Goal: Information Seeking & Learning: Check status

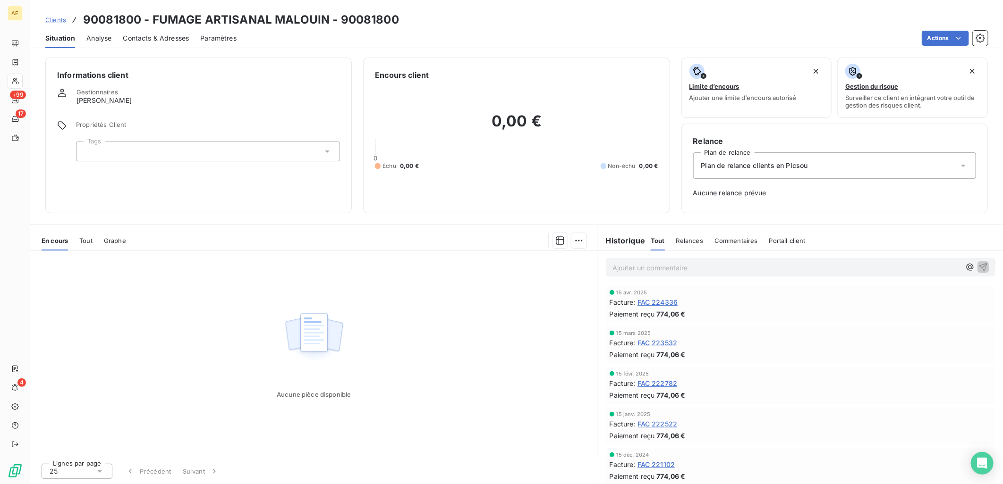
click at [59, 22] on span "Clients" at bounding box center [55, 20] width 21 height 8
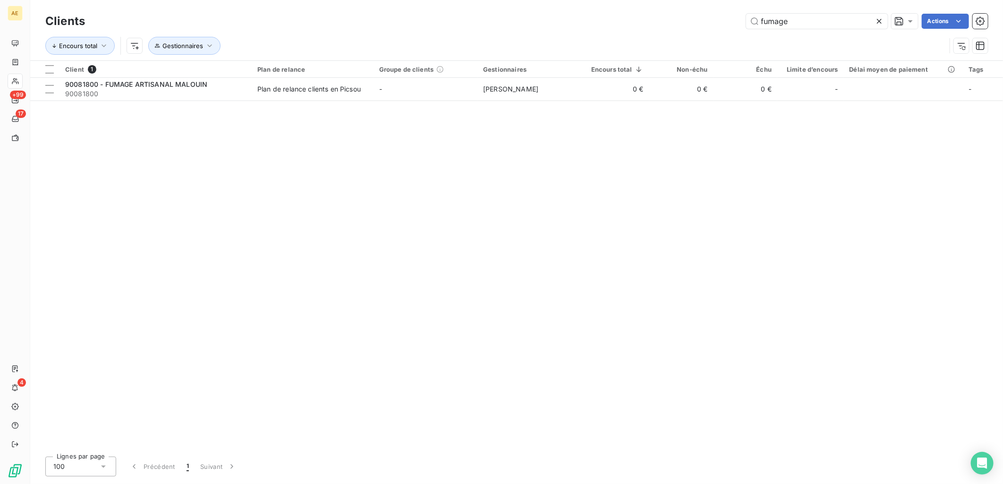
drag, startPoint x: 807, startPoint y: 18, endPoint x: 666, endPoint y: 25, distance: 141.3
click at [666, 25] on div "fumage Actions" at bounding box center [541, 21] width 891 height 15
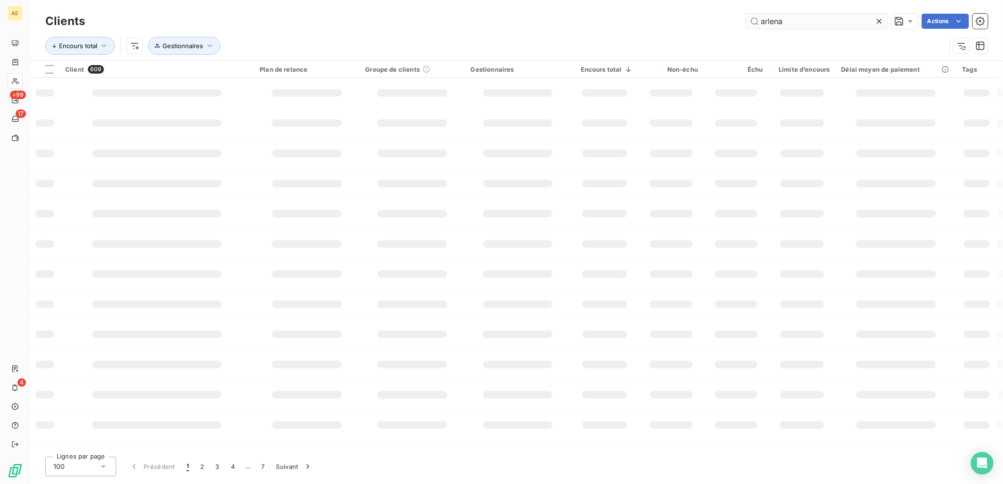
type input "arlena"
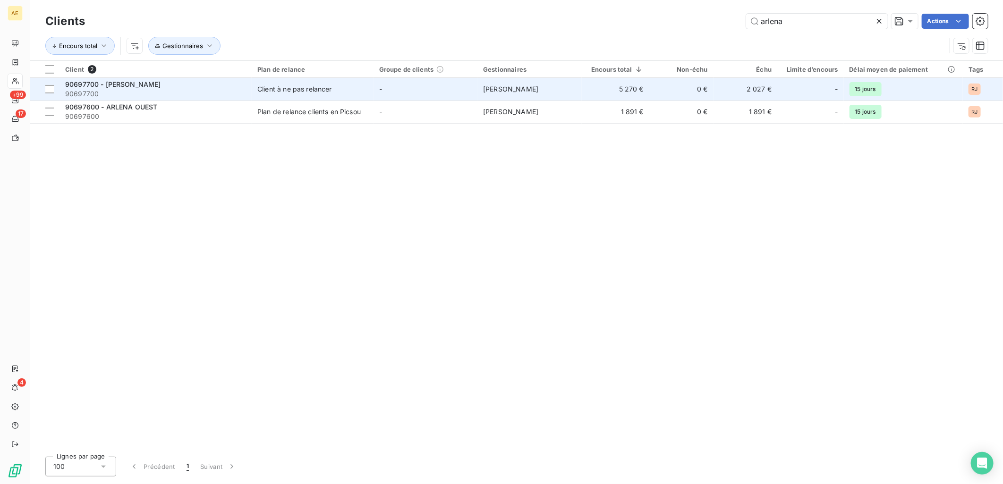
click at [163, 88] on div "90697700 - [PERSON_NAME]" at bounding box center [155, 84] width 181 height 9
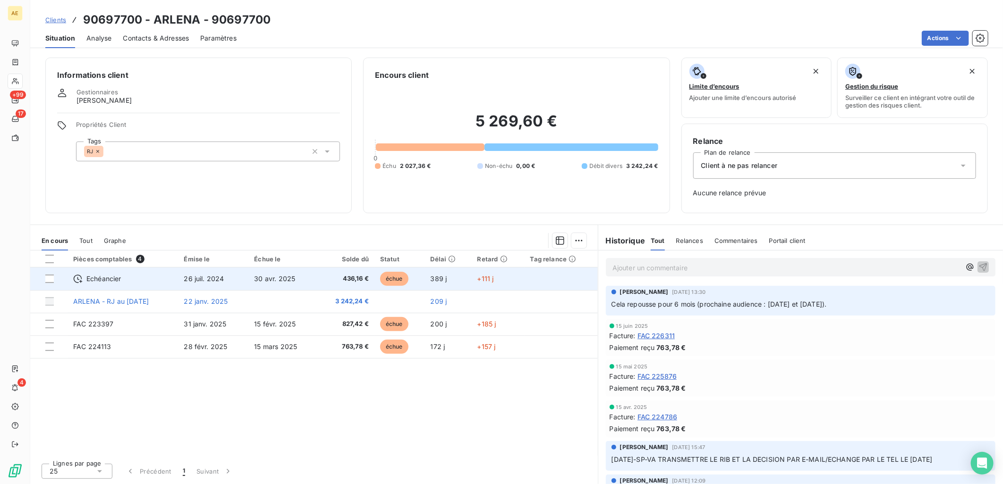
click at [237, 285] on td "26 juil. 2024" at bounding box center [213, 279] width 70 height 23
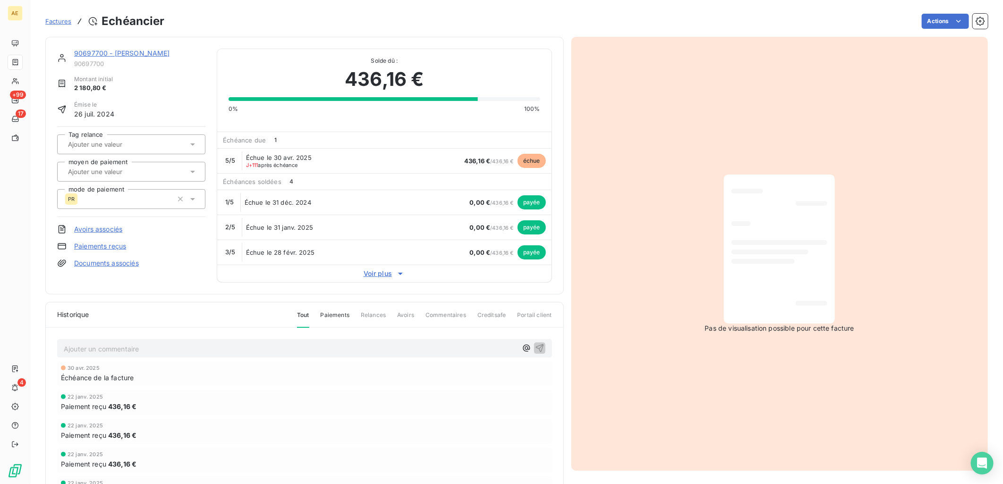
click at [99, 51] on link "90697700 - [PERSON_NAME]" at bounding box center [122, 53] width 96 height 8
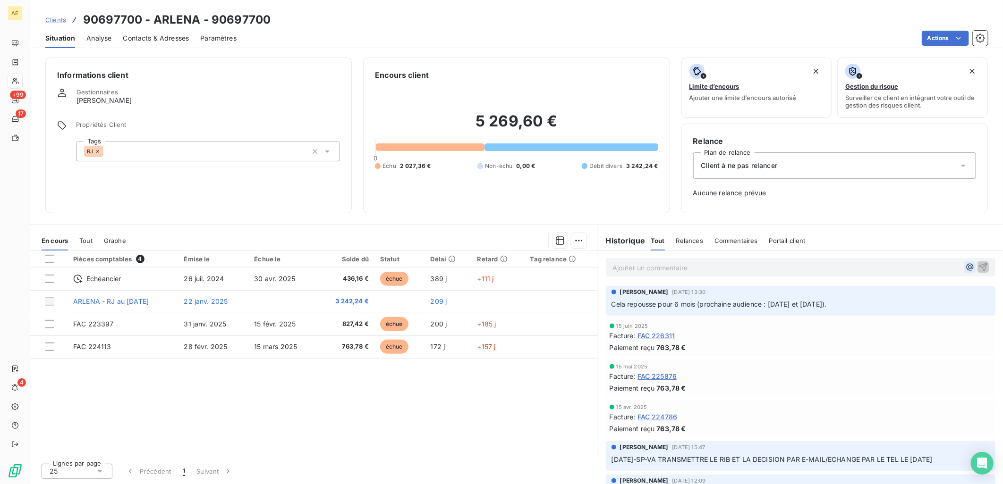
click at [965, 271] on icon "button" at bounding box center [969, 267] width 9 height 9
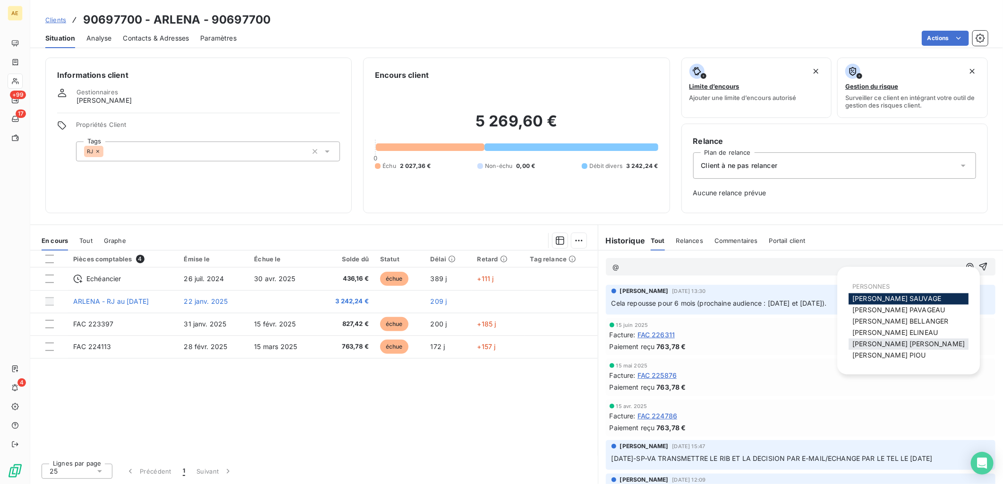
click at [881, 345] on span "[PERSON_NAME]" at bounding box center [908, 344] width 112 height 8
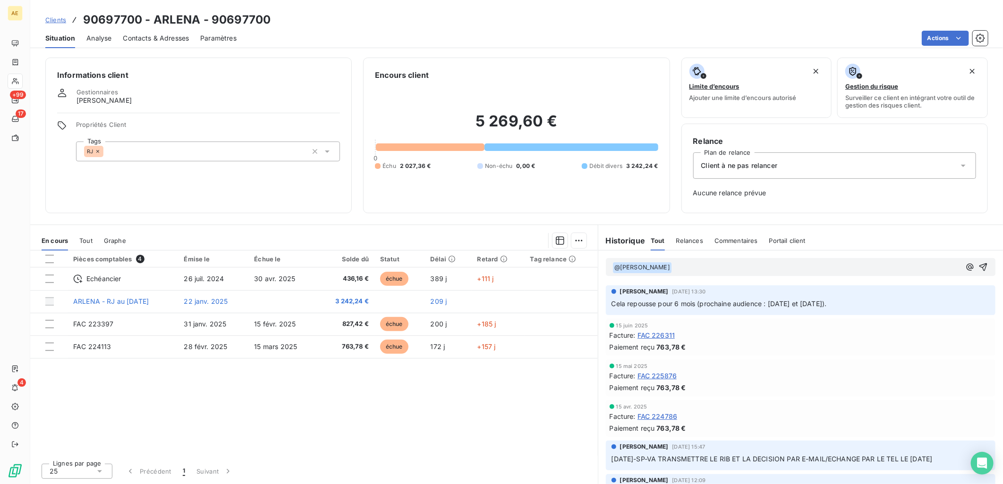
click at [701, 269] on p "﻿ @ [PERSON_NAME] ﻿ ﻿" at bounding box center [786, 267] width 348 height 11
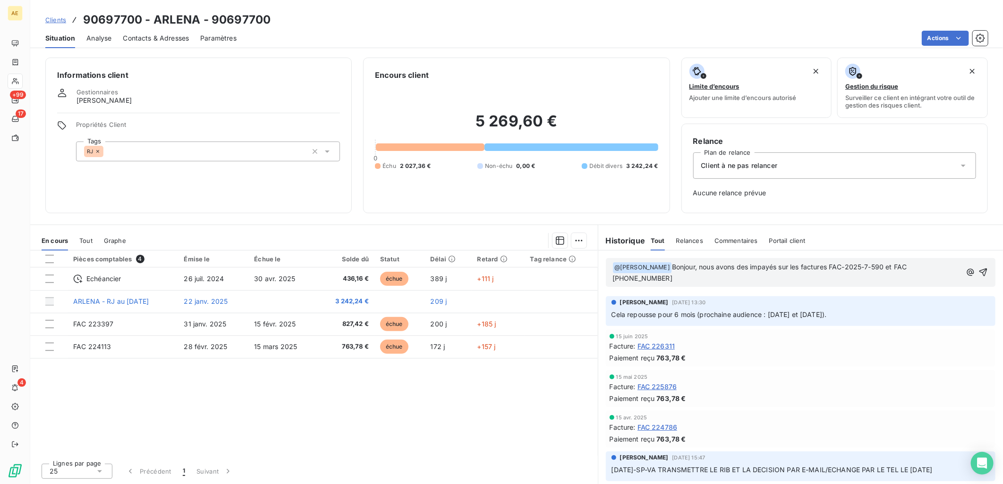
click at [648, 277] on p "﻿ @ [PERSON_NAME] ﻿ Bonjour, nous avons des impayés sur les factures FAC-2025-7…" at bounding box center [786, 273] width 348 height 22
click at [760, 279] on p "﻿ @ [PERSON_NAME] ﻿ Bonjour, nous avons des impayés sur les factures FAC-2025-7…" at bounding box center [788, 273] width 352 height 22
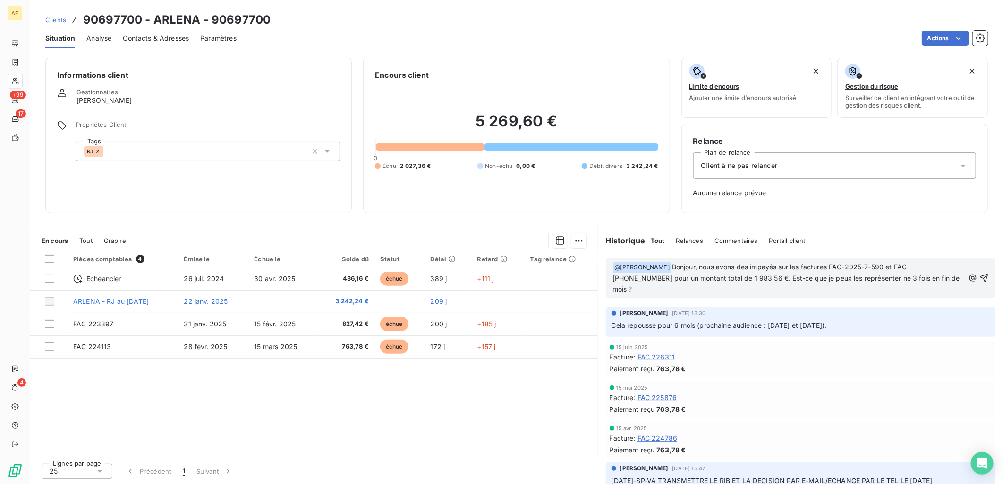
click at [849, 277] on span "Bonjour, nous avons des impayés sur les factures FAC-2025-7-590 et FAC [PHONE_N…" at bounding box center [786, 278] width 349 height 30
click at [870, 275] on span "Bonjour, nous avons des impayés sur les factures FAC-2025-7-590 et FAC [PHONE_N…" at bounding box center [786, 278] width 349 height 30
click at [979, 273] on icon "button" at bounding box center [983, 277] width 9 height 9
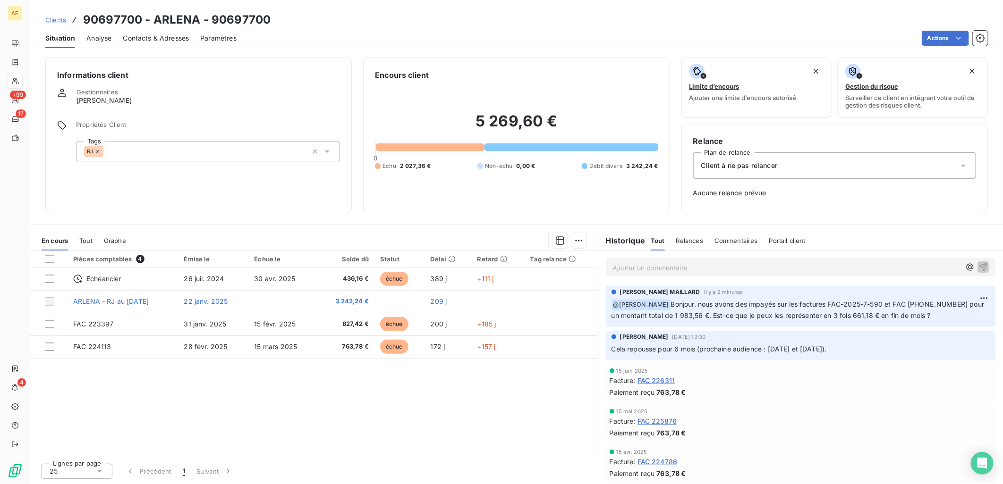
click at [55, 19] on span "Clients" at bounding box center [55, 20] width 21 height 8
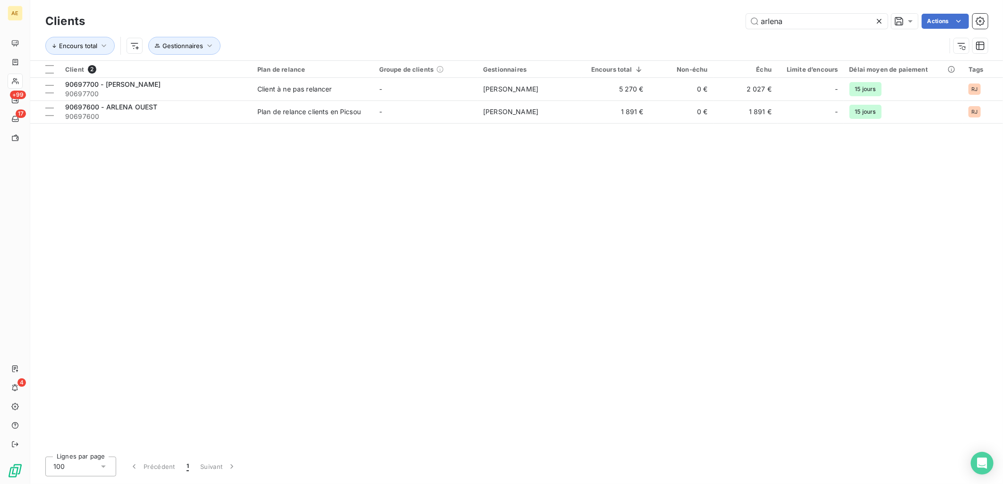
drag, startPoint x: 791, startPoint y: 25, endPoint x: 562, endPoint y: 35, distance: 229.2
click at [564, 33] on div "Clients arlena Actions Encours total Gestionnaires" at bounding box center [516, 35] width 942 height 49
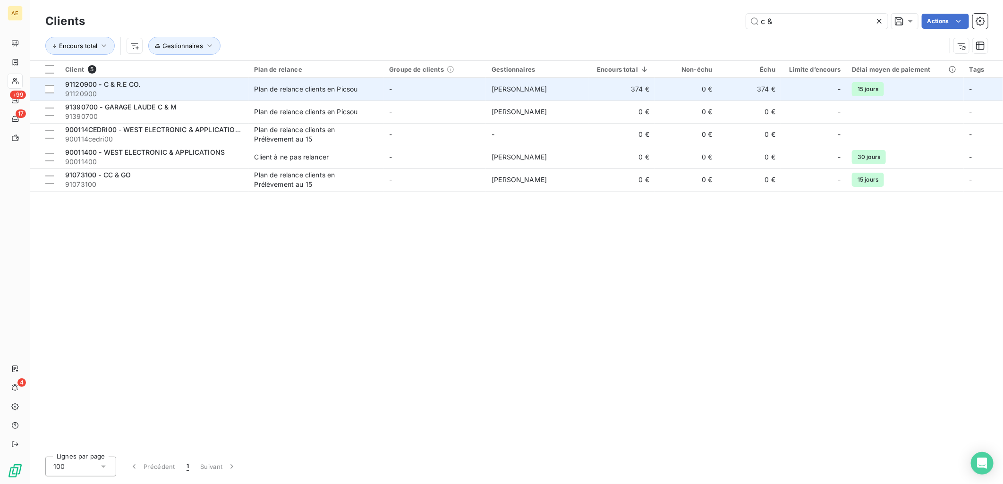
type input "c &"
click at [250, 91] on td "Plan de relance clients en Picsou" at bounding box center [316, 89] width 135 height 23
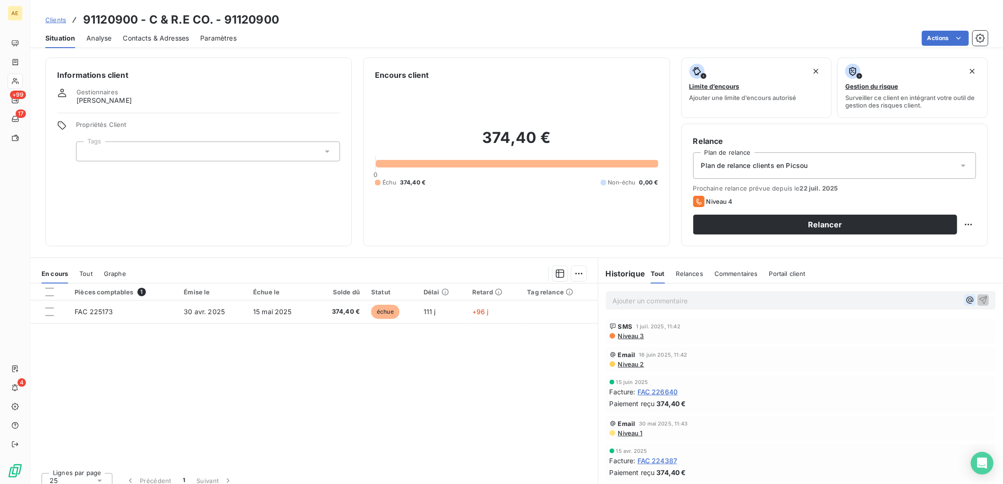
click at [965, 300] on icon "button" at bounding box center [969, 300] width 9 height 9
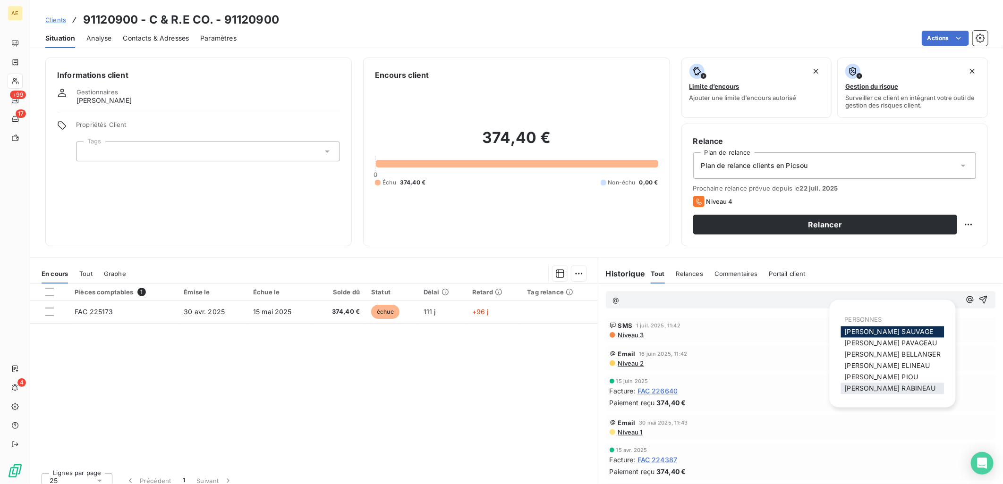
click at [865, 385] on span "[PERSON_NAME]" at bounding box center [890, 389] width 91 height 8
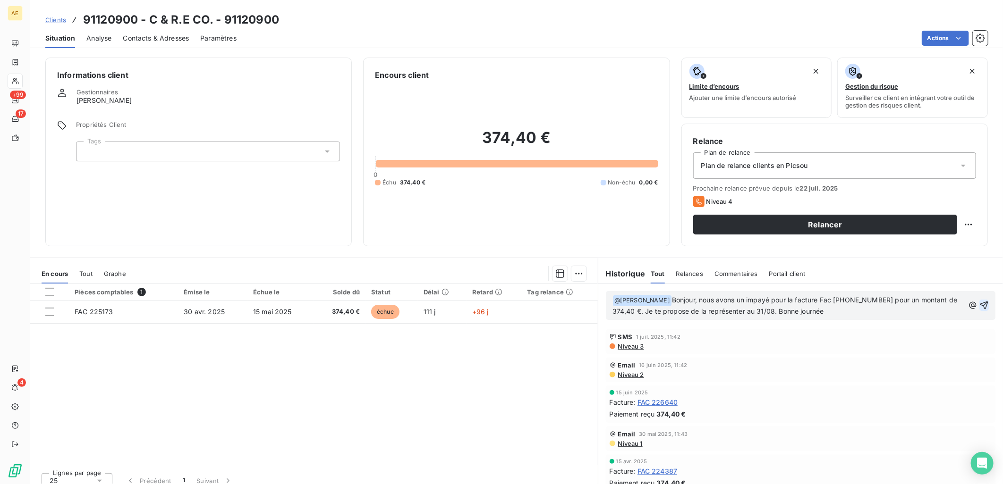
click at [979, 308] on icon "button" at bounding box center [983, 305] width 9 height 9
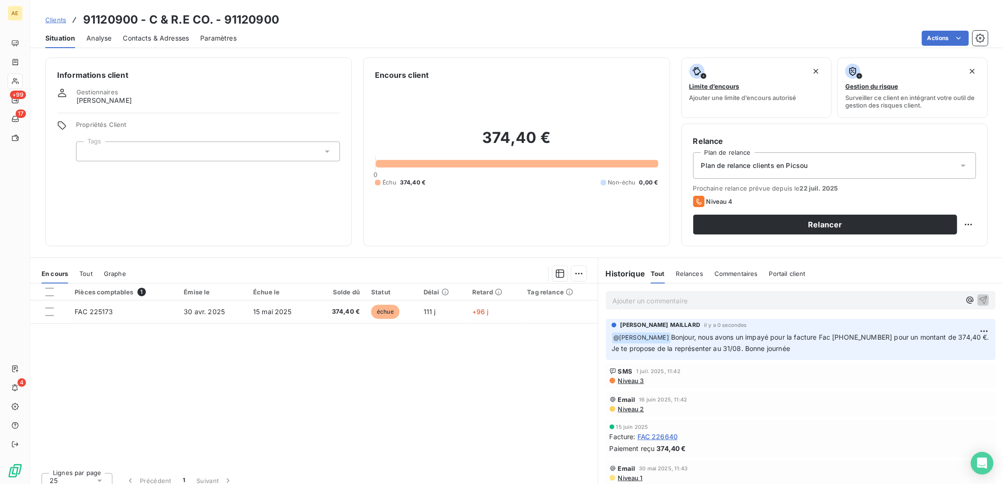
click at [49, 19] on span "Clients" at bounding box center [55, 20] width 21 height 8
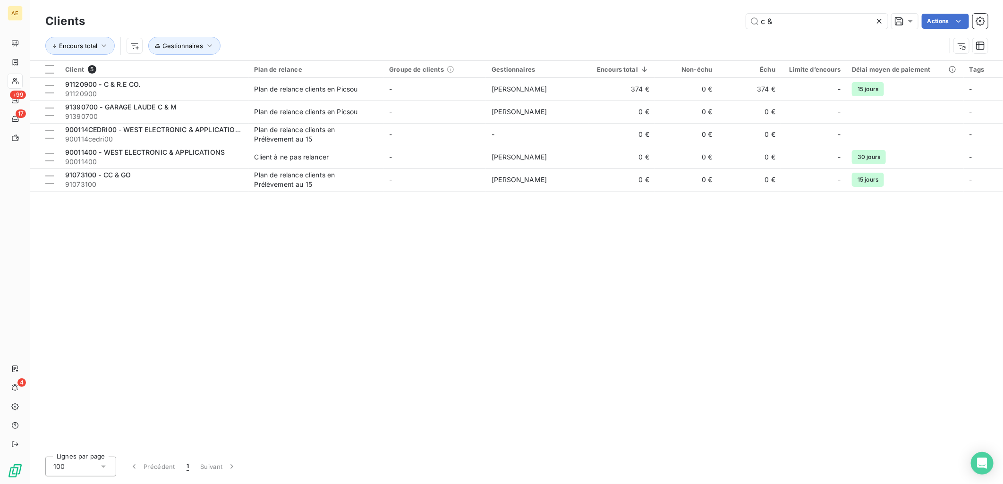
drag, startPoint x: 779, startPoint y: 22, endPoint x: 649, endPoint y: 21, distance: 130.3
click at [652, 21] on div "c & Actions" at bounding box center [541, 21] width 891 height 15
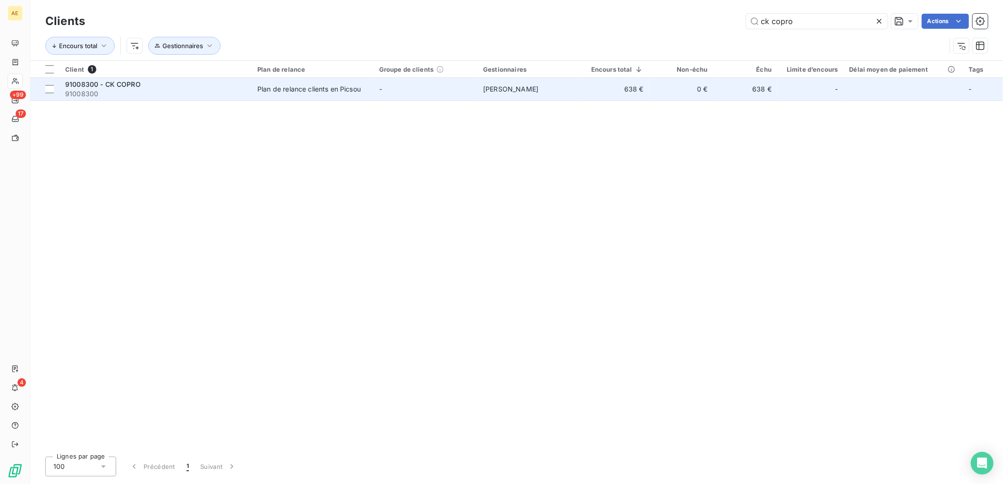
type input "ck copro"
click at [242, 91] on span "91008300" at bounding box center [155, 93] width 181 height 9
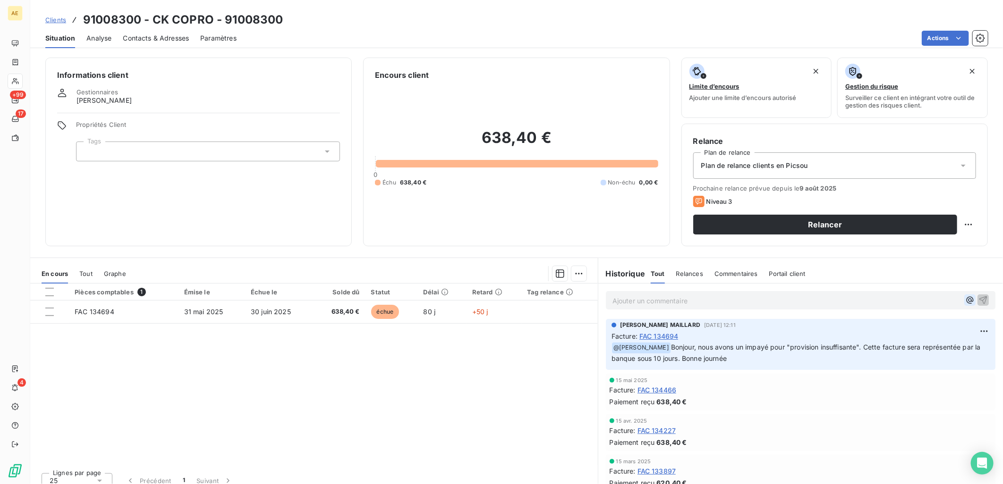
click at [965, 303] on icon "button" at bounding box center [969, 300] width 9 height 9
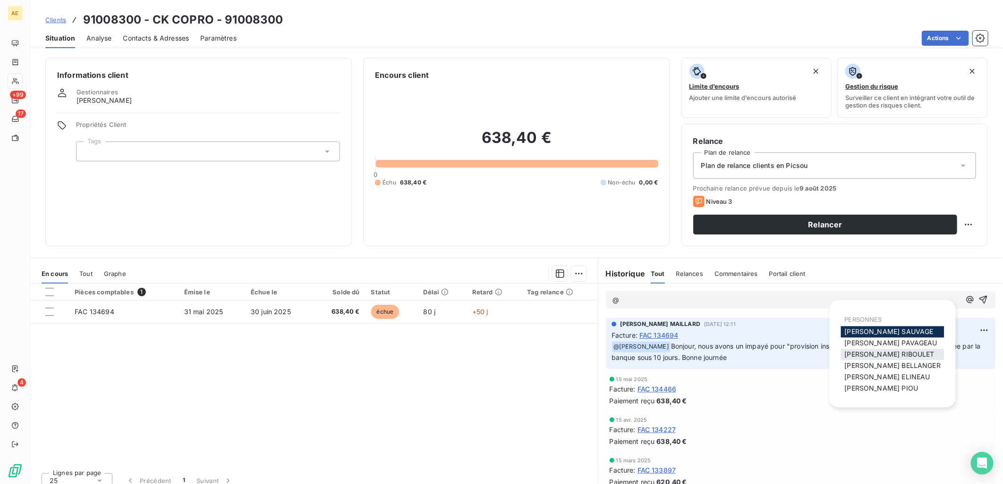
click at [871, 355] on span "[PERSON_NAME]" at bounding box center [890, 355] width 90 height 8
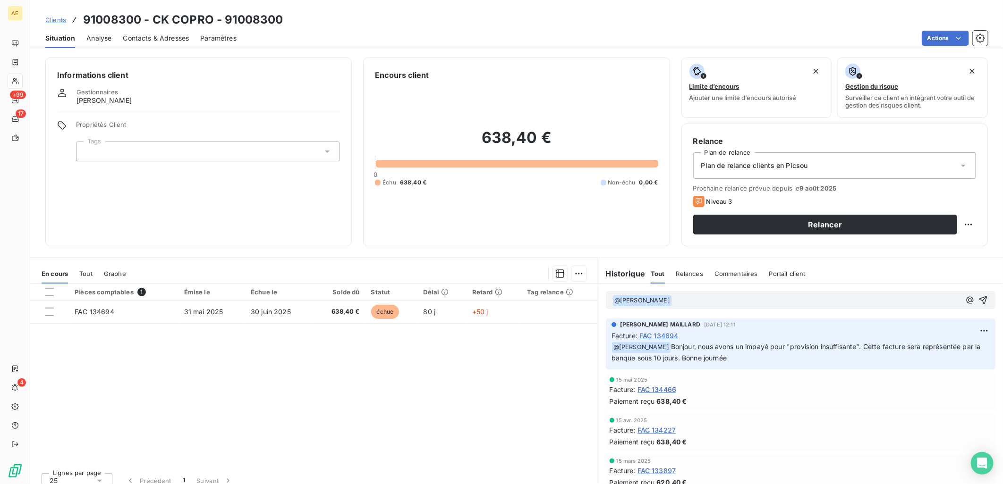
click at [695, 299] on p "﻿ @ [PERSON_NAME] ﻿ ﻿" at bounding box center [786, 300] width 348 height 11
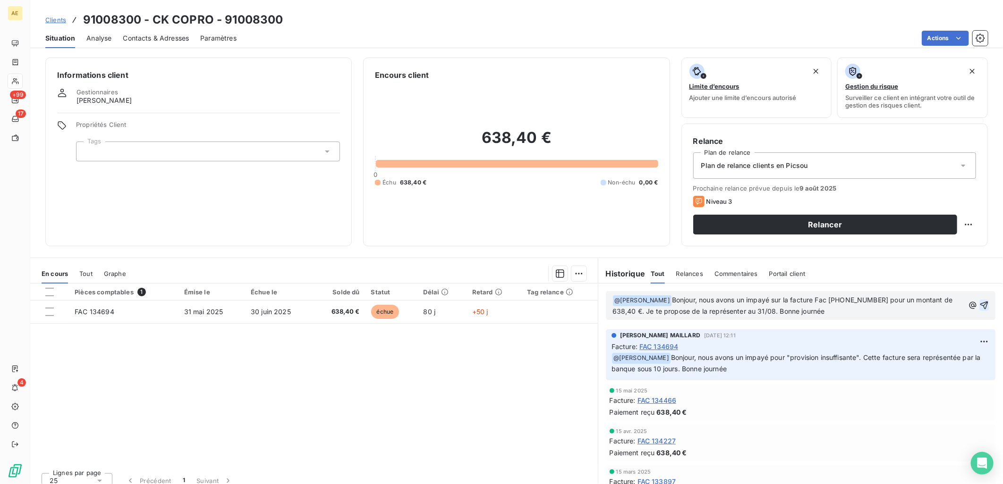
click at [980, 307] on icon "button" at bounding box center [984, 306] width 8 height 8
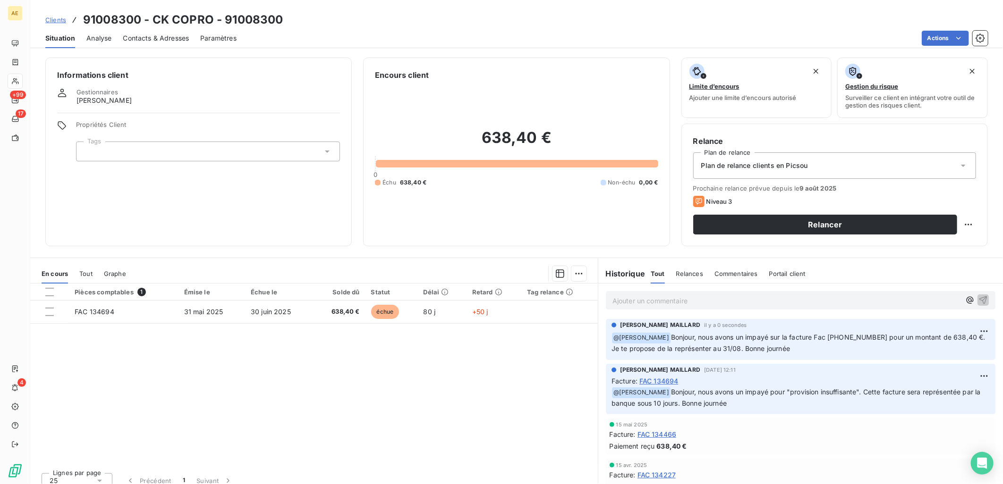
click at [661, 377] on span "FAC 134694" at bounding box center [658, 381] width 39 height 10
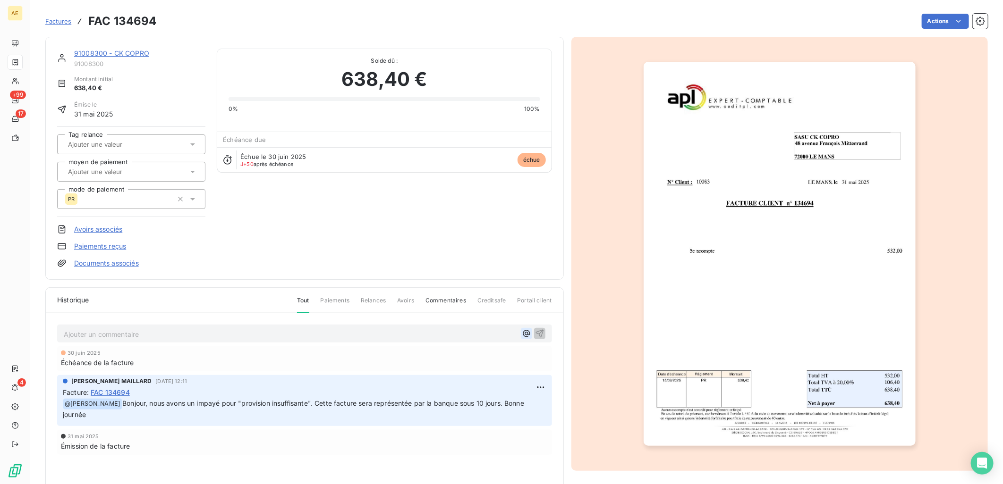
click at [522, 337] on icon "button" at bounding box center [526, 333] width 9 height 9
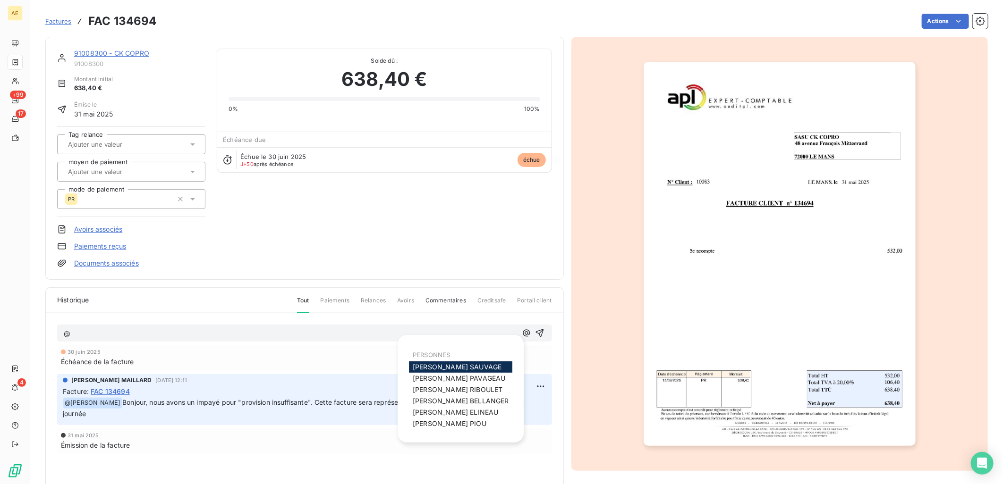
click at [348, 333] on p "@" at bounding box center [290, 334] width 453 height 11
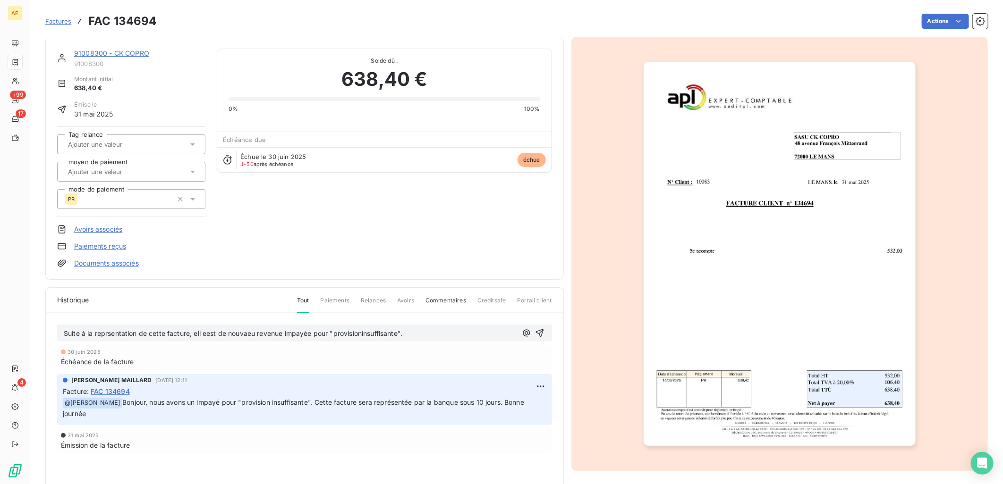
click at [362, 336] on span "Suite à la reprsentation de cette facture, ell eest de nouvaeu revenue impayée …" at bounding box center [233, 334] width 339 height 8
click at [249, 335] on span "Suite à la reprsentation de cette facture, ell eest de nouvaeu revenue impayée …" at bounding box center [234, 334] width 340 height 8
click at [206, 334] on span "Suite à la reprsentation de cette facture, ell eest de nouveau revenue impayée …" at bounding box center [234, 334] width 340 height 8
click at [204, 334] on span "Suite à la reprsentation de cette facture, ell e est de nouveau revenue impayée…" at bounding box center [235, 334] width 343 height 8
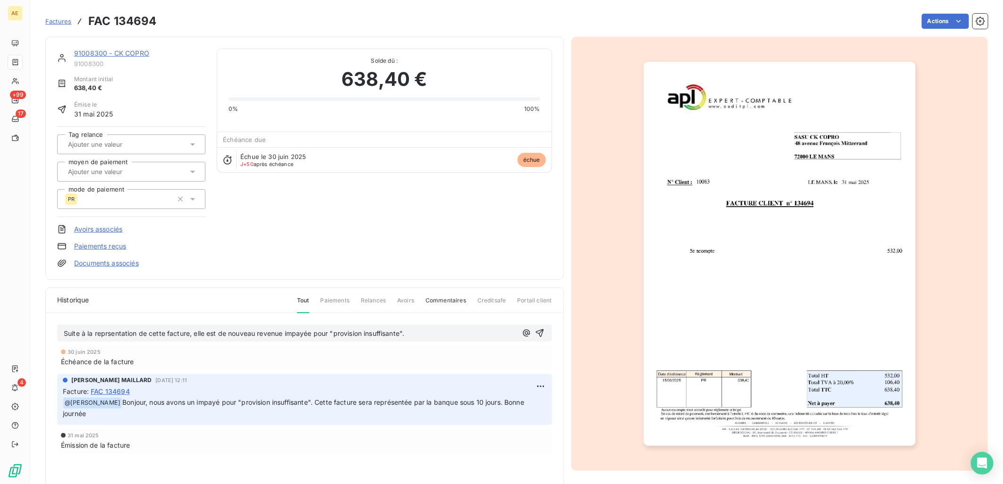
click at [121, 337] on span "Suite à la reprsentation de cette facture, elle est de nouveau revenue impayée …" at bounding box center [234, 334] width 340 height 8
click at [538, 337] on icon "button" at bounding box center [539, 333] width 9 height 9
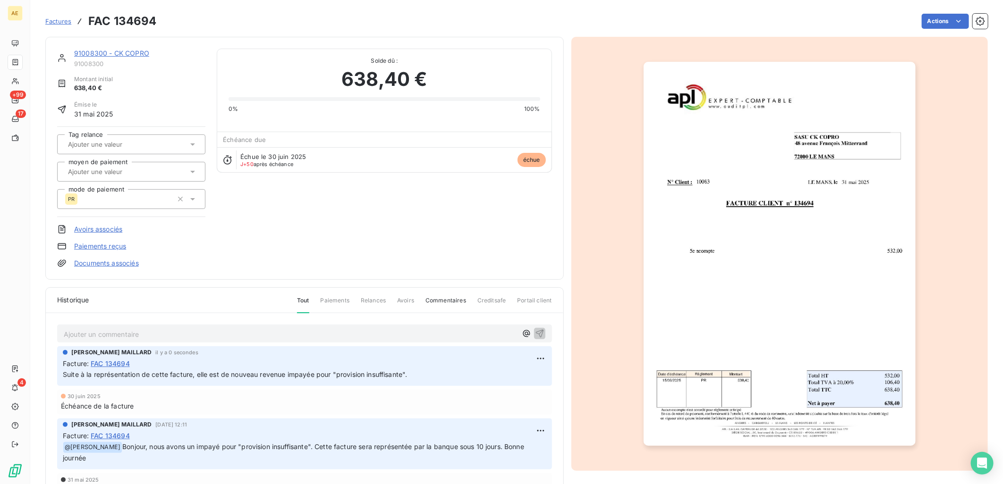
click at [116, 54] on link "91008300 - CK COPRO" at bounding box center [111, 53] width 75 height 8
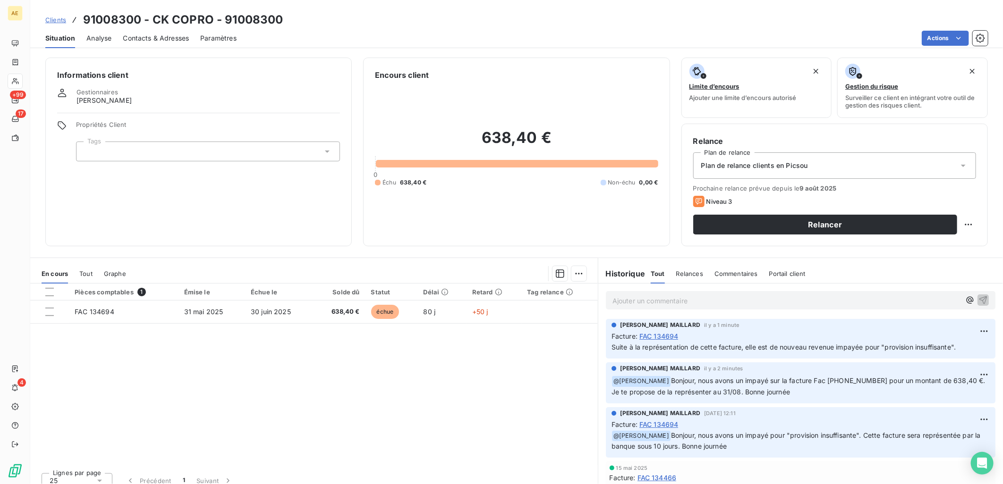
click at [54, 20] on span "Clients" at bounding box center [55, 20] width 21 height 8
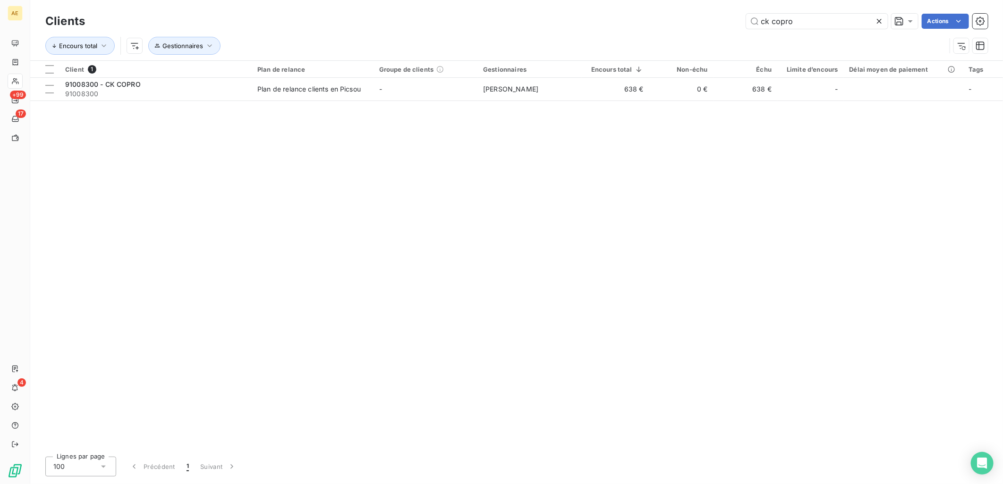
drag, startPoint x: 809, startPoint y: 17, endPoint x: 655, endPoint y: 19, distance: 153.9
click at [655, 19] on div "ck copro Actions" at bounding box center [541, 21] width 891 height 15
type input "diquero"
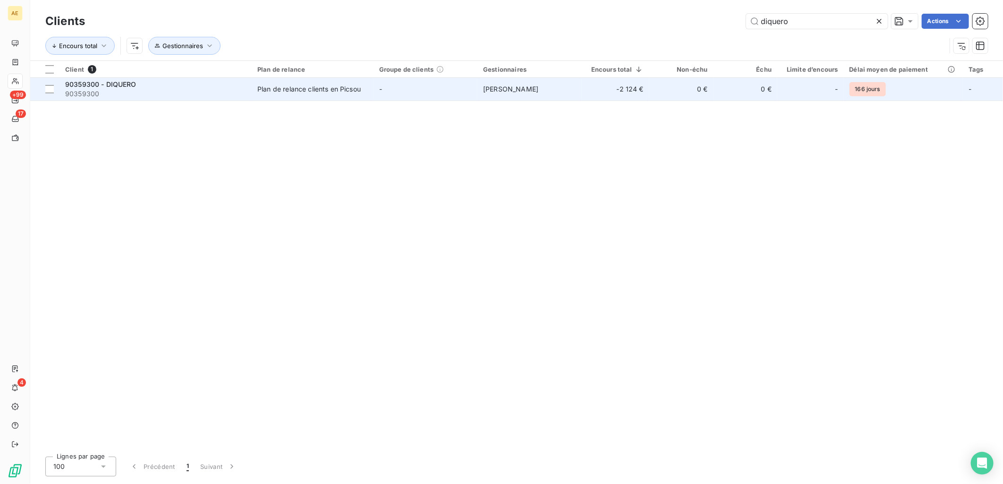
click at [380, 93] on td "-" at bounding box center [425, 89] width 104 height 23
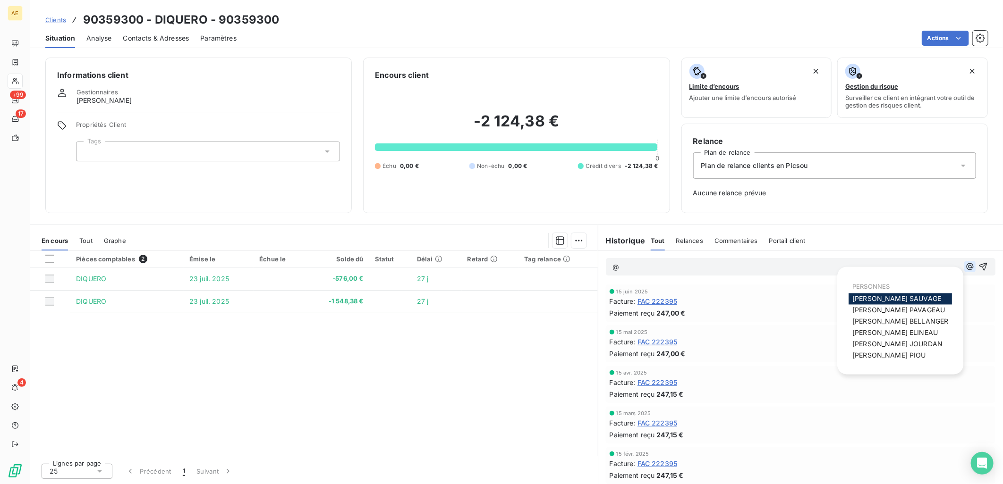
click at [965, 265] on icon "button" at bounding box center [969, 266] width 9 height 9
click at [867, 345] on span "[PERSON_NAME]" at bounding box center [897, 344] width 90 height 8
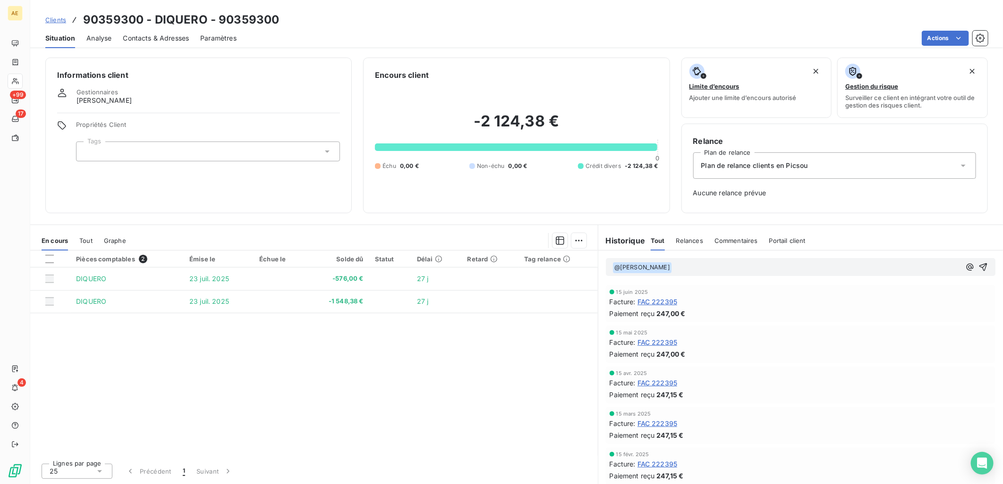
click at [686, 267] on p "﻿ @ [PERSON_NAME] ﻿ ﻿" at bounding box center [786, 267] width 348 height 11
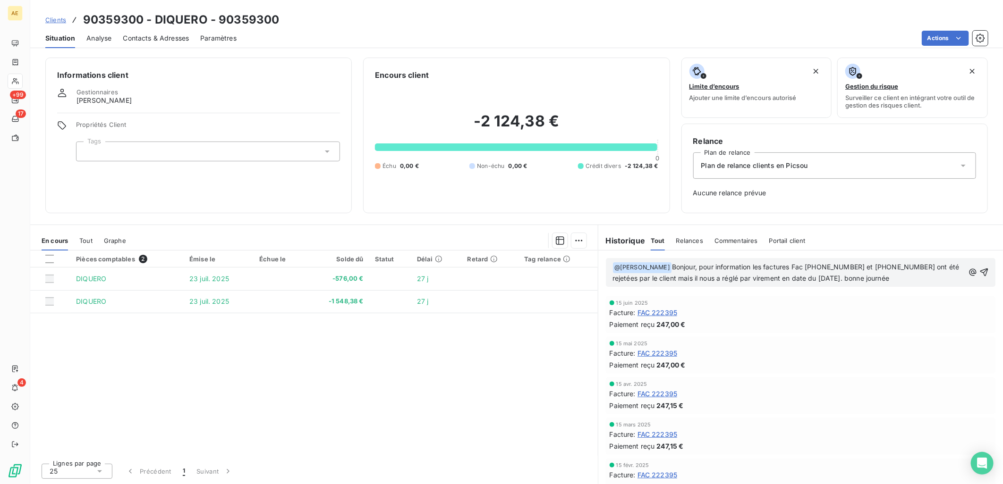
click at [838, 274] on span "Bonjour, pour information les factures Fac [PHONE_NUMBER] et [PHONE_NUMBER] ont…" at bounding box center [786, 272] width 349 height 19
click at [980, 270] on icon "button" at bounding box center [984, 273] width 8 height 8
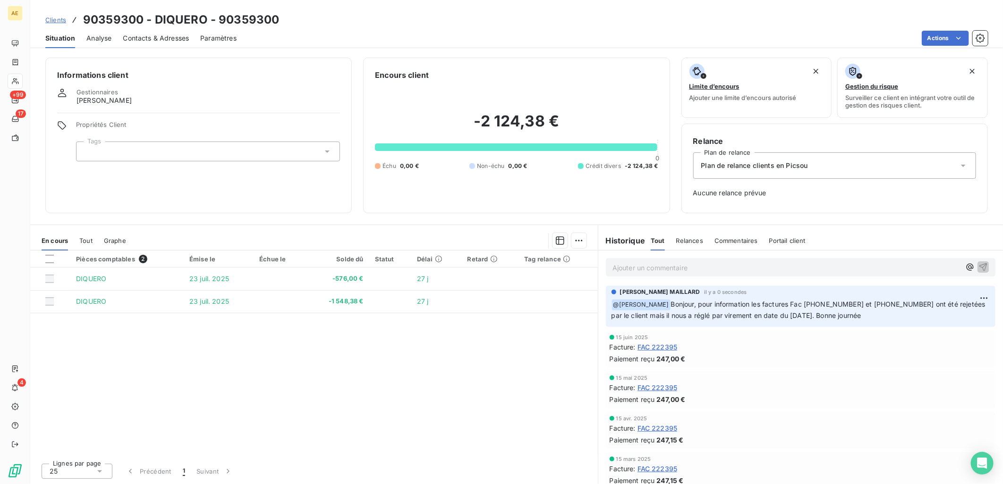
click at [48, 20] on span "Clients" at bounding box center [55, 20] width 21 height 8
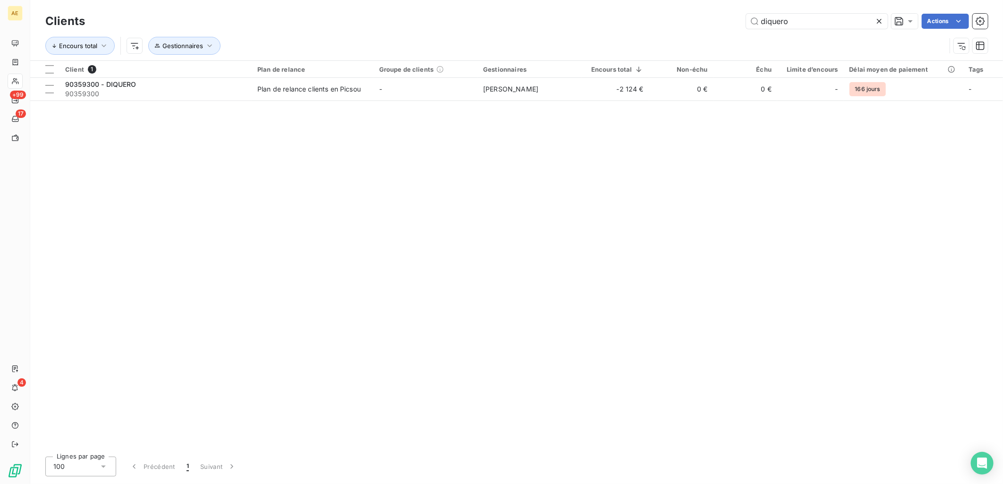
drag, startPoint x: 804, startPoint y: 25, endPoint x: 596, endPoint y: 37, distance: 207.6
click at [597, 37] on div "Clients diquero Actions Encours total Gestionnaires" at bounding box center [516, 35] width 942 height 49
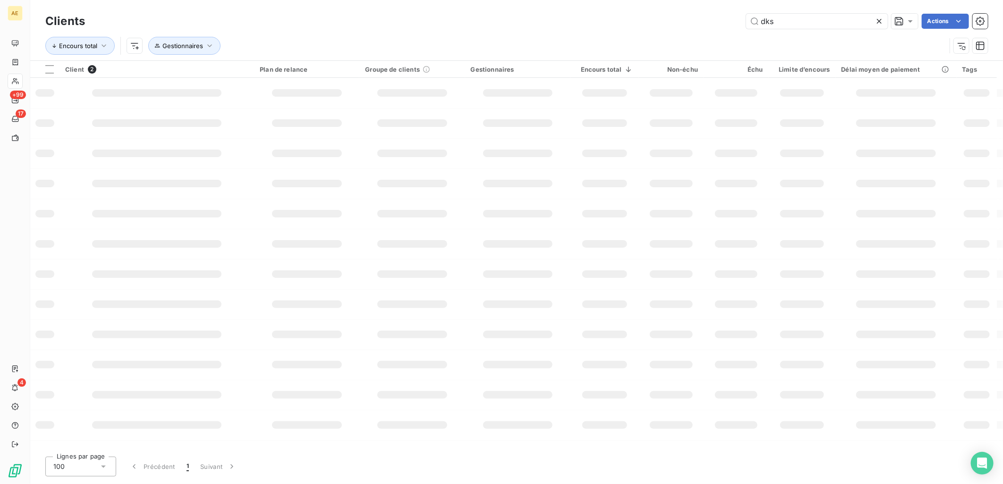
type input "dks"
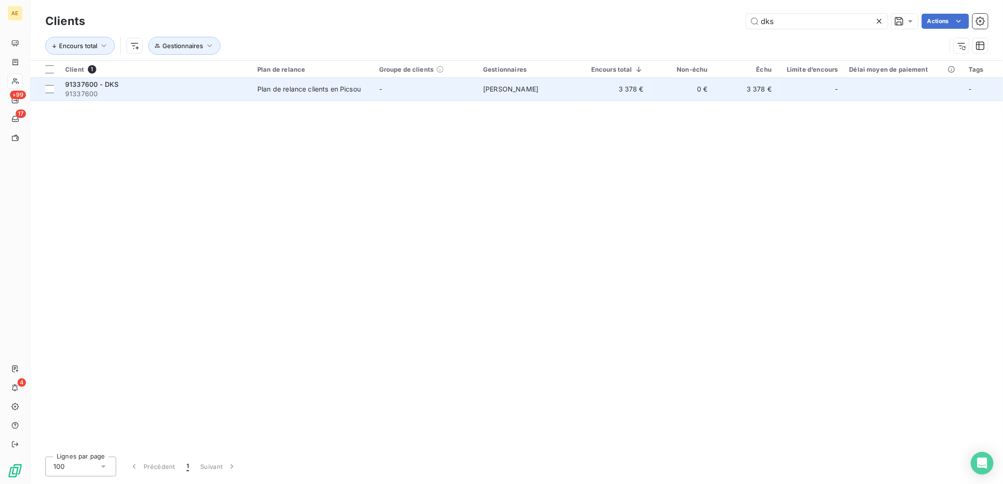
click at [313, 91] on div "Plan de relance clients en Picsou" at bounding box center [308, 89] width 103 height 9
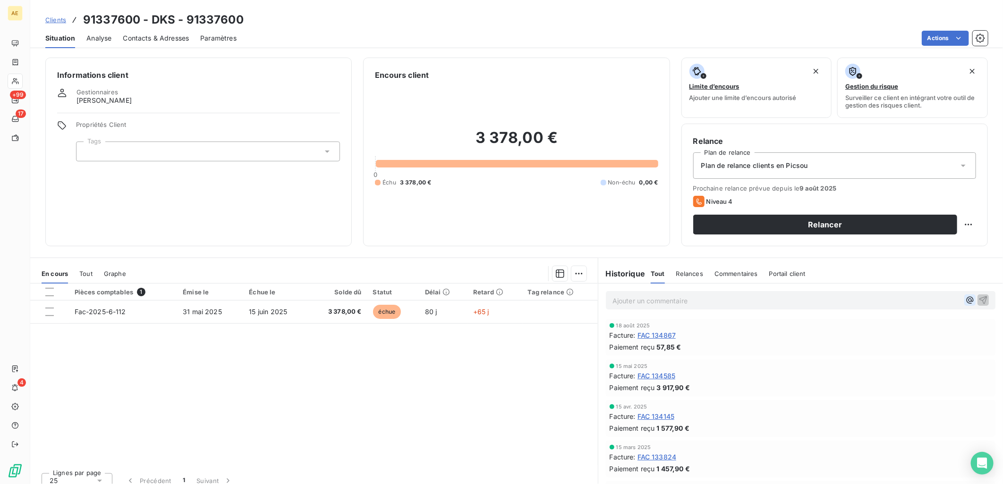
click at [965, 304] on icon "button" at bounding box center [969, 300] width 9 height 9
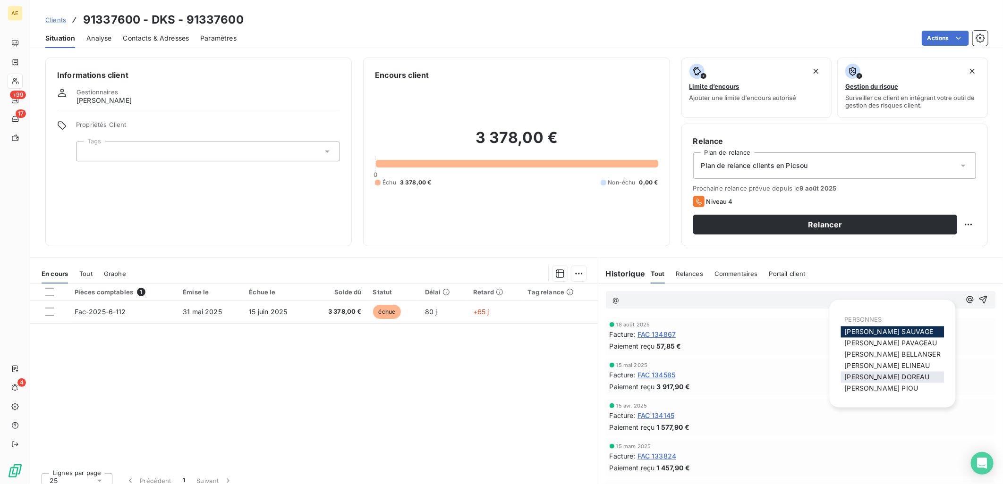
click at [874, 375] on span "[PERSON_NAME]" at bounding box center [887, 377] width 85 height 8
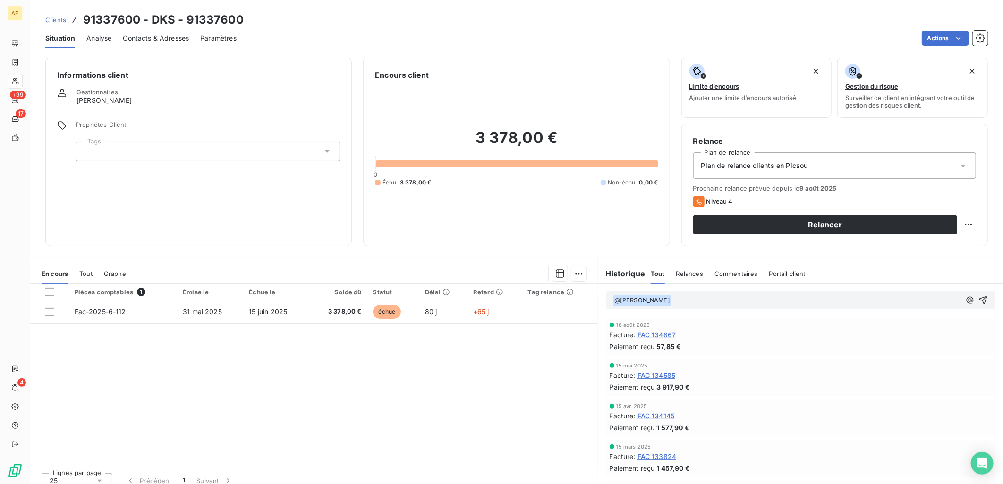
click at [686, 298] on p "﻿ @ [PERSON_NAME] ﻿ ﻿" at bounding box center [786, 300] width 348 height 11
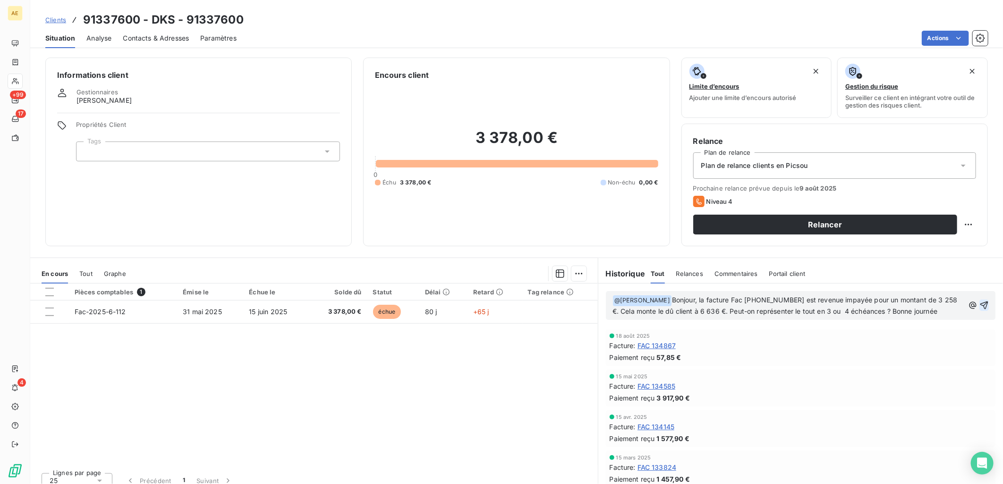
click at [980, 305] on icon "button" at bounding box center [984, 306] width 8 height 8
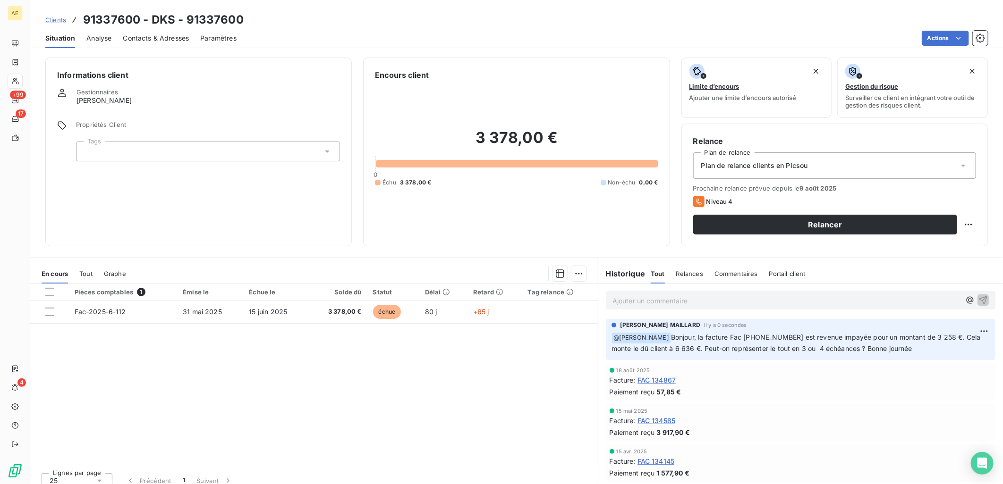
click at [50, 19] on span "Clients" at bounding box center [55, 20] width 21 height 8
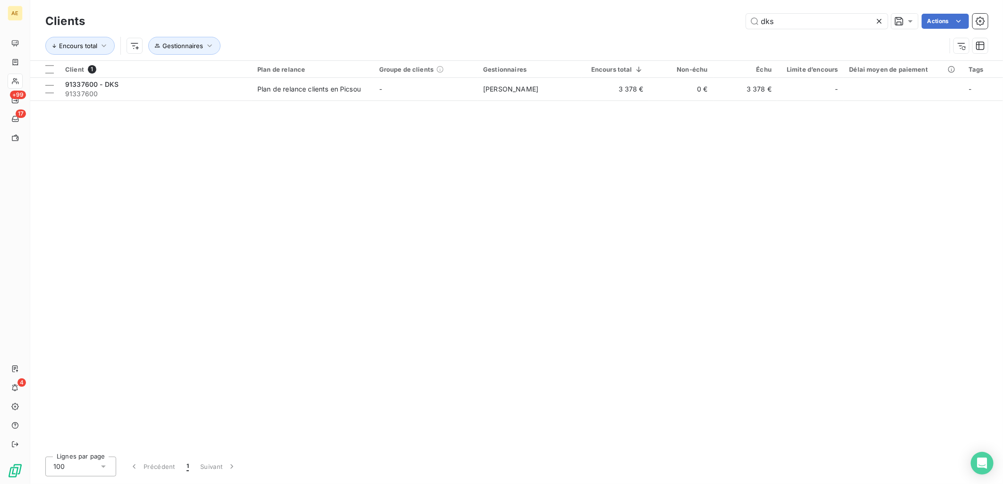
drag, startPoint x: 607, startPoint y: 24, endPoint x: 444, endPoint y: 26, distance: 162.9
click at [447, 25] on div "dks Actions" at bounding box center [541, 21] width 891 height 15
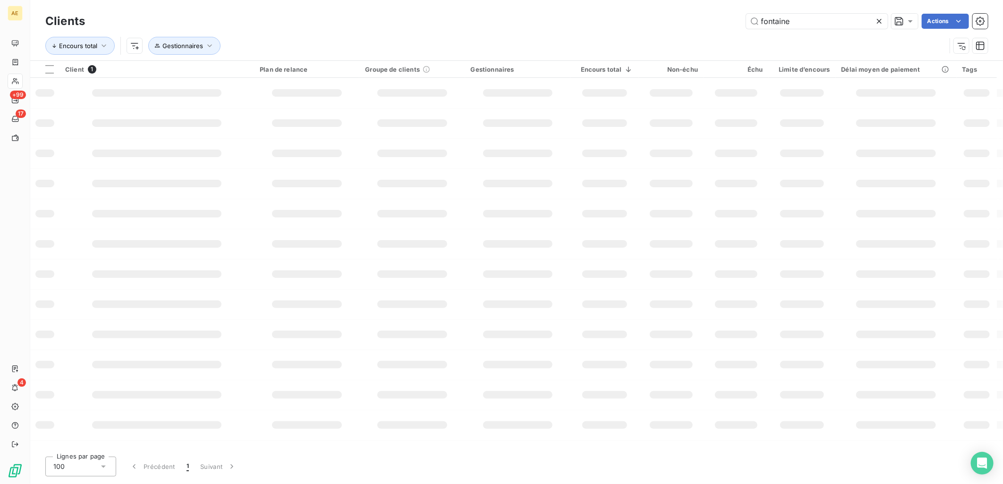
type input "fontaine"
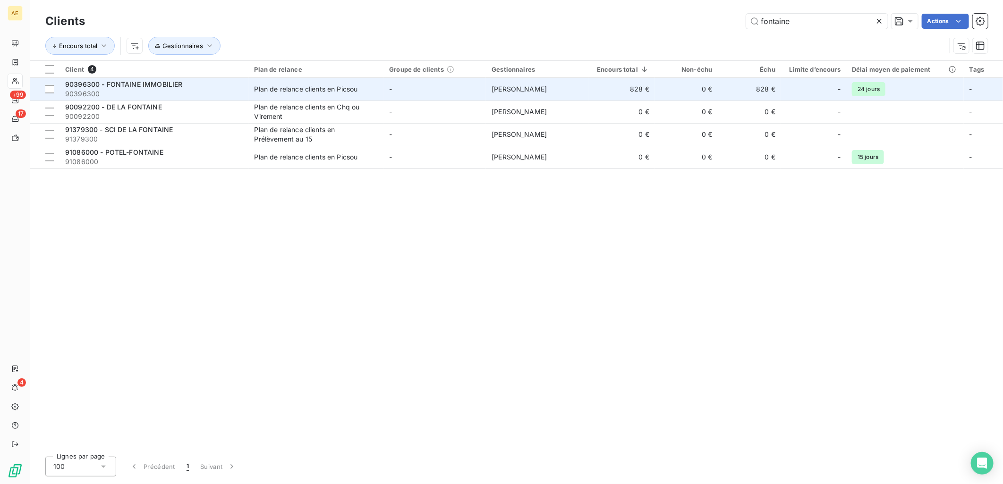
click at [201, 92] on span "90396300" at bounding box center [154, 93] width 178 height 9
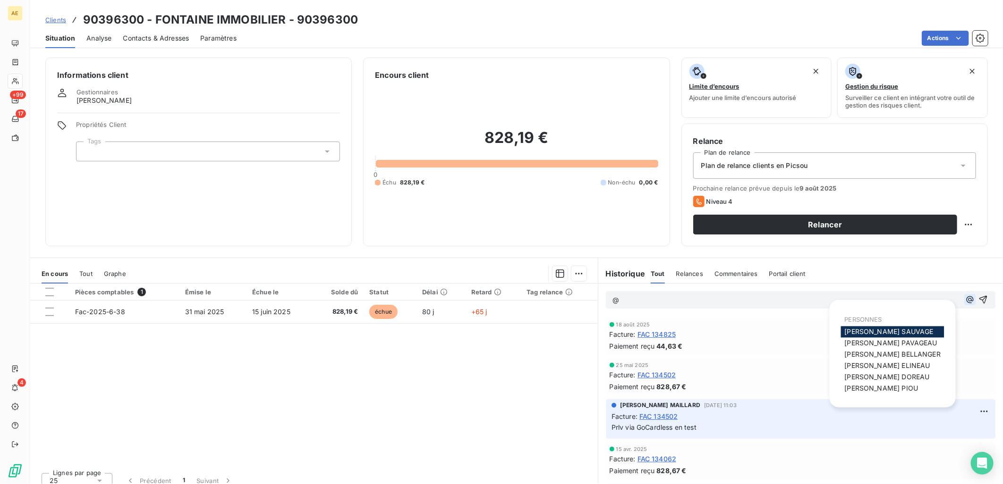
click at [965, 300] on icon "button" at bounding box center [969, 299] width 9 height 9
click at [882, 375] on span "[PERSON_NAME]" at bounding box center [887, 377] width 85 height 8
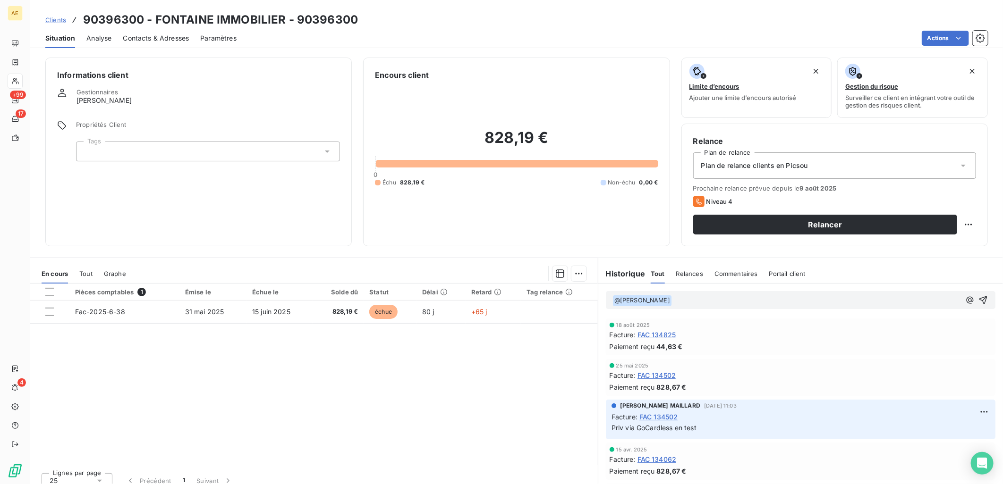
click at [674, 301] on p "﻿ @ [PERSON_NAME] ﻿ ﻿" at bounding box center [786, 300] width 348 height 11
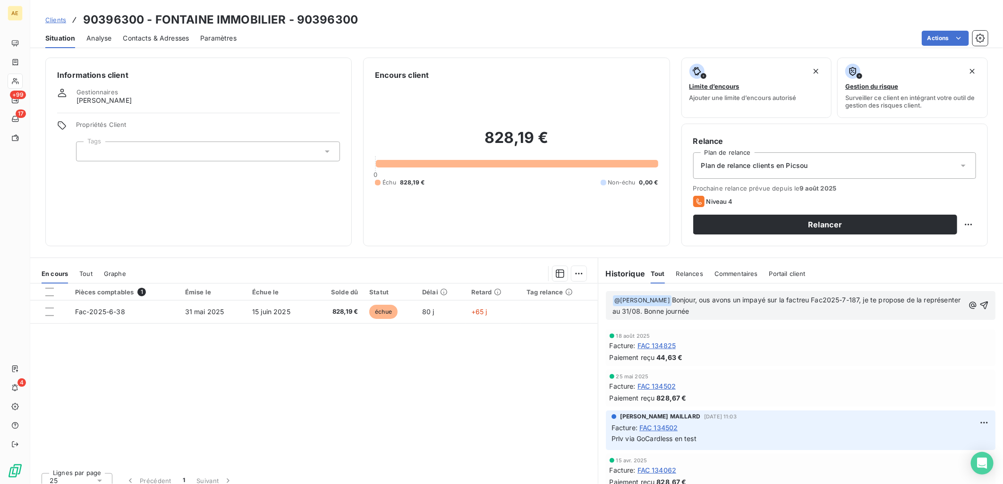
click at [794, 304] on p "﻿ @ [PERSON_NAME] ﻿ Bonjour, ous avons un impayé sur la factreu Fac2025-7-187, …" at bounding box center [788, 306] width 352 height 22
click at [695, 299] on span "Bonjour, ous avons un impayé sur la facture Fac2025-7-187, je te propose de la …" at bounding box center [787, 305] width 350 height 19
click at [980, 305] on icon "button" at bounding box center [984, 306] width 8 height 8
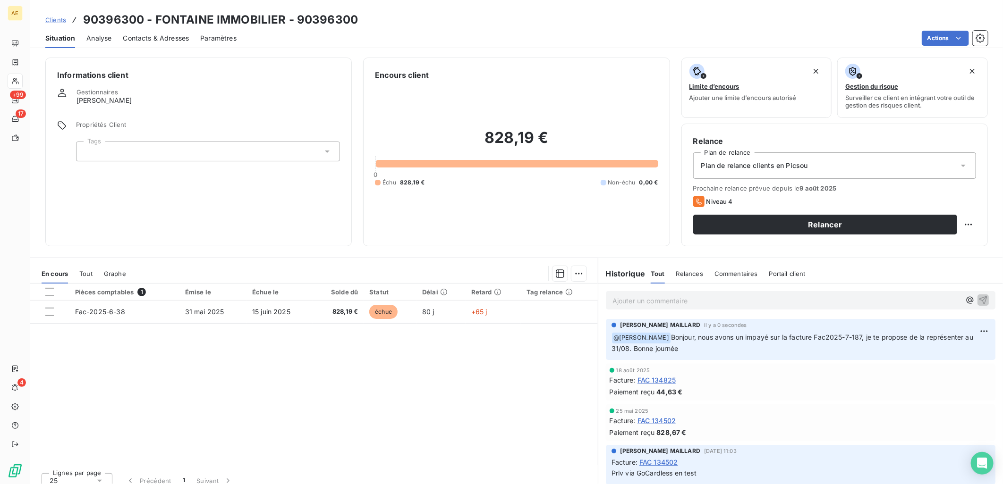
click at [54, 24] on link "Clients" at bounding box center [55, 19] width 21 height 9
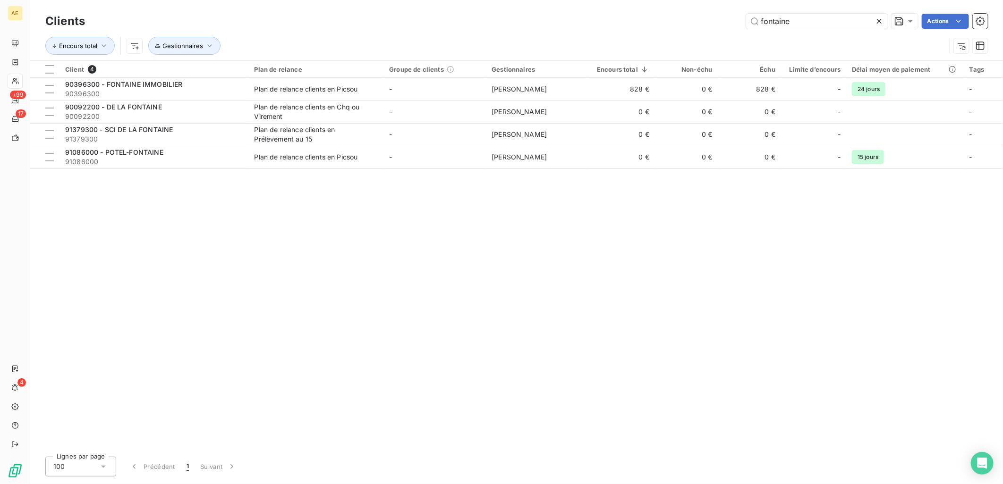
drag, startPoint x: 818, startPoint y: 20, endPoint x: 575, endPoint y: 20, distance: 242.7
click at [575, 20] on div "fontaine Actions" at bounding box center [541, 21] width 891 height 15
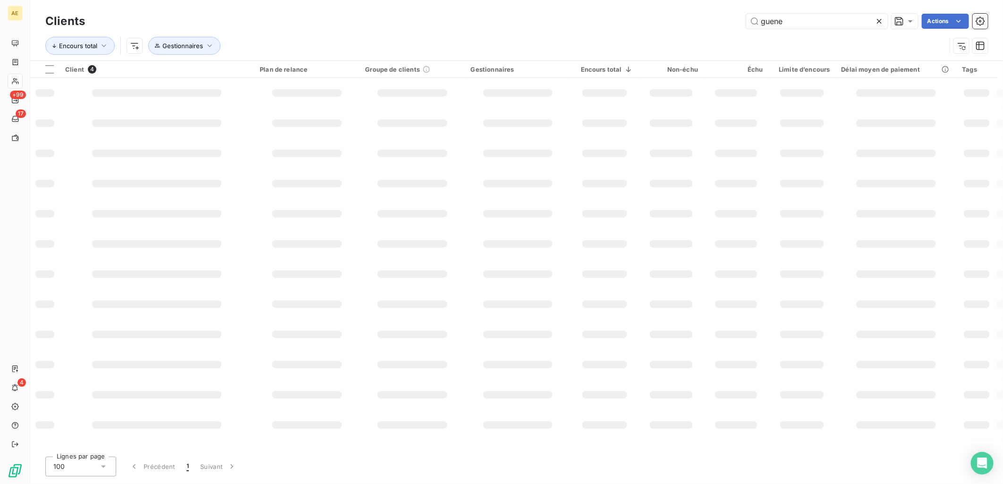
type input "guene"
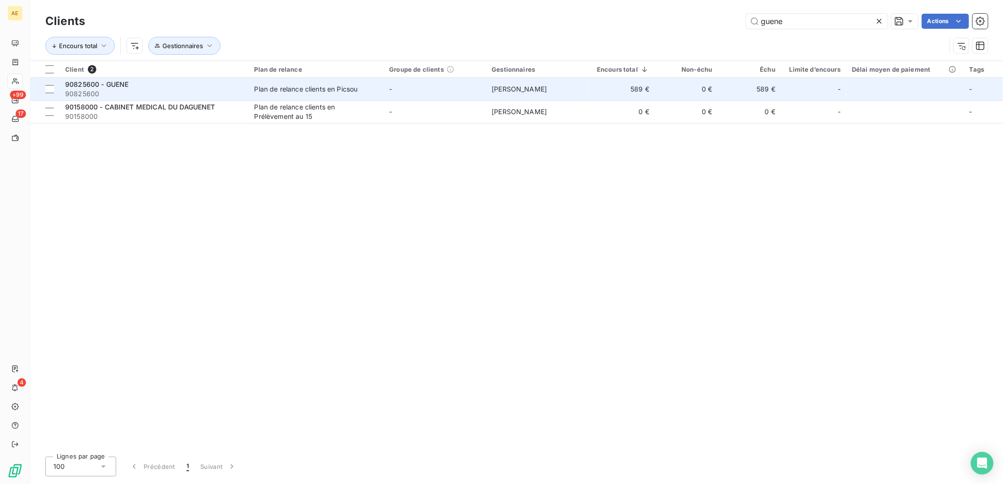
click at [324, 95] on td "Plan de relance clients en Picsou" at bounding box center [316, 89] width 135 height 23
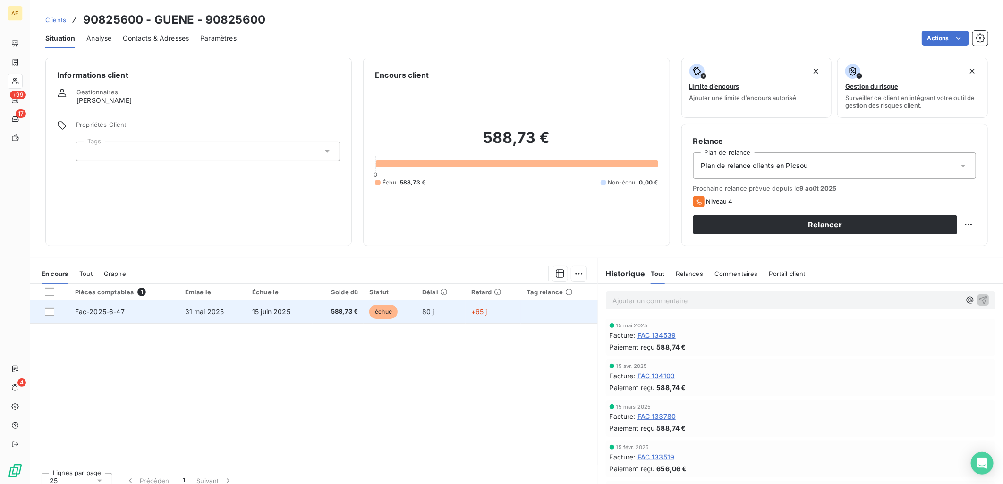
click at [130, 310] on td "Fac-2025-6-47" at bounding box center [124, 312] width 110 height 23
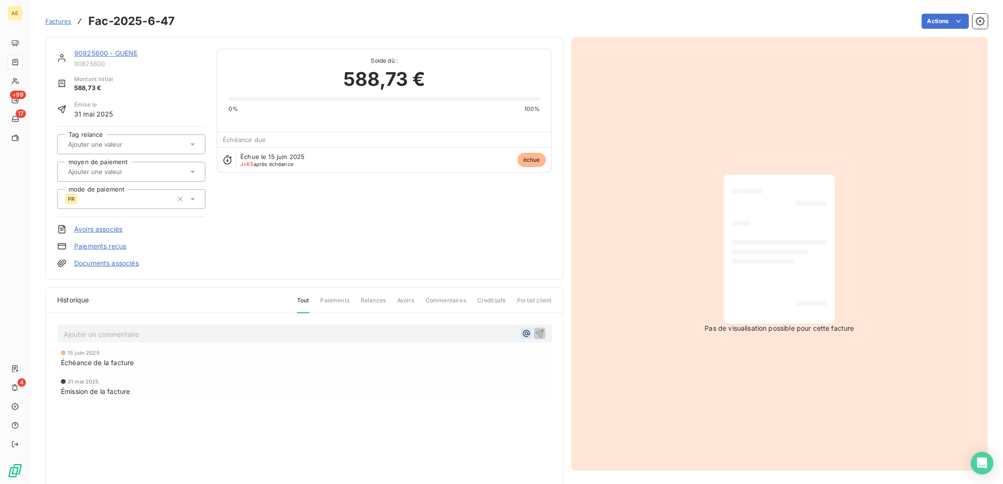
click at [522, 339] on icon "button" at bounding box center [526, 333] width 9 height 9
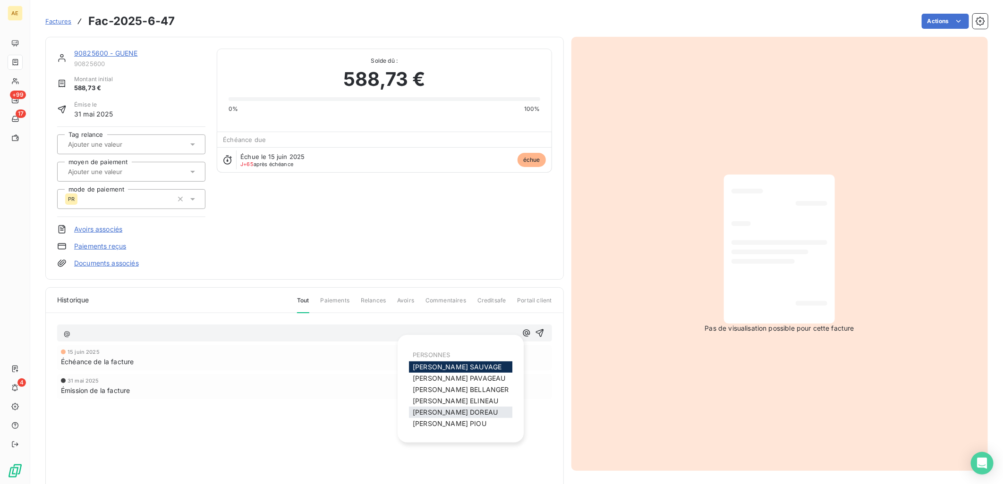
click at [444, 414] on span "[PERSON_NAME]" at bounding box center [455, 412] width 85 height 8
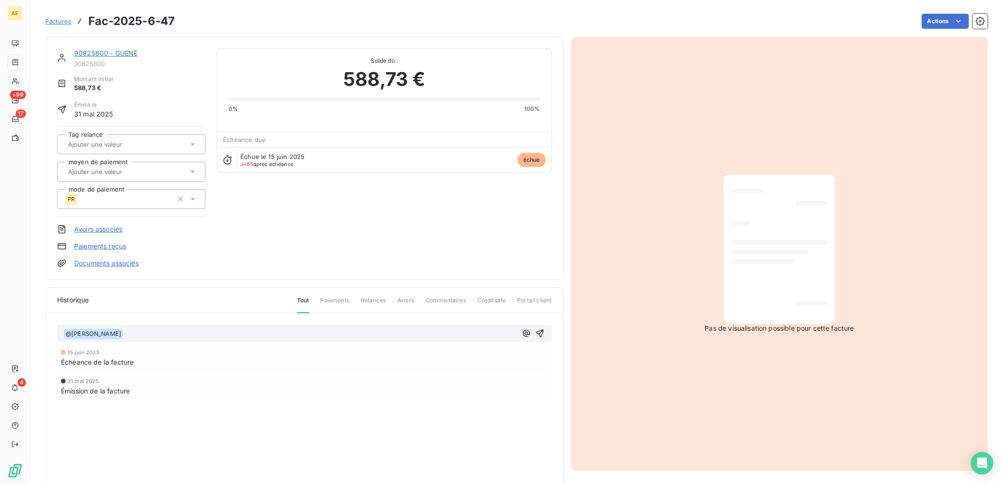
click at [138, 337] on p "﻿ @ [PERSON_NAME] ﻿ ﻿" at bounding box center [290, 334] width 453 height 11
click at [285, 334] on span "Bonjour, la facture a été rejetée par le client. S'agiti d'un litige ?" at bounding box center [223, 334] width 200 height 8
click at [346, 334] on p "﻿ @ [PERSON_NAME] ﻿ Bonjour, la facture a été rejetée par le client. S'agit'il …" at bounding box center [290, 334] width 453 height 11
click at [535, 334] on icon "button" at bounding box center [539, 333] width 9 height 9
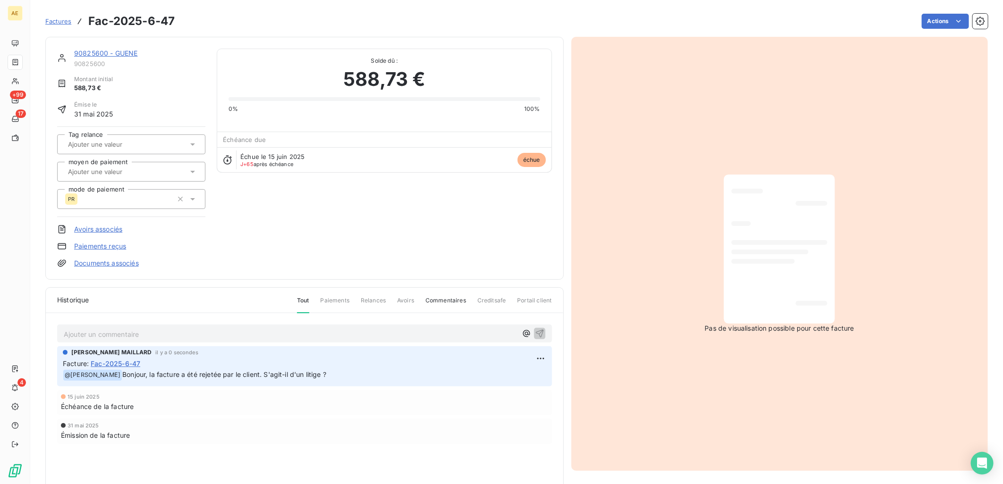
click at [77, 50] on link "90825600 - GUENE" at bounding box center [105, 53] width 63 height 8
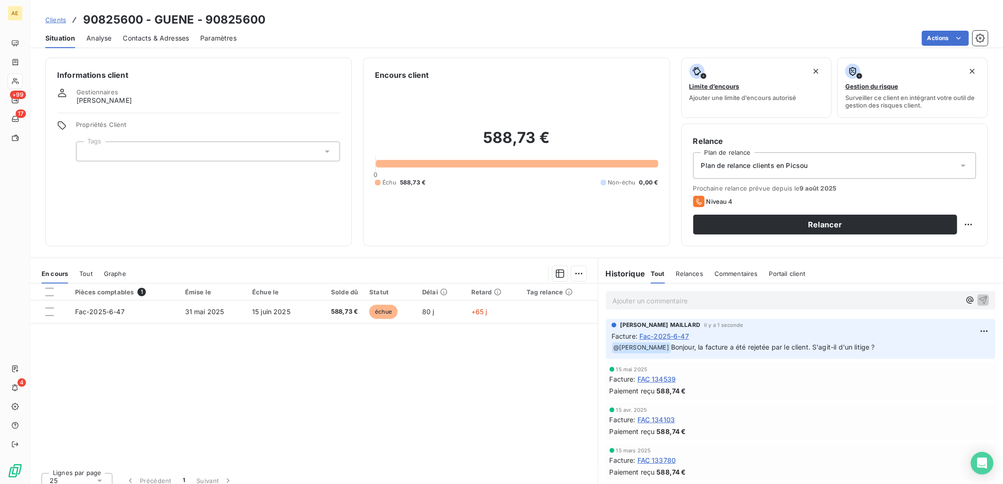
click at [55, 16] on span "Clients" at bounding box center [55, 20] width 21 height 8
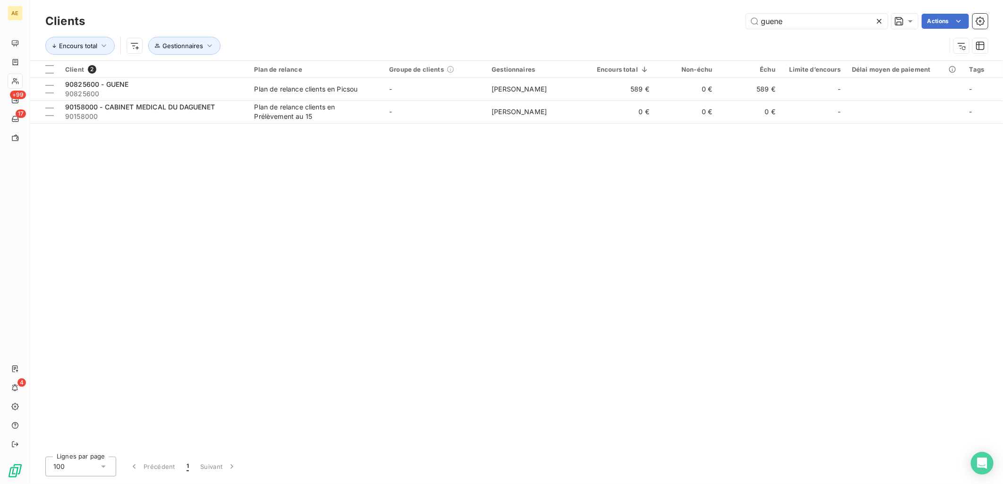
drag, startPoint x: 803, startPoint y: 26, endPoint x: 527, endPoint y: 41, distance: 275.6
click at [532, 40] on div "Clients guene Actions Encours total Gestionnaires" at bounding box center [516, 35] width 942 height 49
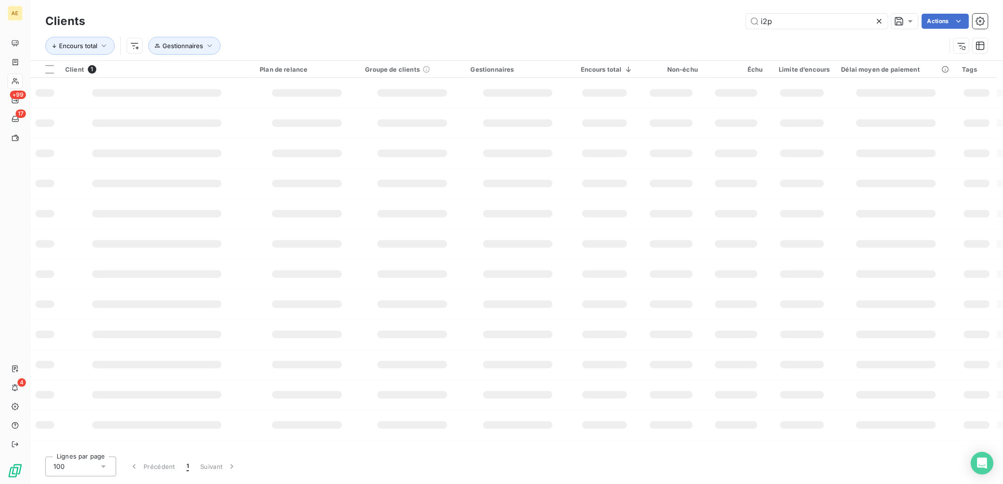
type input "i2p"
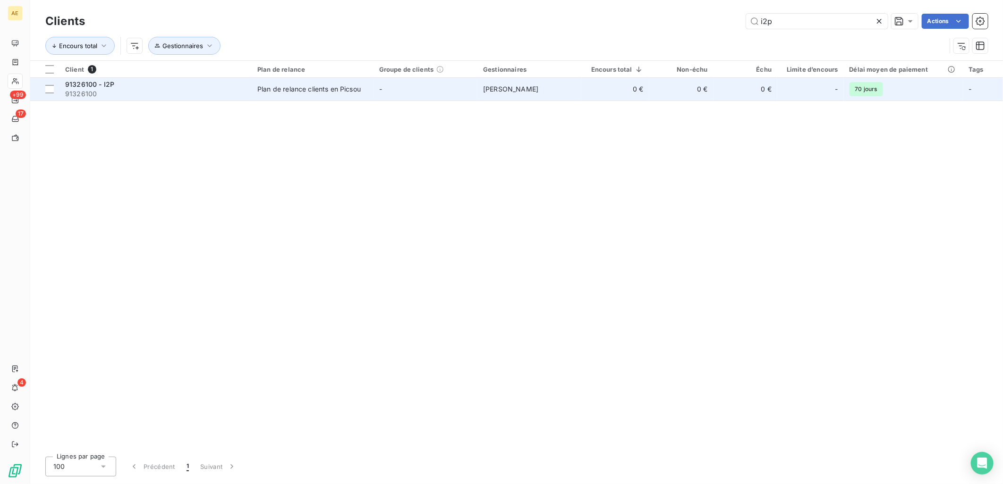
click at [220, 83] on div "91326100 - I2P" at bounding box center [155, 84] width 181 height 9
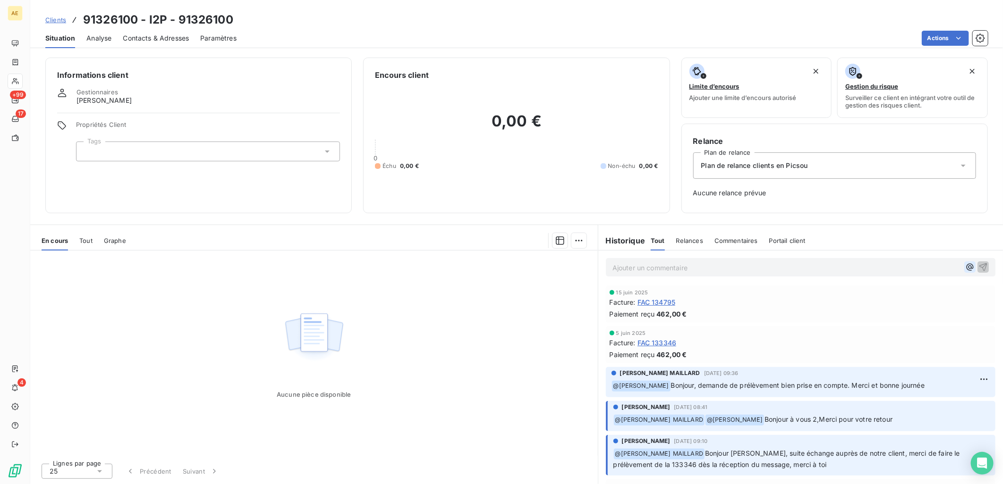
click at [966, 266] on icon "button" at bounding box center [969, 267] width 9 height 9
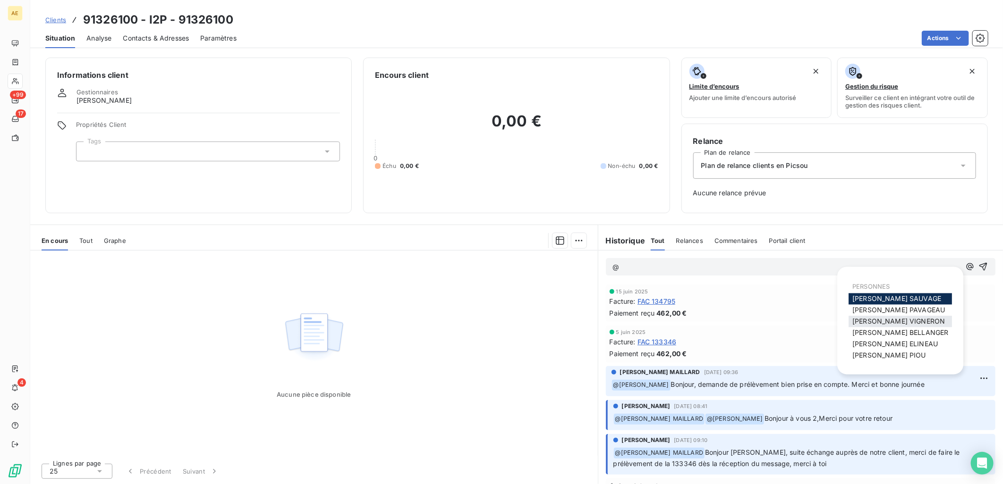
click at [892, 322] on span "[PERSON_NAME]" at bounding box center [898, 322] width 93 height 8
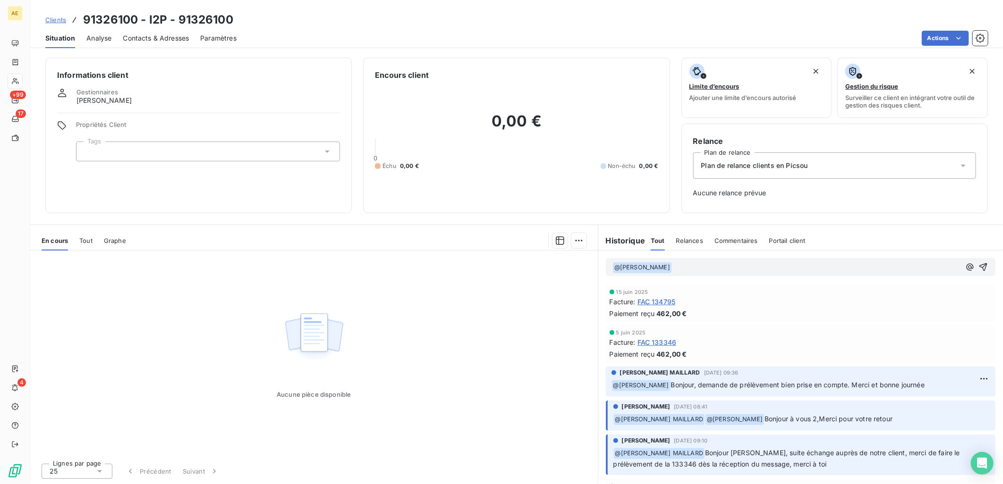
click at [716, 269] on p "﻿ @ [PERSON_NAME] ﻿ ﻿" at bounding box center [786, 267] width 348 height 11
click at [828, 267] on span "Bonjour, la facture Fac [PHONE_NUMBER] est revenueimpayée" at bounding box center [771, 267] width 199 height 8
click at [866, 267] on p "﻿ @ [PERSON_NAME] ﻿ Bonjour, la facture Fac [PHONE_NUMBER] est revenue impayée" at bounding box center [786, 267] width 348 height 11
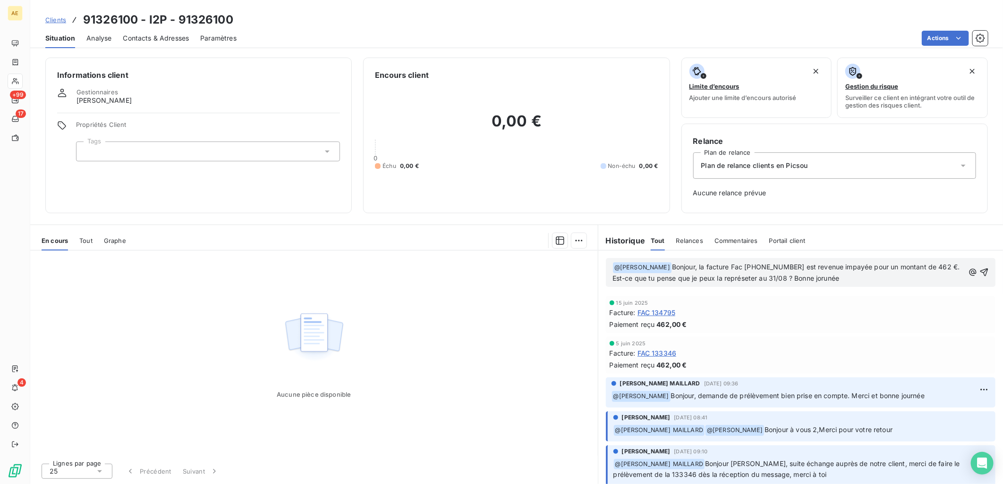
click at [739, 279] on span "Bonjour, la facture Fac [PHONE_NUMBER] est revenue impayée pour un montant de 4…" at bounding box center [786, 272] width 349 height 19
click at [834, 277] on span "Bonjour, la facture Fac [PHONE_NUMBER] est revenue impayée pour un montant de 4…" at bounding box center [786, 272] width 349 height 19
click at [979, 271] on icon "button" at bounding box center [983, 272] width 9 height 9
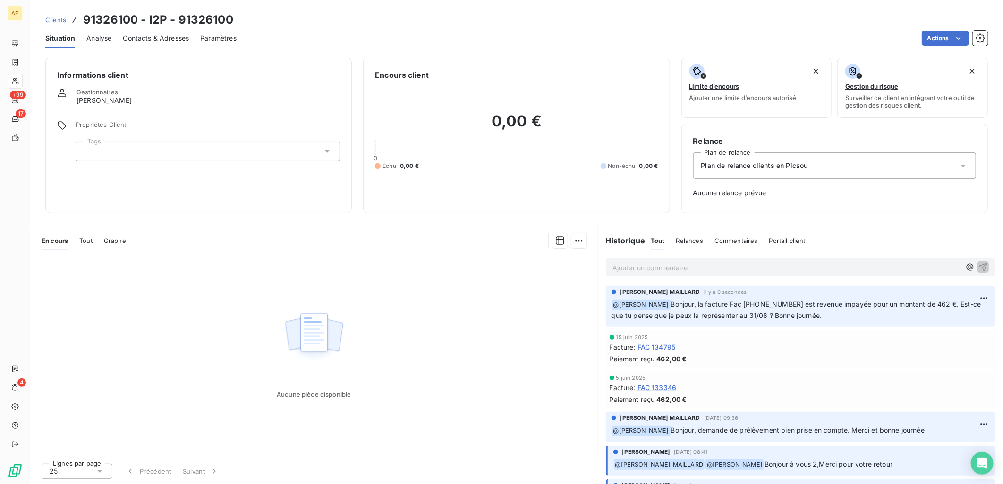
click at [53, 20] on span "Clients" at bounding box center [55, 20] width 21 height 8
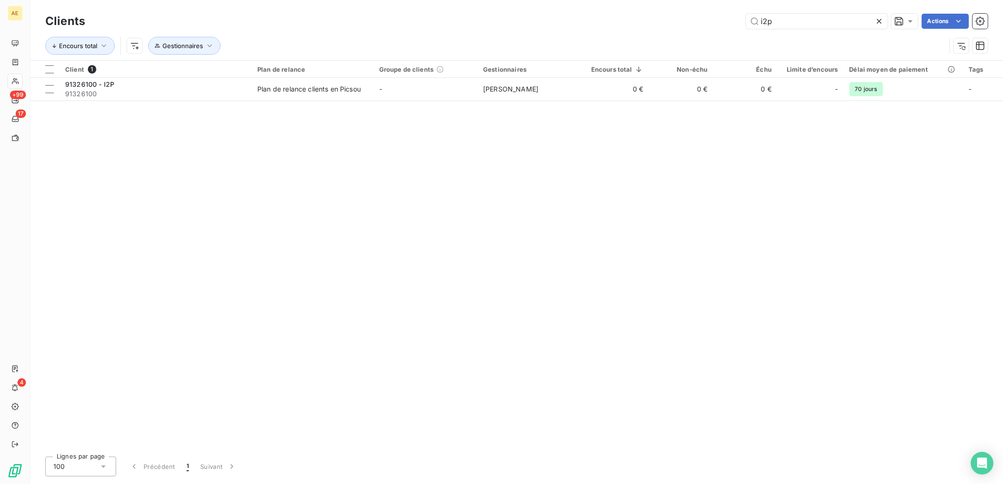
drag, startPoint x: 728, startPoint y: 22, endPoint x: 532, endPoint y: 22, distance: 195.5
click at [549, 22] on div "i2p Actions" at bounding box center [541, 21] width 891 height 15
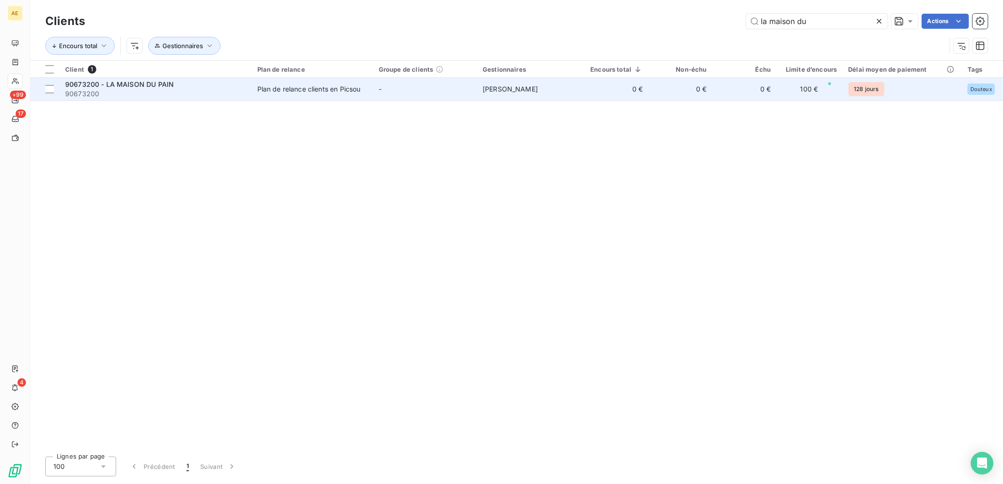
type input "la maison du"
click at [355, 83] on td "Plan de relance clients en Picsou" at bounding box center [312, 89] width 121 height 23
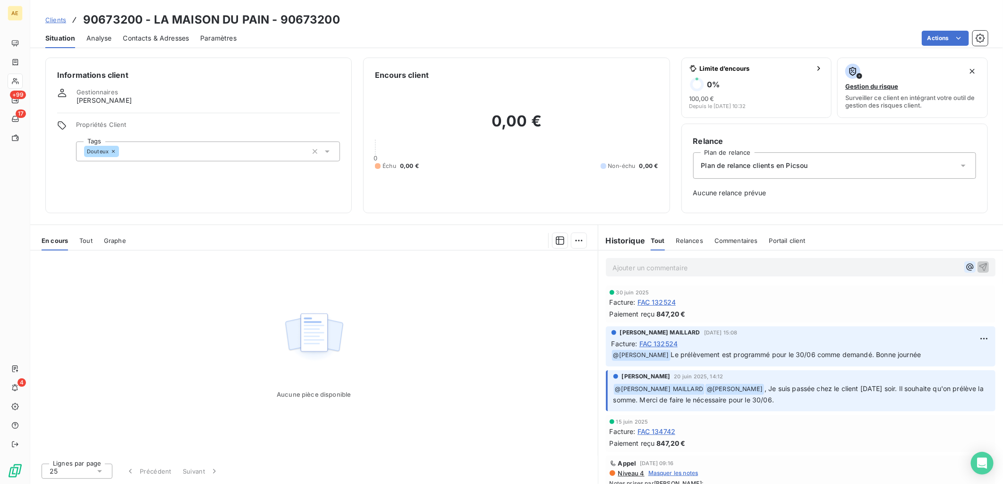
click at [966, 268] on icon "button" at bounding box center [969, 267] width 7 height 7
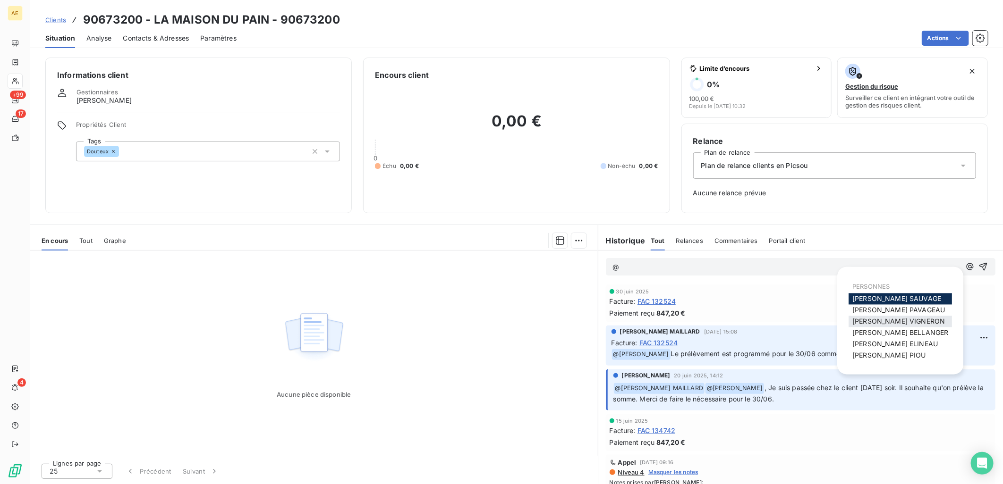
click at [898, 319] on span "[PERSON_NAME]" at bounding box center [898, 322] width 93 height 8
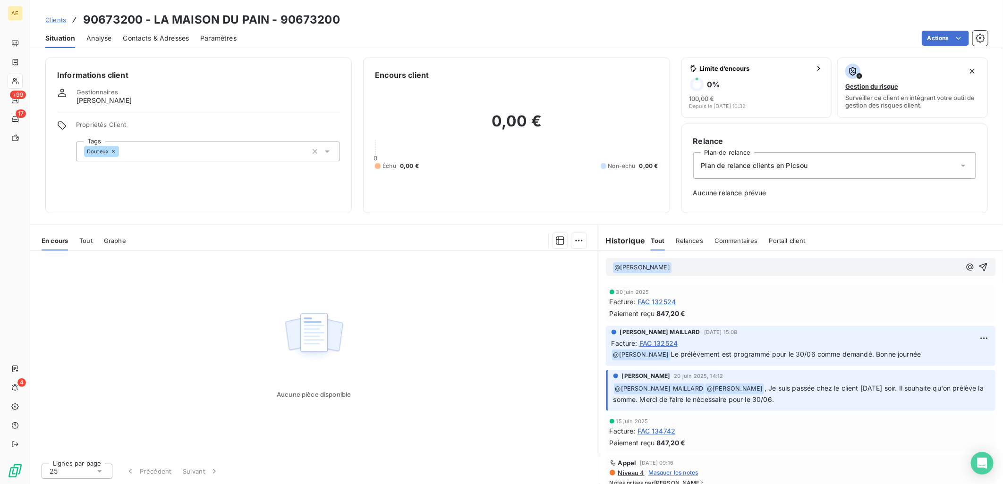
click at [703, 268] on p "﻿ @ [PERSON_NAME] ﻿ ﻿" at bounding box center [786, 267] width 348 height 11
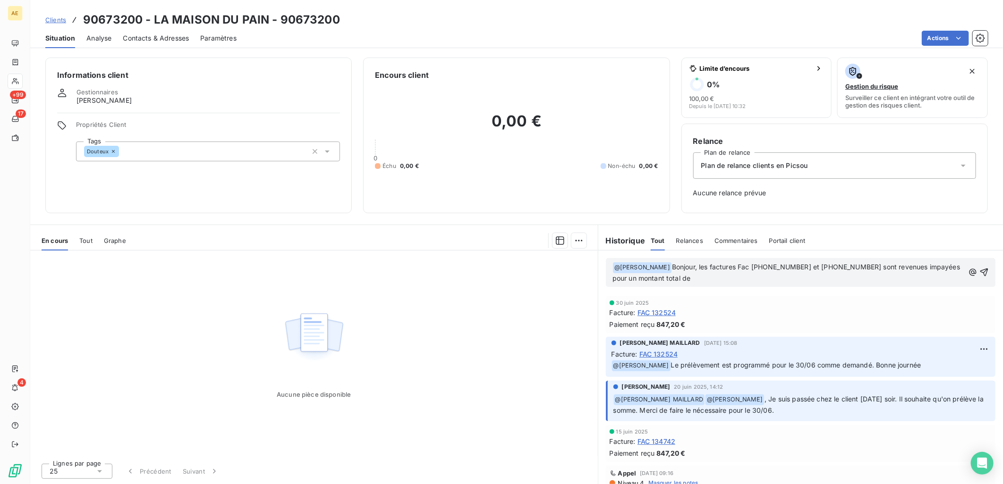
click at [691, 280] on p "﻿ @ [PERSON_NAME] ﻿ Bonjour, les factures Fac [PHONE_NUMBER] et [PHONE_NUMBER] …" at bounding box center [788, 273] width 352 height 22
click at [979, 269] on icon "button" at bounding box center [983, 272] width 9 height 9
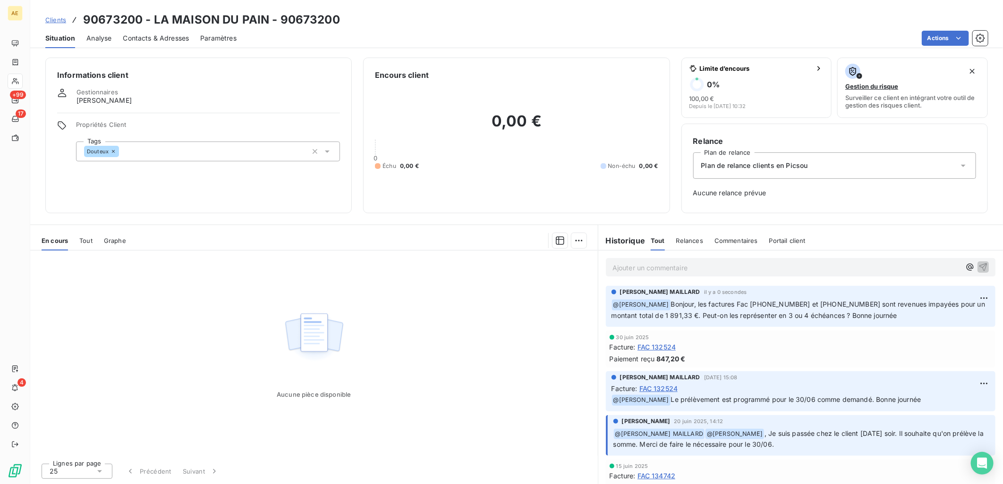
click at [949, 408] on div "[PERSON_NAME] MAILLARD [DATE] 15:08 Facture : FAC 132524 ﻿ @ [PERSON_NAME] Le p…" at bounding box center [801, 392] width 390 height 40
click at [56, 17] on span "Clients" at bounding box center [55, 20] width 21 height 8
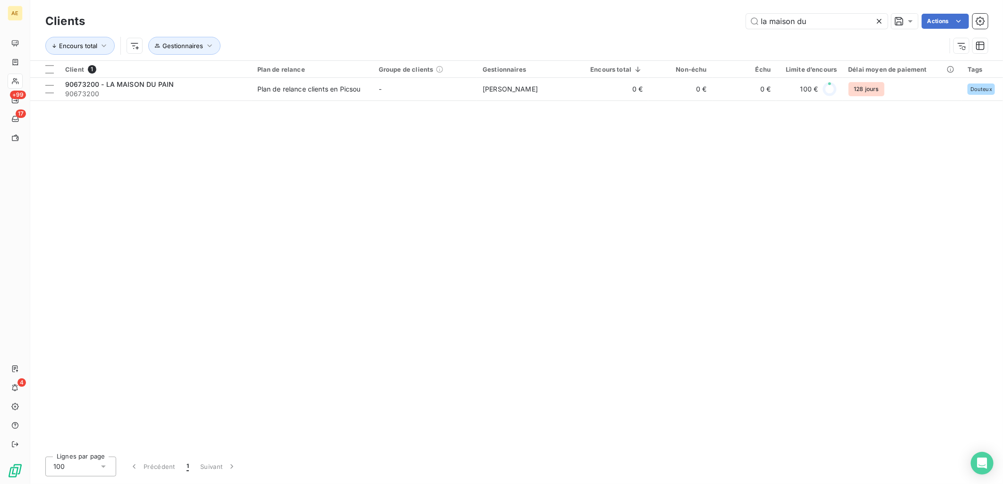
drag, startPoint x: 828, startPoint y: 25, endPoint x: 627, endPoint y: 25, distance: 200.7
click at [630, 25] on div "la maison du Actions" at bounding box center [541, 21] width 891 height 15
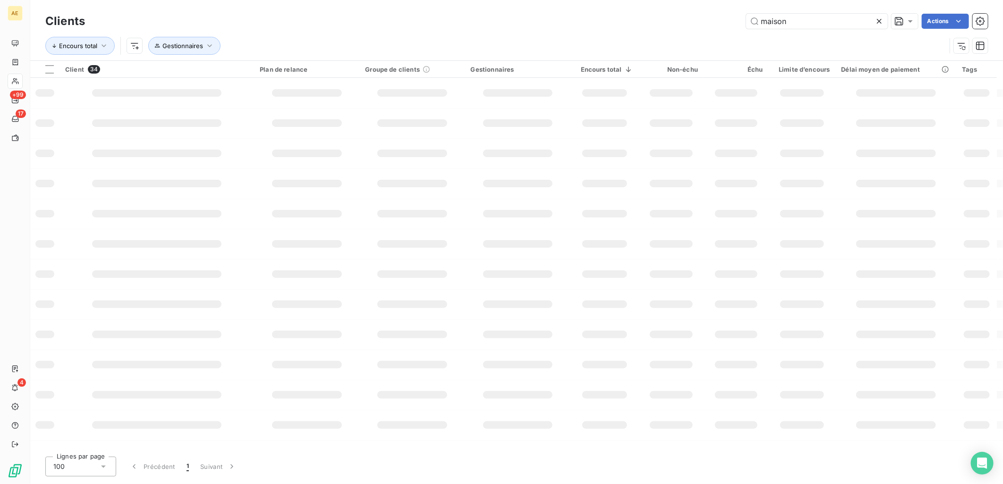
type input "maison"
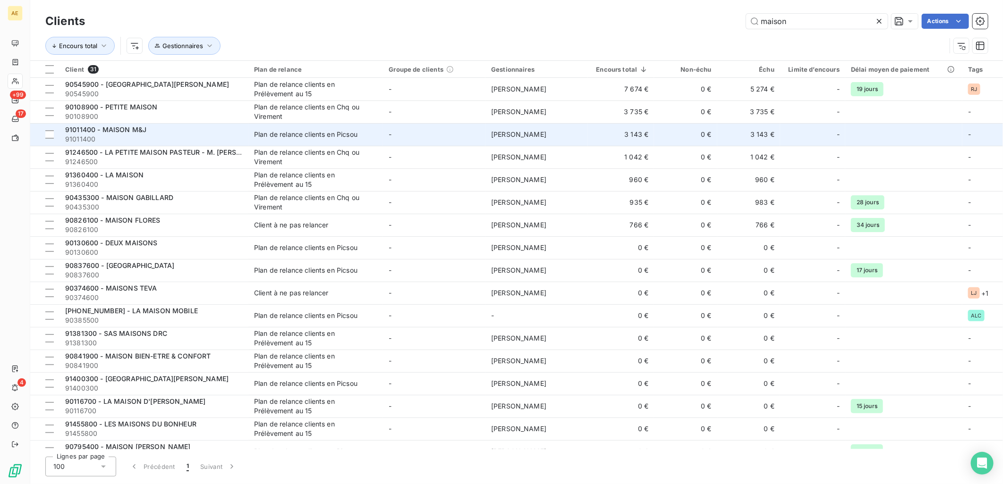
click at [150, 128] on div "91011400 - MAISON M&J" at bounding box center [154, 129] width 178 height 9
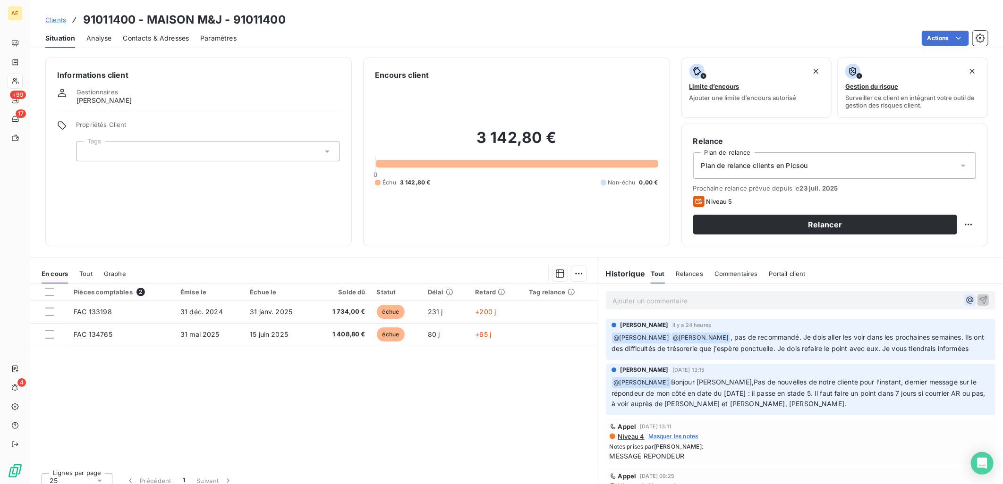
click at [965, 304] on icon "button" at bounding box center [969, 300] width 9 height 9
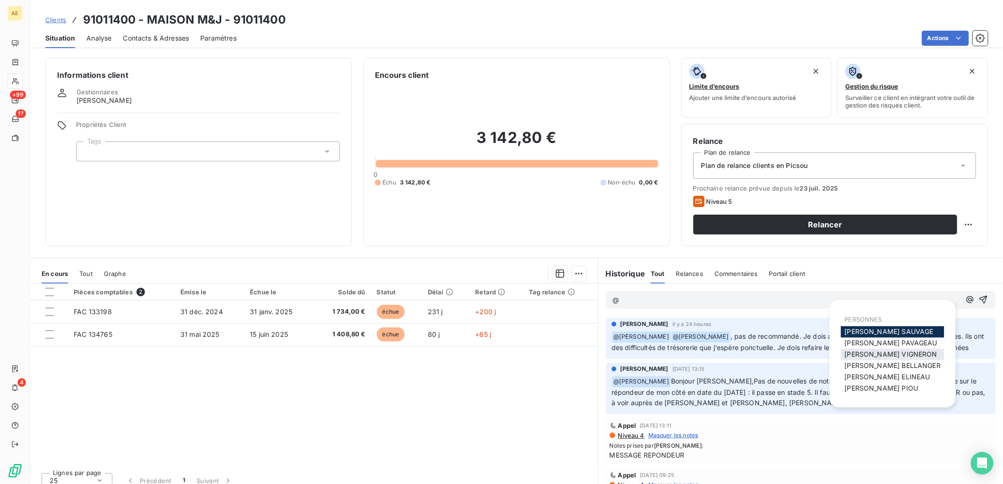
click at [874, 352] on span "[PERSON_NAME]" at bounding box center [891, 355] width 93 height 8
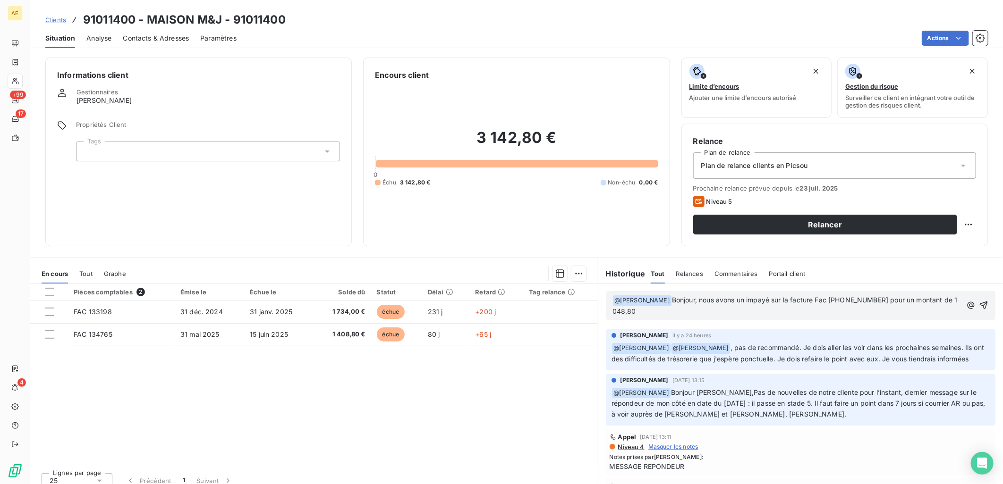
click at [642, 313] on p "﻿ @ [PERSON_NAME] ﻿ Bonjour, nous avons un impayé sur la facture Fac [PHONE_NUM…" at bounding box center [786, 306] width 349 height 22
click at [980, 305] on icon "button" at bounding box center [984, 306] width 8 height 8
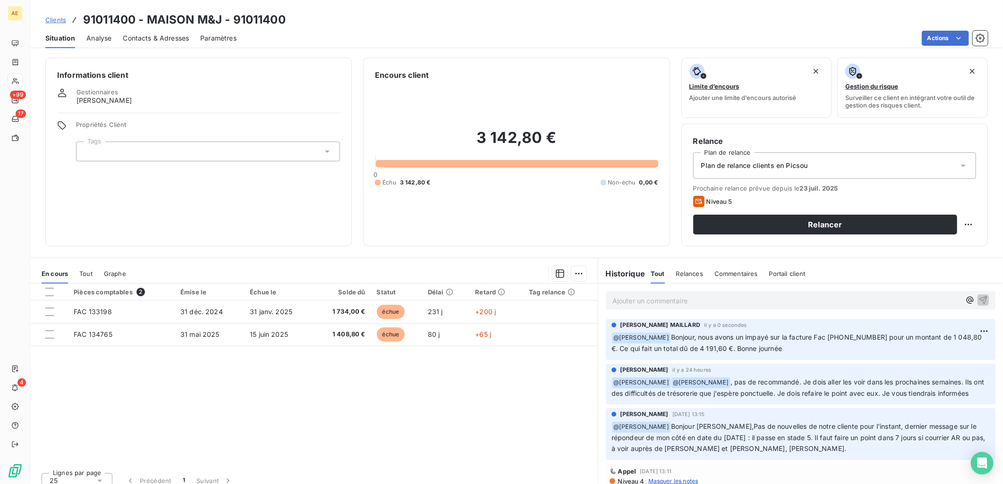
click at [47, 18] on span "Clients" at bounding box center [55, 20] width 21 height 8
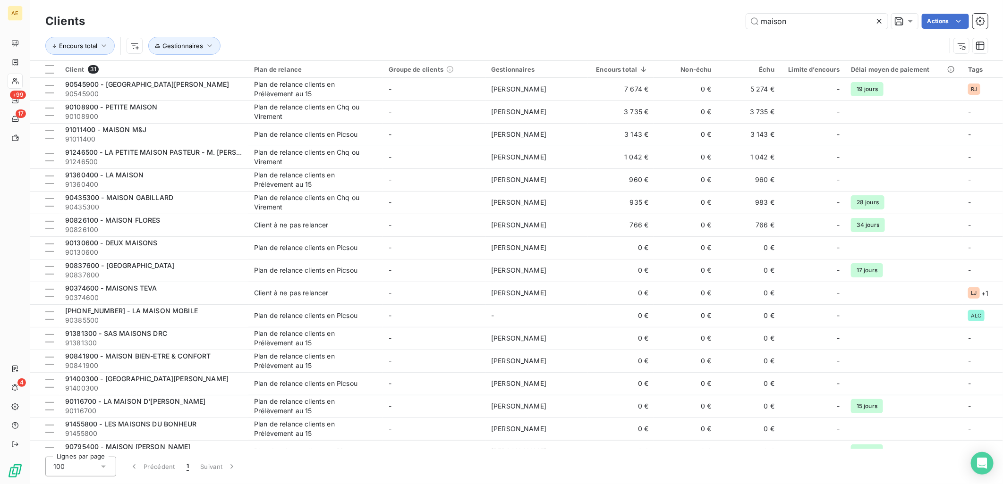
drag, startPoint x: 699, startPoint y: 27, endPoint x: 593, endPoint y: 32, distance: 106.4
click at [603, 27] on div "maison Actions" at bounding box center [541, 21] width 891 height 15
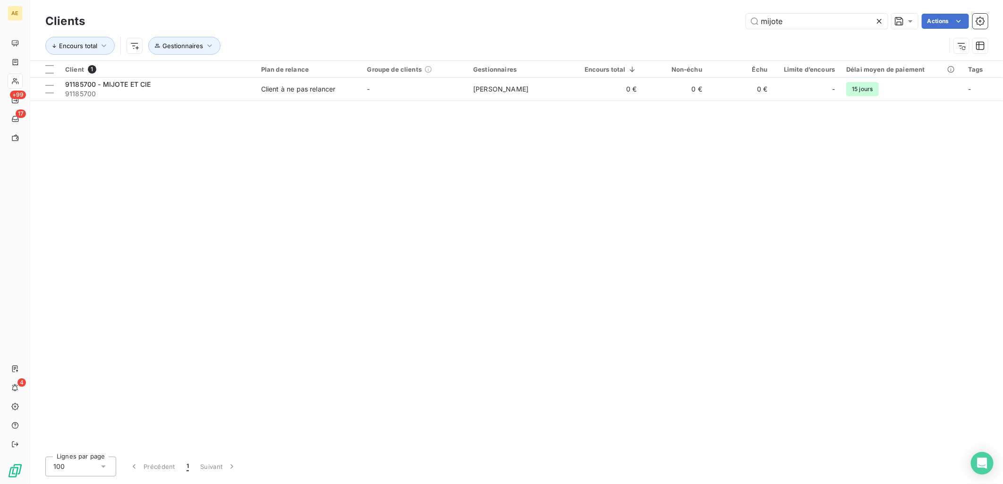
type input "mijote"
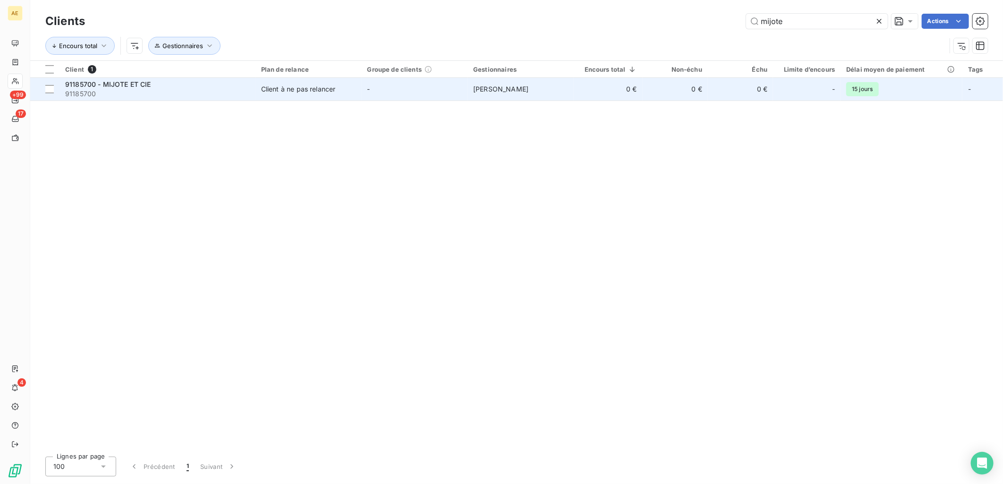
click at [352, 95] on td "Client à ne pas relancer" at bounding box center [308, 89] width 106 height 23
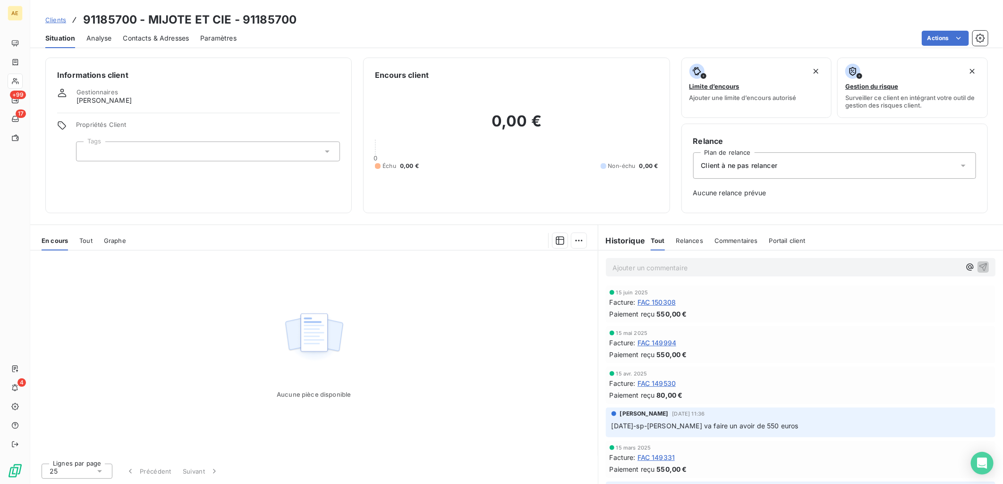
click at [965, 163] on icon at bounding box center [962, 165] width 9 height 9
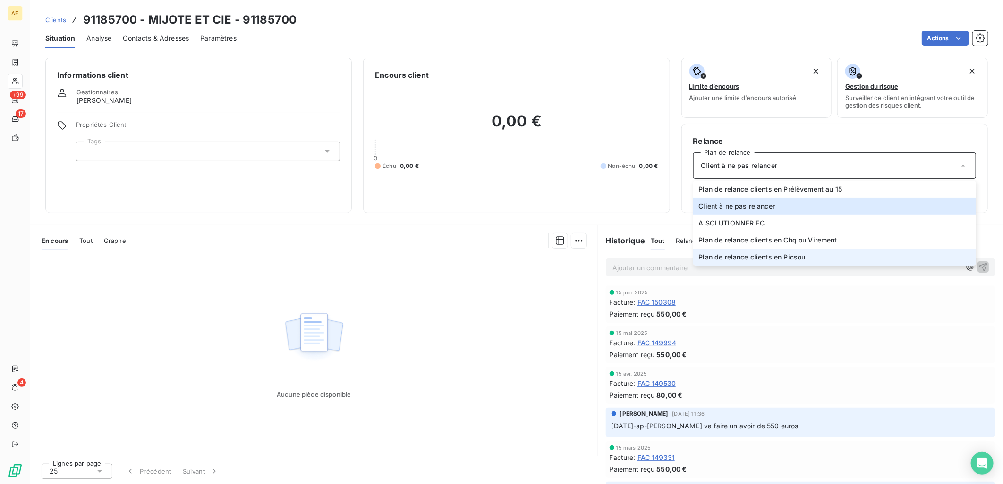
click at [785, 254] on span "Plan de relance clients en Picsou" at bounding box center [752, 257] width 107 height 9
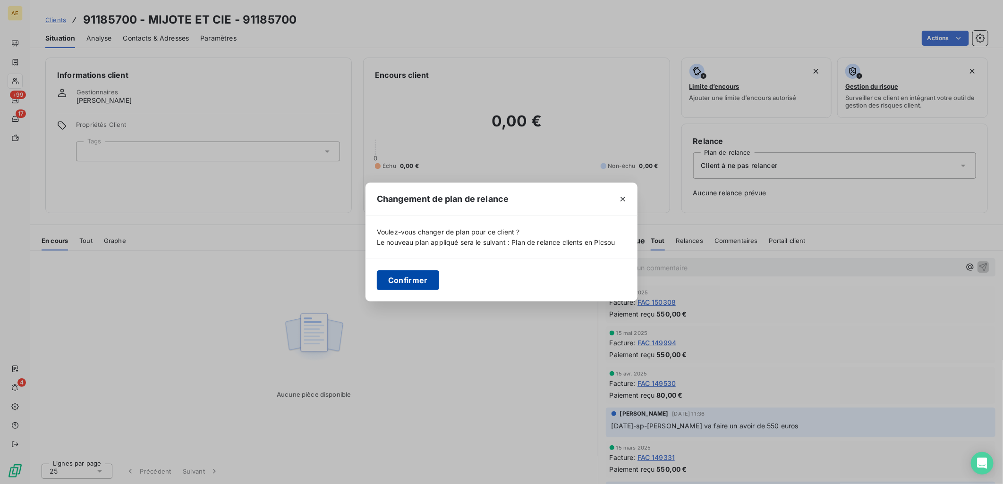
click at [421, 280] on button "Confirmer" at bounding box center [408, 281] width 62 height 20
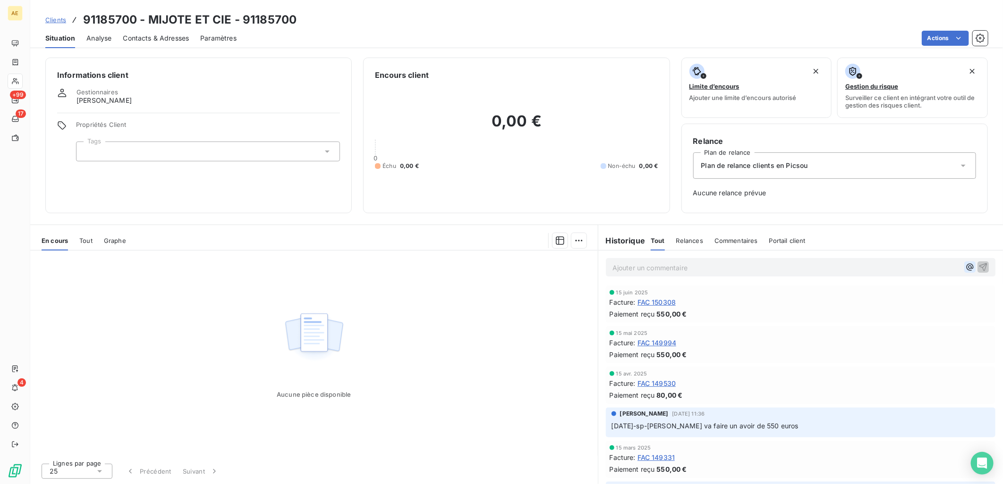
click at [965, 271] on icon "button" at bounding box center [969, 267] width 9 height 9
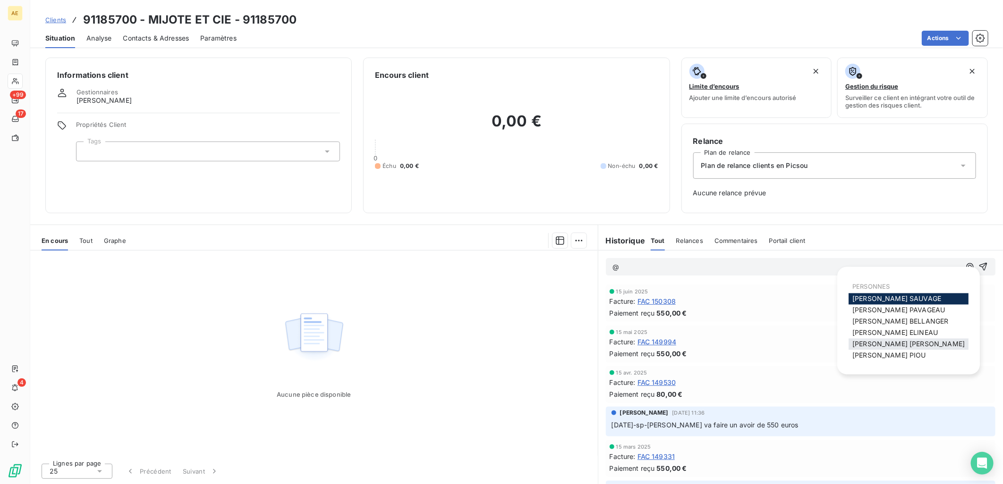
click at [900, 344] on span "[PERSON_NAME]" at bounding box center [908, 344] width 112 height 8
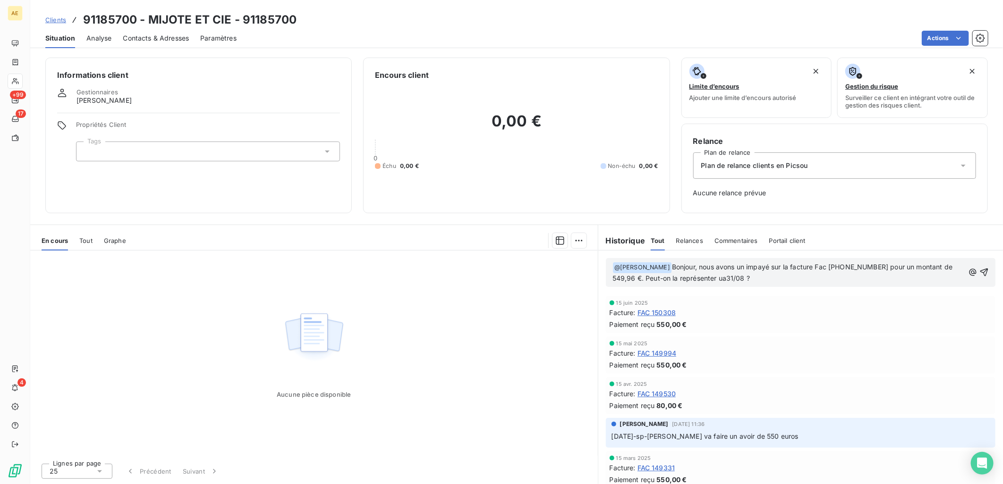
click at [728, 278] on span "Bonjour, nous avons un impayé sur la facture Fac [PHONE_NUMBER] pour un montant…" at bounding box center [783, 272] width 342 height 19
click at [725, 277] on span "Bonjour, nous avons un impayé sur la facture Fac [PHONE_NUMBER] pour un montant…" at bounding box center [783, 272] width 342 height 19
click at [780, 281] on p "﻿ @ [PERSON_NAME] ﻿ Bonjour, nous avons un impayé sur la facture Fac [PHONE_NUM…" at bounding box center [788, 273] width 352 height 22
click at [980, 270] on icon "button" at bounding box center [984, 273] width 8 height 8
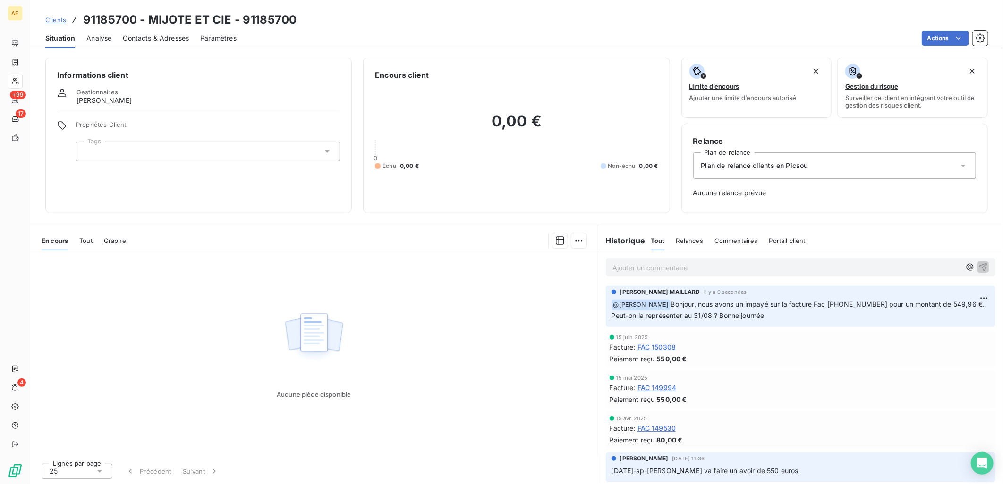
click at [57, 17] on span "Clients" at bounding box center [55, 20] width 21 height 8
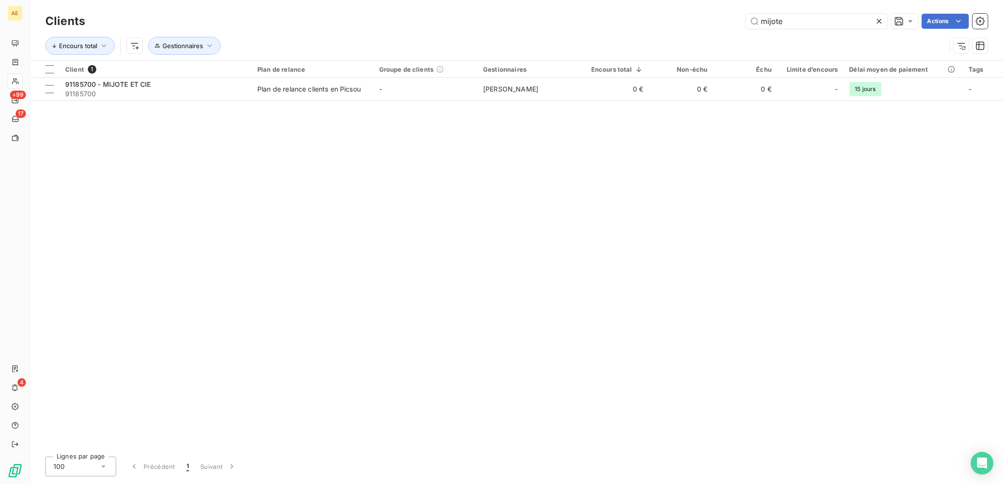
drag, startPoint x: 795, startPoint y: 25, endPoint x: 596, endPoint y: 25, distance: 199.2
click at [609, 24] on div "mijote Actions" at bounding box center [541, 21] width 891 height 15
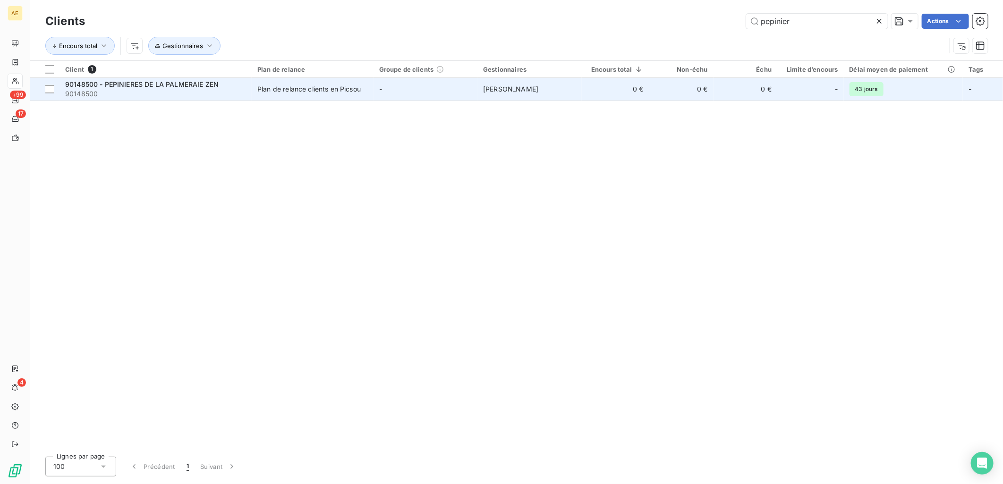
type input "pepinier"
click at [169, 90] on span "90148500" at bounding box center [155, 93] width 181 height 9
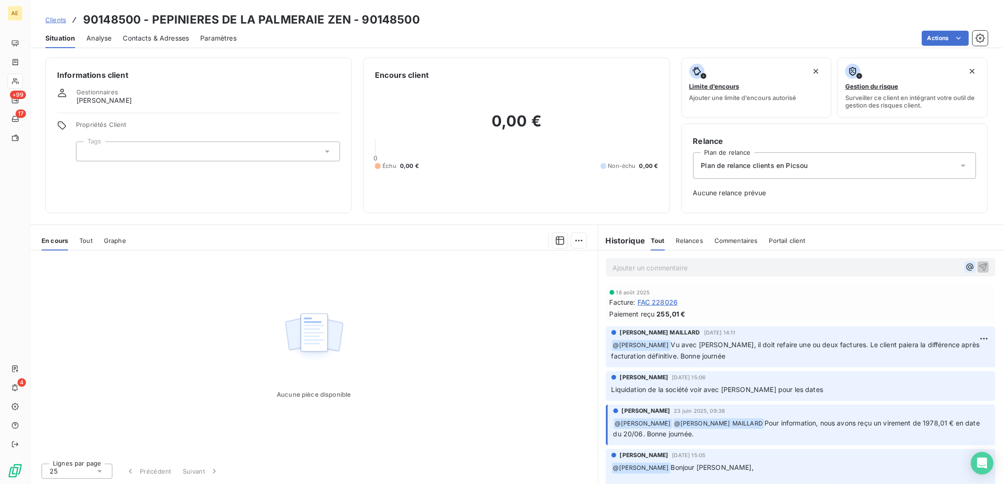
click at [964, 268] on button "button" at bounding box center [969, 267] width 11 height 11
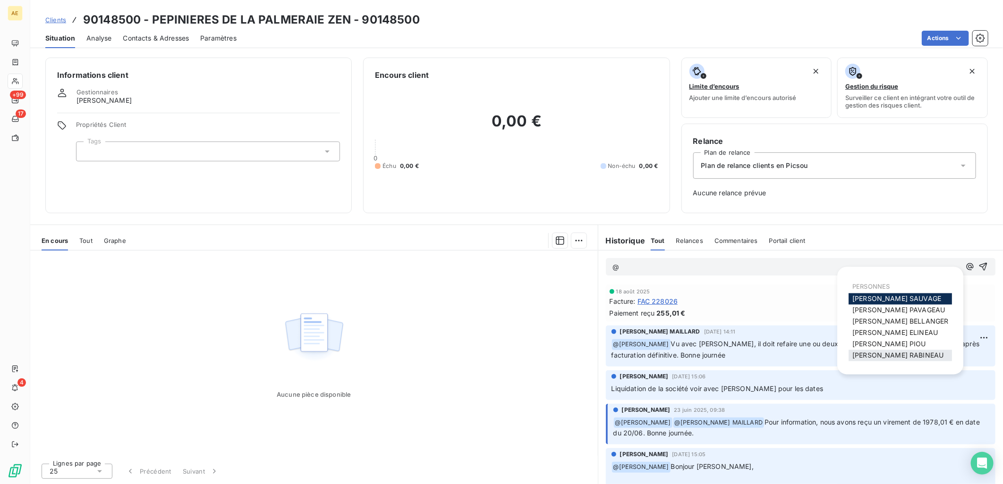
click at [887, 354] on span "[PERSON_NAME]" at bounding box center [897, 356] width 91 height 8
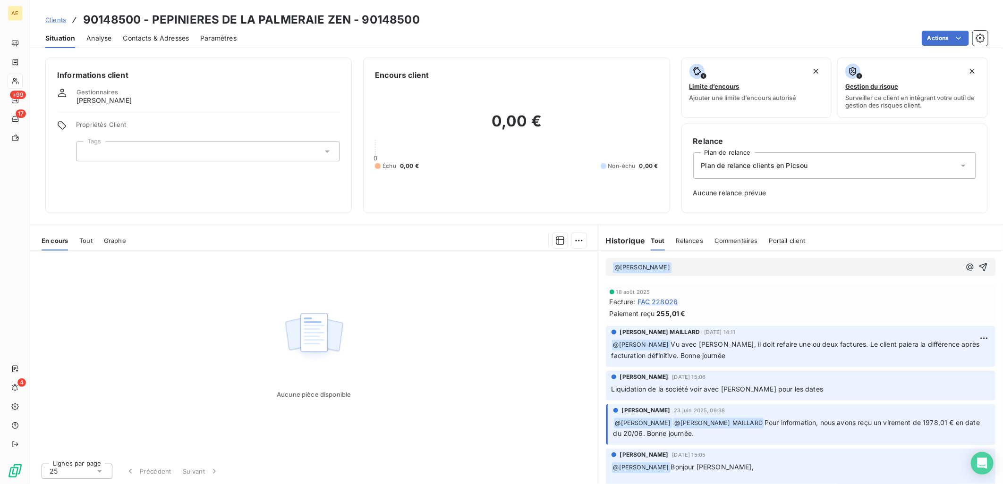
click at [690, 271] on p "﻿ @ [PERSON_NAME] ﻿ ﻿" at bounding box center [786, 267] width 348 height 11
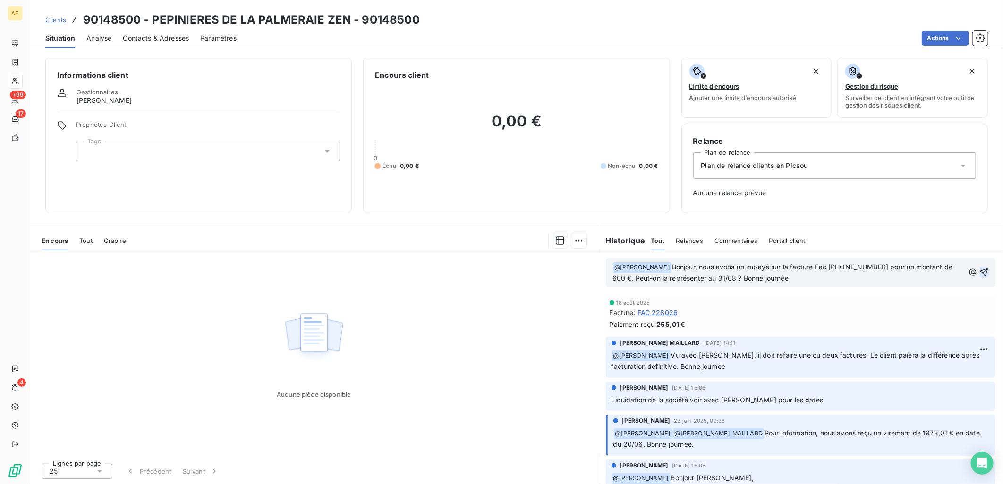
click at [979, 273] on icon "button" at bounding box center [983, 272] width 9 height 9
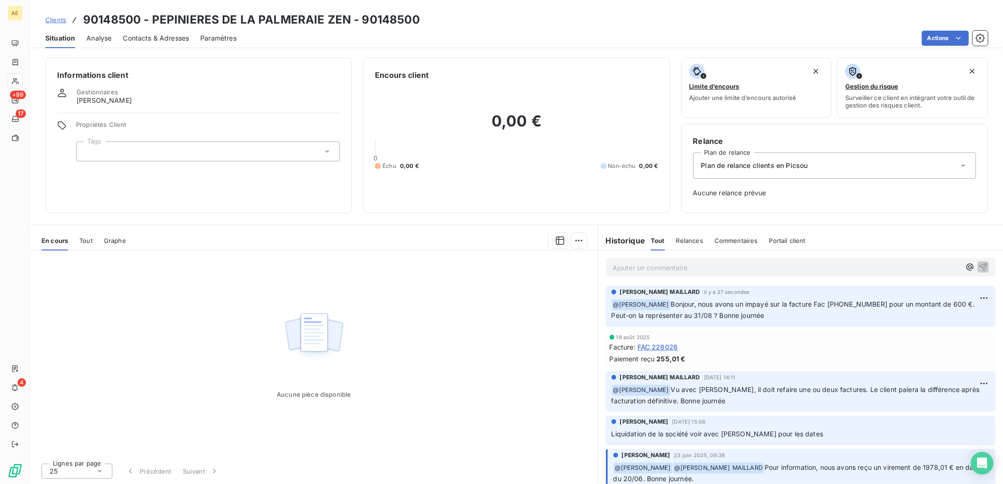
click at [59, 16] on span "Clients" at bounding box center [55, 20] width 21 height 8
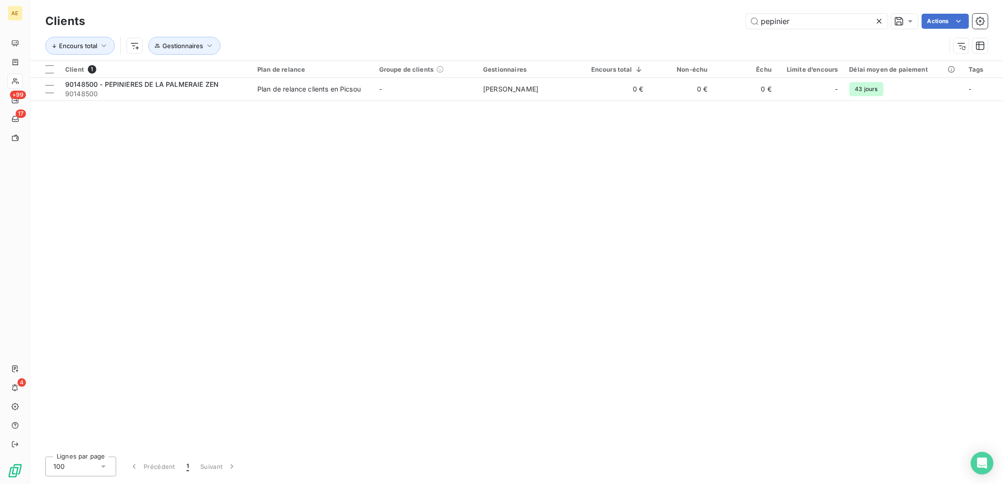
drag, startPoint x: 806, startPoint y: 21, endPoint x: 620, endPoint y: 24, distance: 186.0
click at [621, 22] on div "pepinier Actions" at bounding box center [541, 21] width 891 height 15
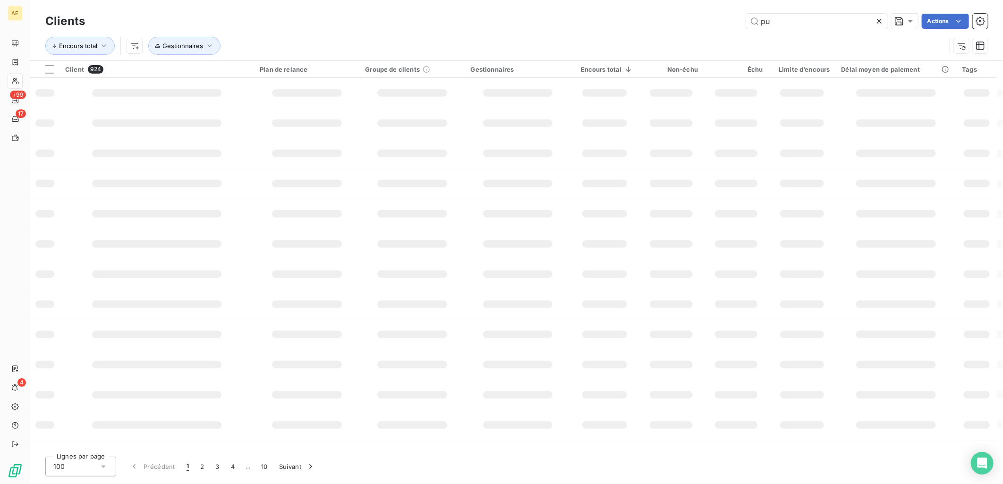
type input "p"
type input "pouteau"
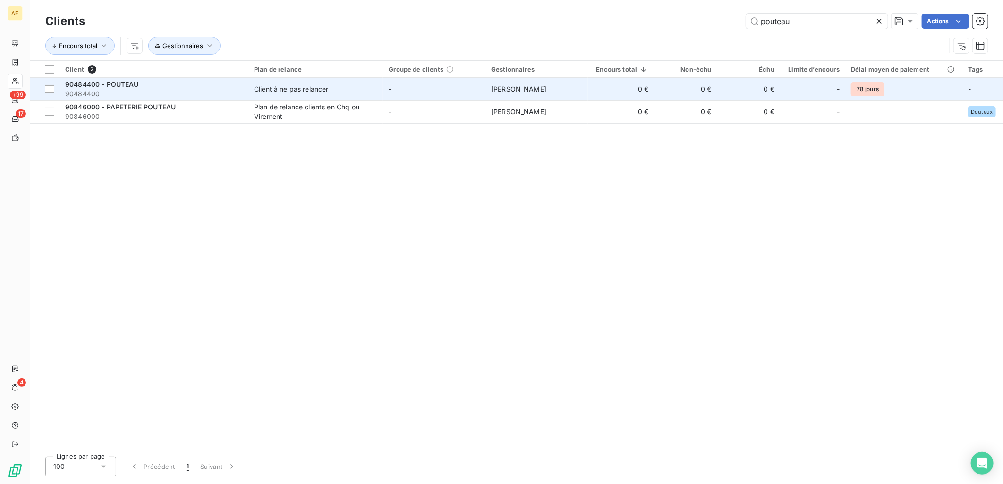
click at [341, 93] on span "Client à ne pas relancer" at bounding box center [315, 89] width 123 height 9
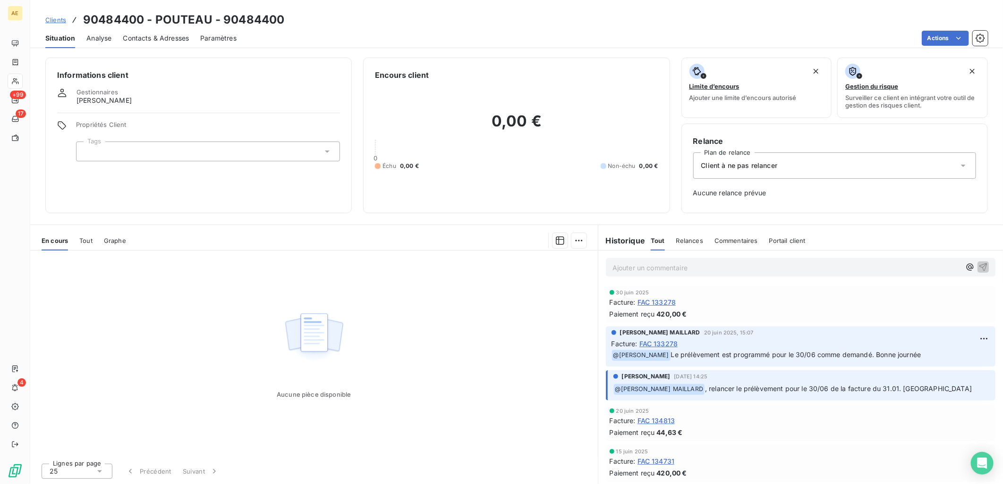
click at [956, 166] on div "Client à ne pas relancer" at bounding box center [834, 165] width 283 height 26
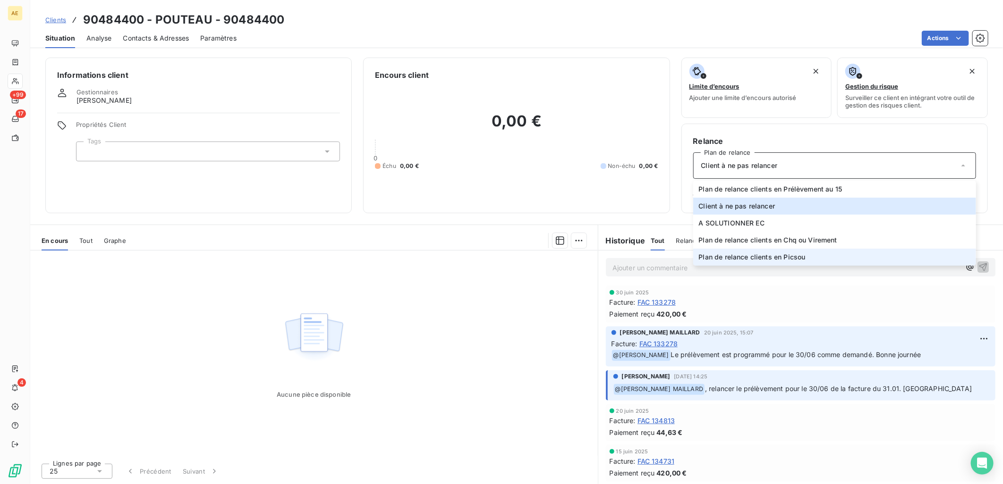
click at [804, 254] on span "Plan de relance clients en Picsou" at bounding box center [752, 257] width 107 height 9
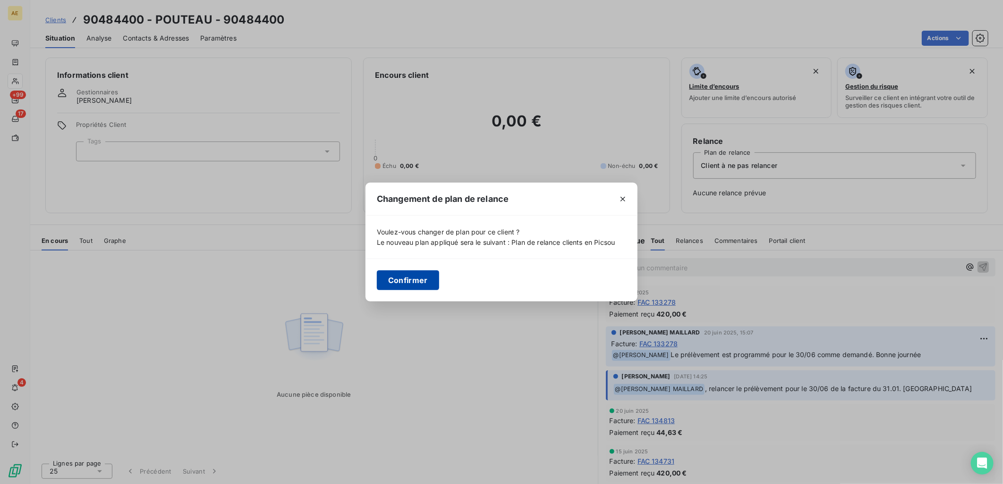
click at [428, 277] on button "Confirmer" at bounding box center [408, 281] width 62 height 20
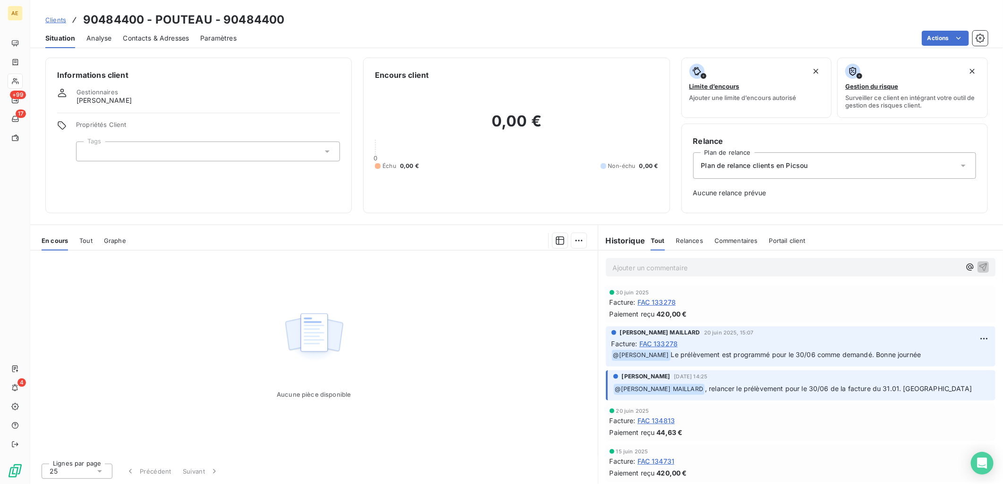
click at [153, 31] on div "Contacts & Adresses" at bounding box center [156, 38] width 66 height 20
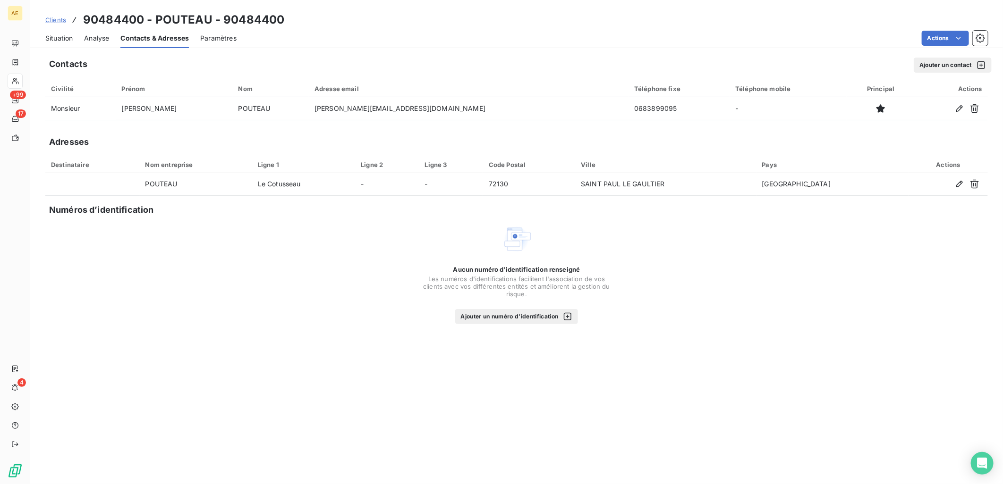
click at [86, 40] on span "Analyse" at bounding box center [96, 38] width 25 height 9
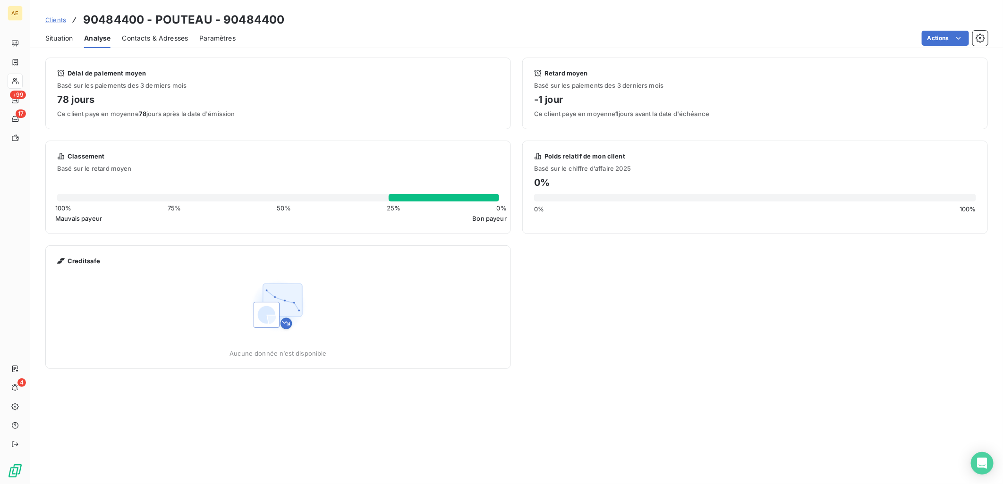
click at [59, 41] on span "Situation" at bounding box center [58, 38] width 27 height 9
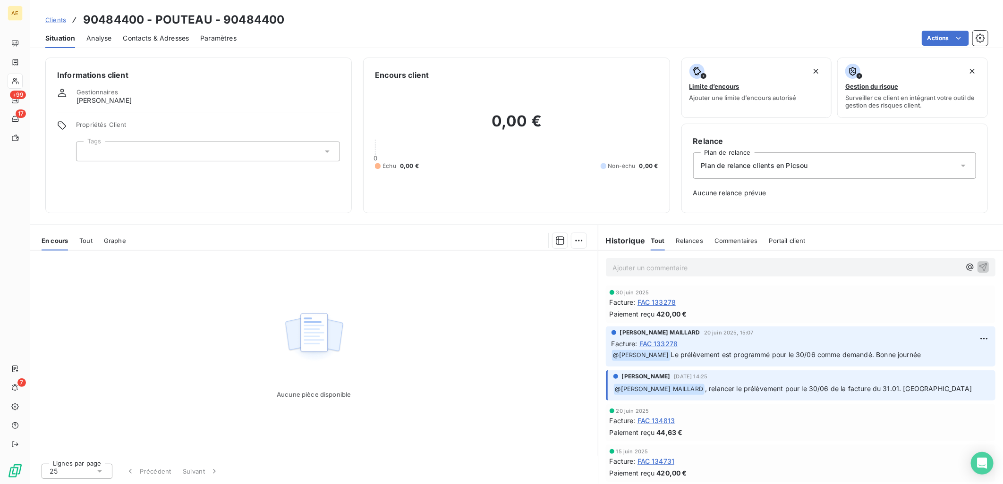
click at [661, 263] on p "Ajouter un commentaire ﻿" at bounding box center [786, 268] width 348 height 12
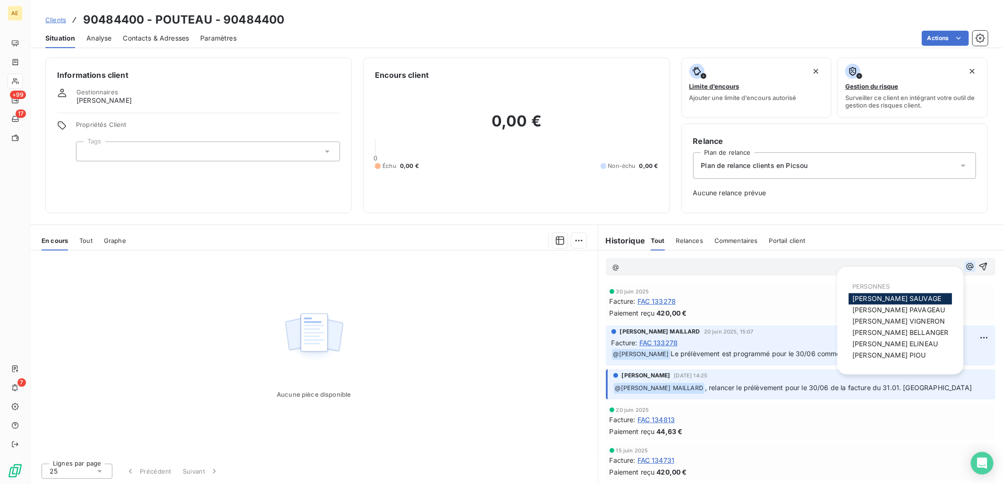
click at [965, 266] on icon "button" at bounding box center [969, 266] width 9 height 9
click at [877, 326] on div "[PERSON_NAME]" at bounding box center [899, 321] width 103 height 11
click at [867, 322] on span "[PERSON_NAME]" at bounding box center [898, 322] width 93 height 8
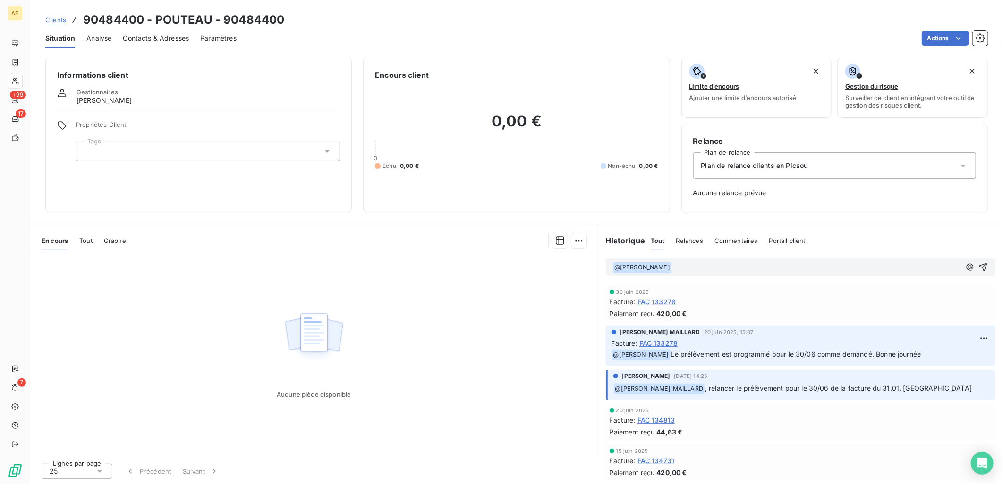
click at [691, 270] on p "﻿ @ [PERSON_NAME] ﻿ ﻿" at bounding box center [786, 267] width 348 height 11
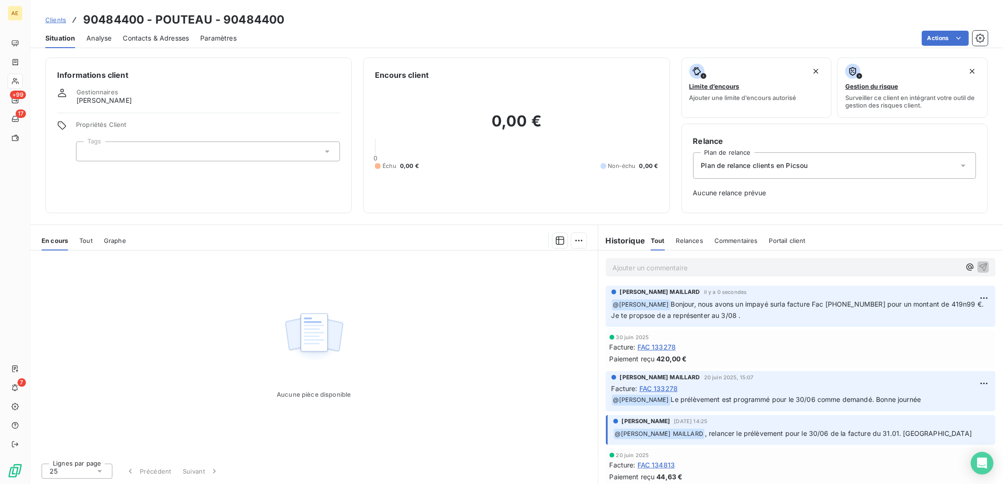
click at [758, 320] on p "﻿ @ [PERSON_NAME] Bonjour, nous avons un impayé surla facture Fac [PHONE_NUMBER…" at bounding box center [800, 310] width 378 height 22
click at [735, 313] on p "﻿ @ [PERSON_NAME] Bonjour, nous avons un impayé surla facture Fac [PHONE_NUMBER…" at bounding box center [800, 310] width 378 height 22
click at [975, 296] on html "AE +99 17 7 Clients 90484400 - POUTEAU - 90484400 Situation Analyse Contacts & …" at bounding box center [501, 242] width 1003 height 484
click at [949, 324] on div "Editer" at bounding box center [953, 319] width 53 height 15
click at [796, 314] on p "﻿ @ [PERSON_NAME] ﻿ Bonjour, nous avons un impayé surla facture Fac [PHONE_NUMB…" at bounding box center [794, 310] width 367 height 22
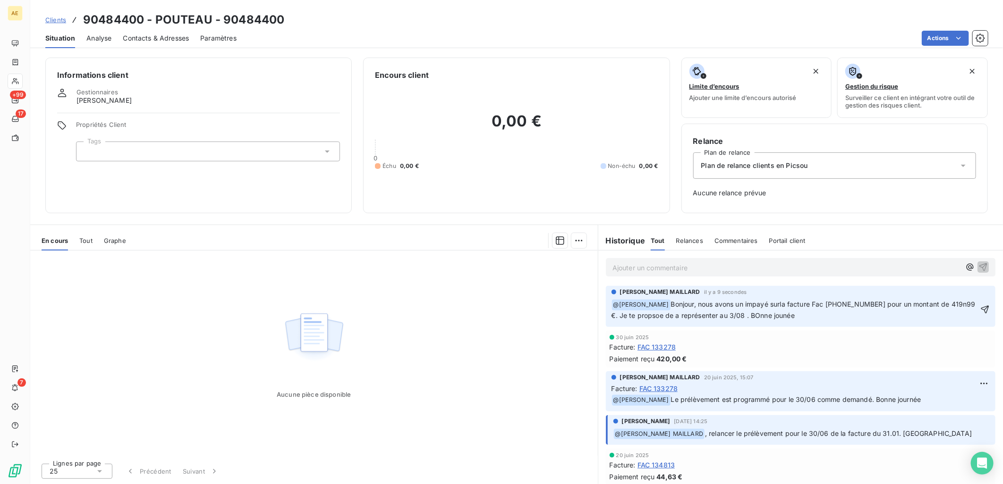
click at [773, 314] on span "Bonjour, nous avons un impayé surla facture Fac [PHONE_NUMBER] pour un montant …" at bounding box center [794, 309] width 366 height 19
click at [752, 314] on span "Bonjour, nous avons un impayé surla facture Fac [PHONE_NUMBER] pour un montant …" at bounding box center [794, 309] width 366 height 19
click at [738, 314] on span "Bonjour, nous avons un impayé surla facture Fac [PHONE_NUMBER] pour un montant …" at bounding box center [794, 309] width 366 height 19
click at [646, 315] on span "Bonjour, nous avons un impayé surla facture Fac [PHONE_NUMBER] pour un montant …" at bounding box center [794, 309] width 366 height 19
click at [763, 308] on p "﻿ @ [PERSON_NAME] ﻿ Bonjour, nous avons un impayé surla facture Fac [PHONE_NUMB…" at bounding box center [794, 310] width 367 height 22
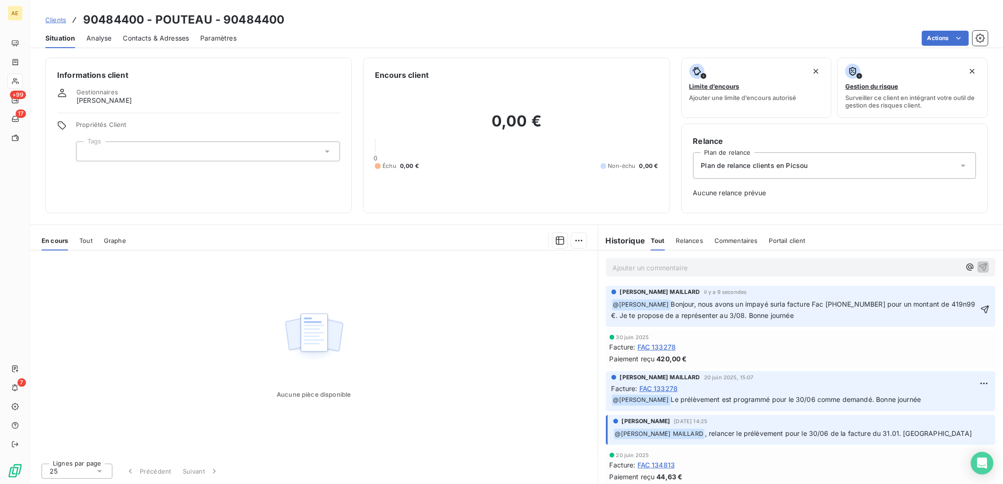
click at [786, 304] on span "Bonjour, nous avons un impayé surla facture Fac [PHONE_NUMBER] pour un montant …" at bounding box center [794, 309] width 366 height 19
click at [813, 317] on p "﻿ @ [PERSON_NAME] ﻿ Bonjour, nous avons un impayé sur la facture Fac [PHONE_NUM…" at bounding box center [794, 310] width 367 height 22
click at [674, 317] on span "Bonjour, nous avons un impayé sur la facture Fac [PHONE_NUMBER] pour un montant…" at bounding box center [795, 309] width 368 height 19
click at [955, 304] on span "Bonjour, nous avons un impayé sur la facture Fac [PHONE_NUMBER] pour un montant…" at bounding box center [795, 309] width 368 height 19
click at [980, 310] on icon "button" at bounding box center [984, 309] width 9 height 9
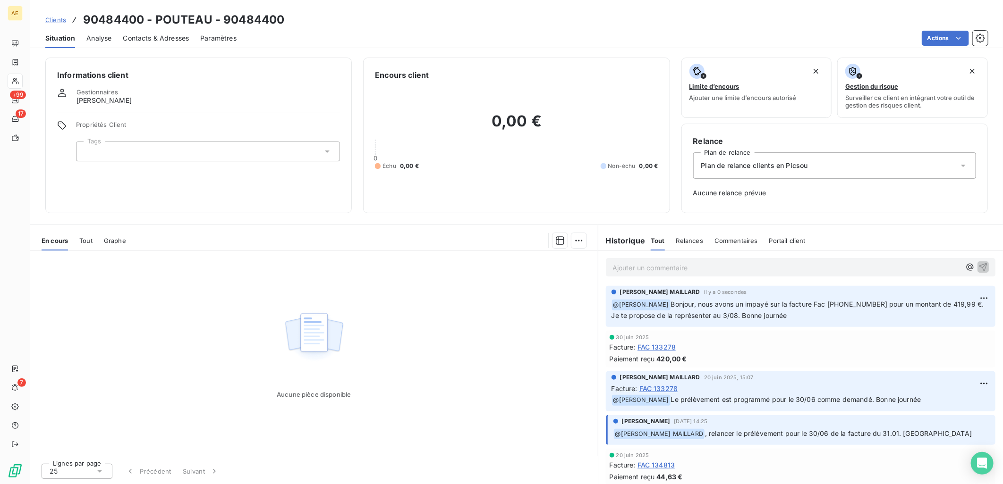
click at [51, 21] on span "Clients" at bounding box center [55, 20] width 21 height 8
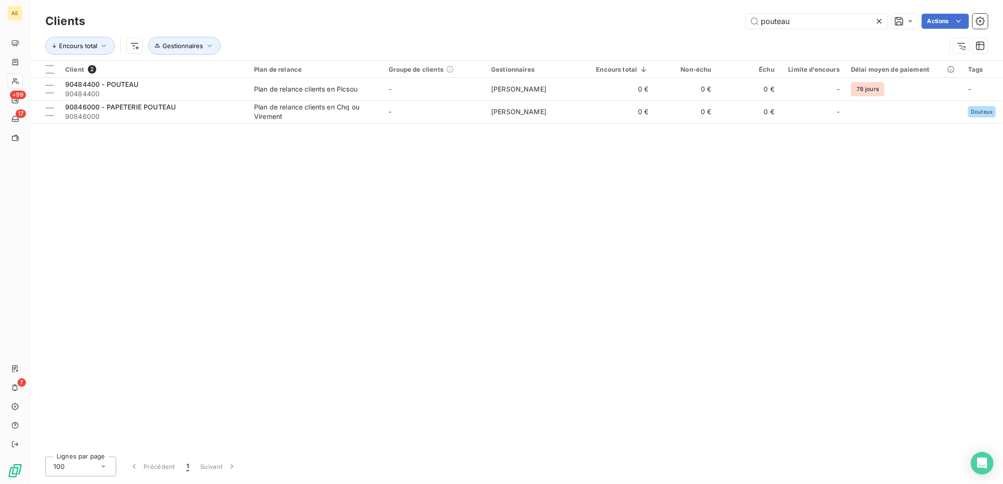
drag, startPoint x: 817, startPoint y: 20, endPoint x: 525, endPoint y: 23, distance: 291.3
click at [529, 20] on div "pouteau Actions" at bounding box center [541, 21] width 891 height 15
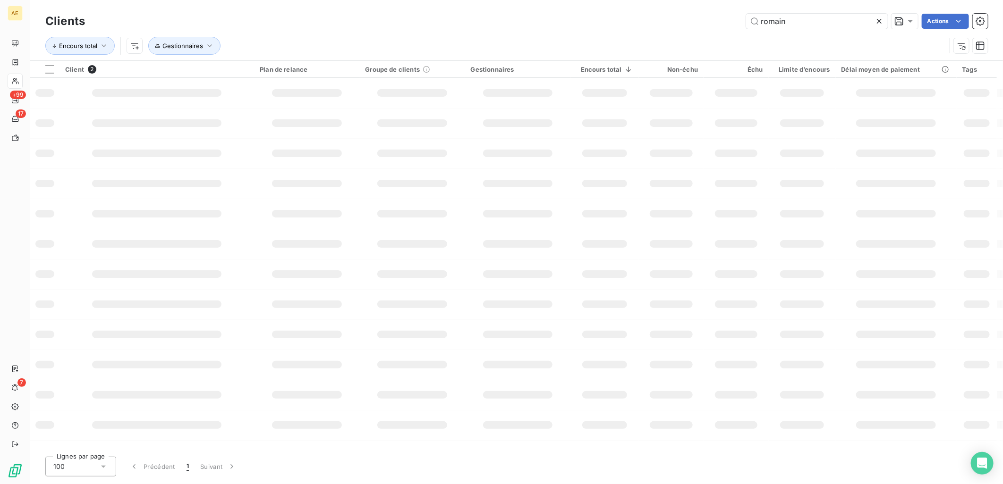
type input "romain"
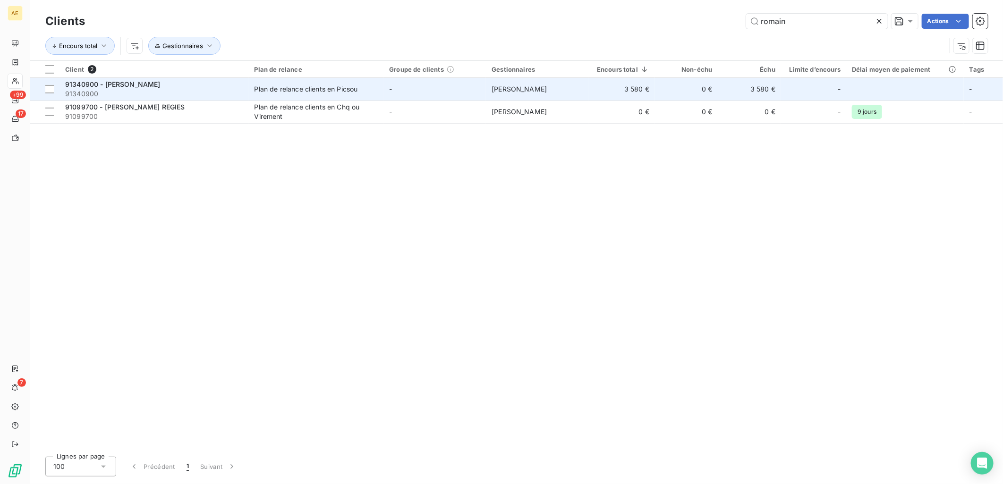
click at [241, 85] on div "91340900 - [PERSON_NAME]" at bounding box center [154, 84] width 178 height 9
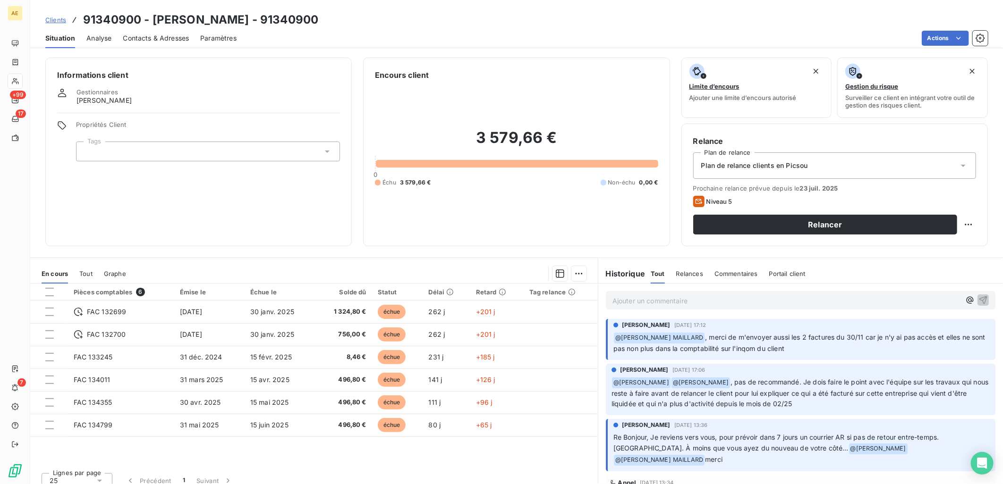
click at [85, 277] on span "Tout" at bounding box center [85, 274] width 13 height 8
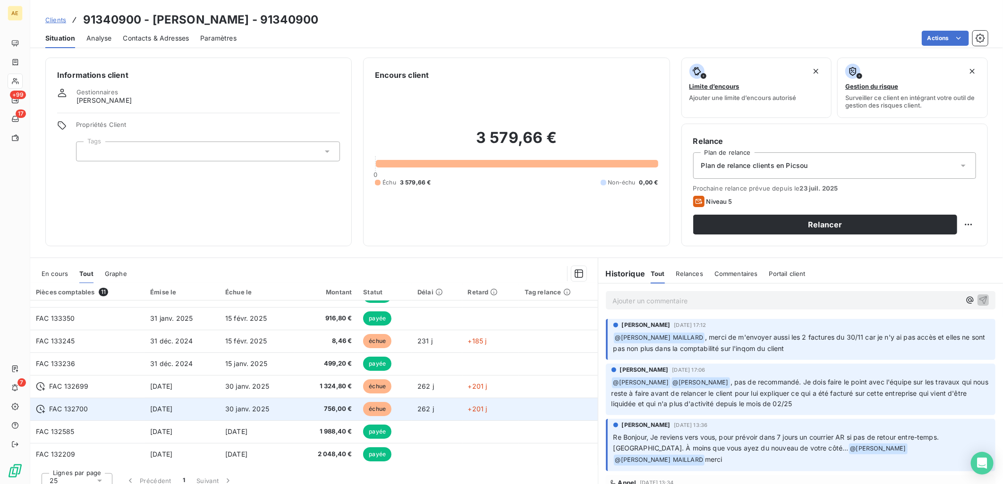
scroll to position [8, 0]
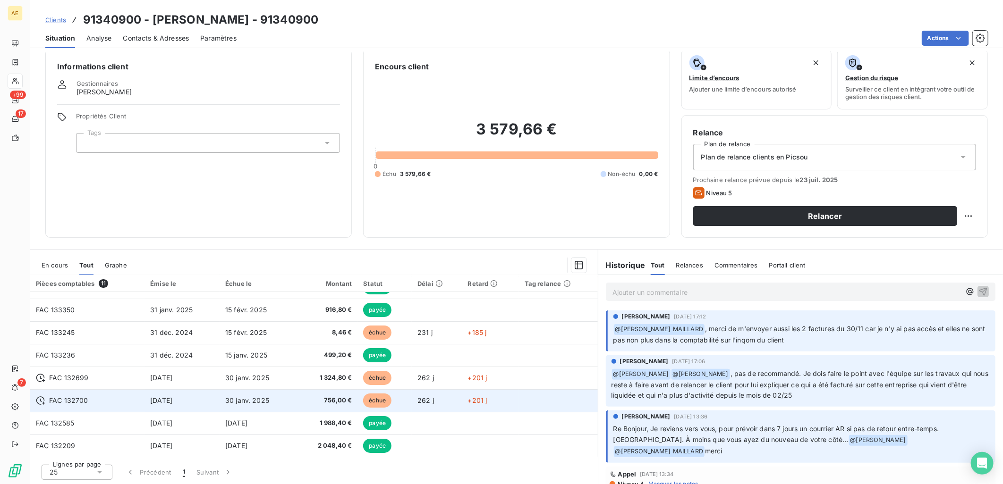
click at [192, 402] on td "[DATE]" at bounding box center [181, 401] width 75 height 23
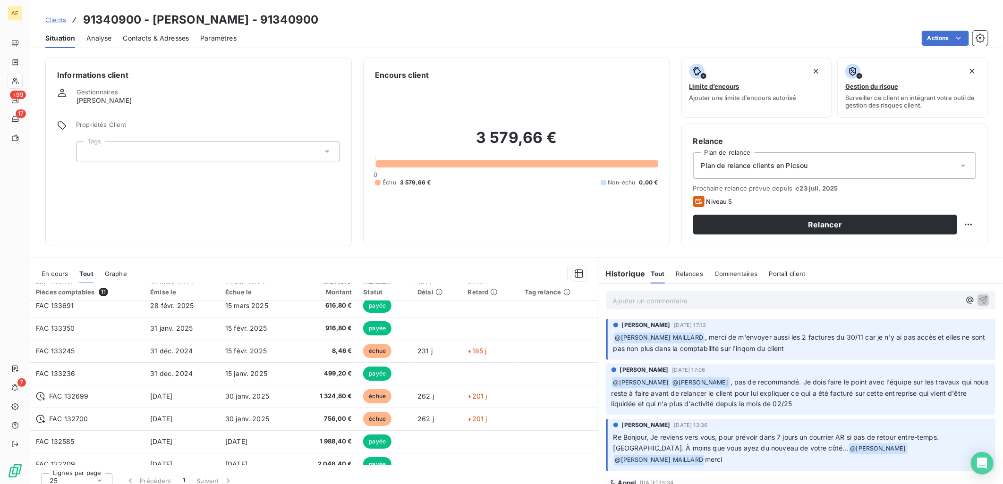
scroll to position [84, 0]
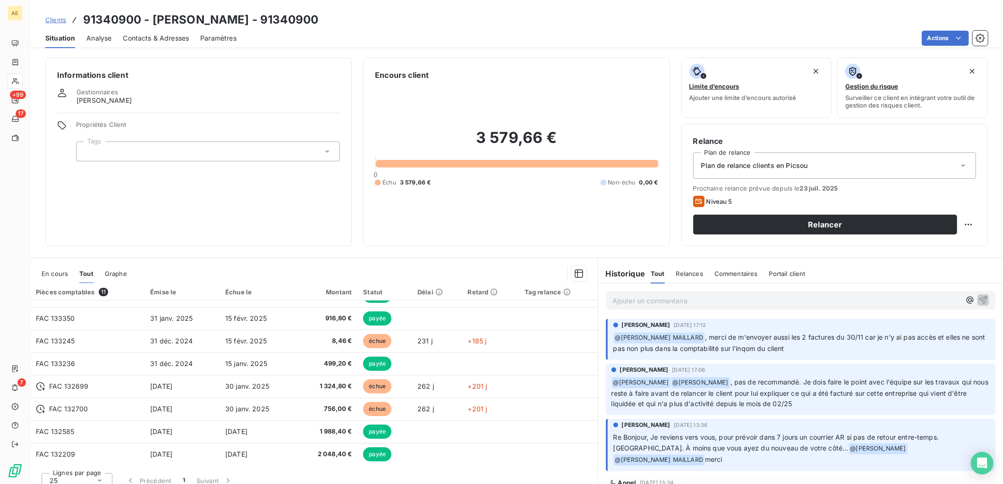
click at [54, 276] on span "En cours" at bounding box center [55, 274] width 26 height 8
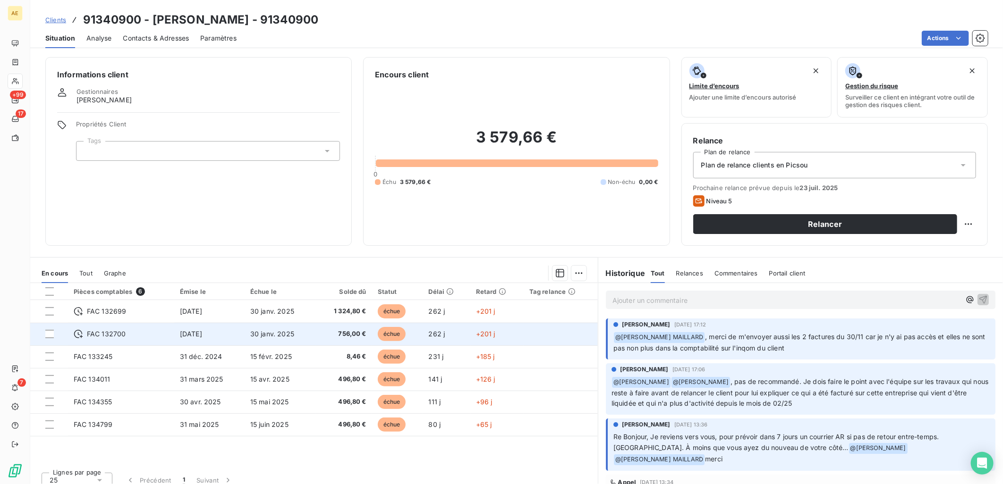
scroll to position [0, 0]
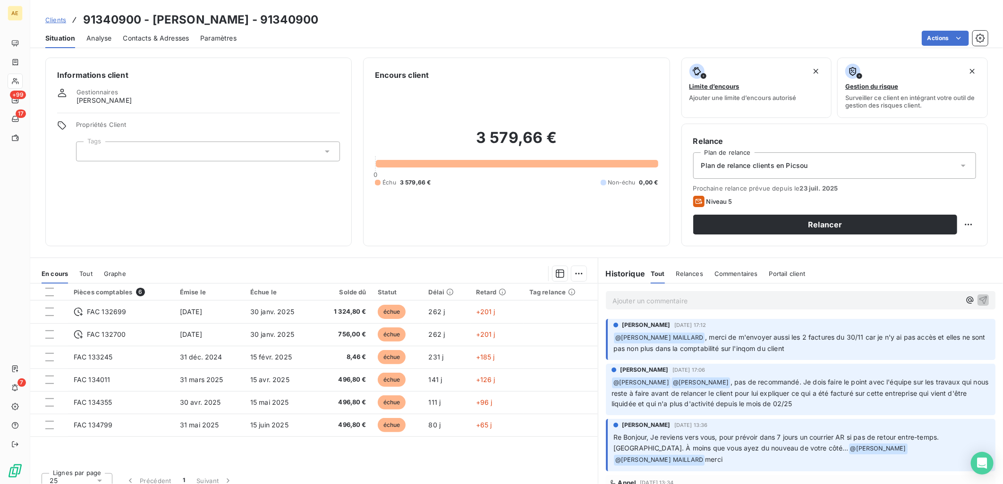
click at [62, 21] on span "Clients" at bounding box center [55, 20] width 21 height 8
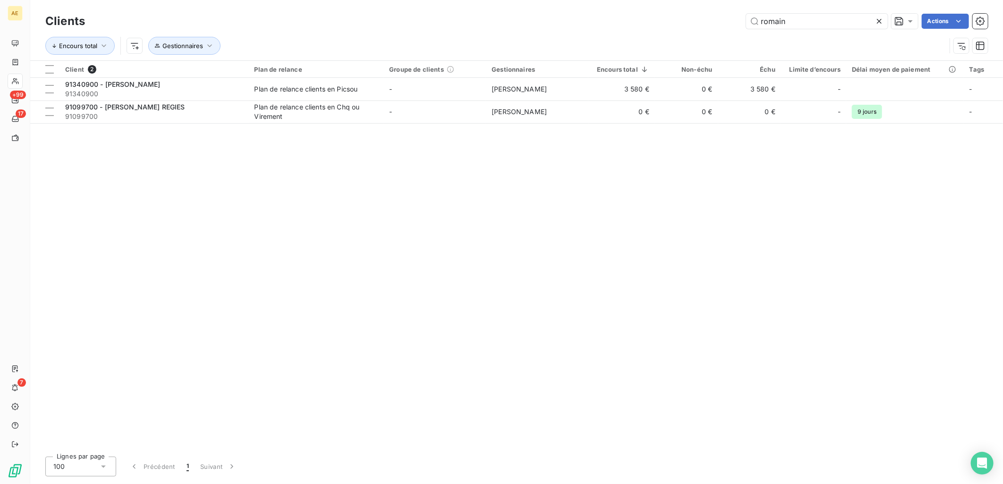
drag, startPoint x: 792, startPoint y: 22, endPoint x: 574, endPoint y: 26, distance: 218.2
click at [577, 25] on div "romain Actions" at bounding box center [541, 21] width 891 height 15
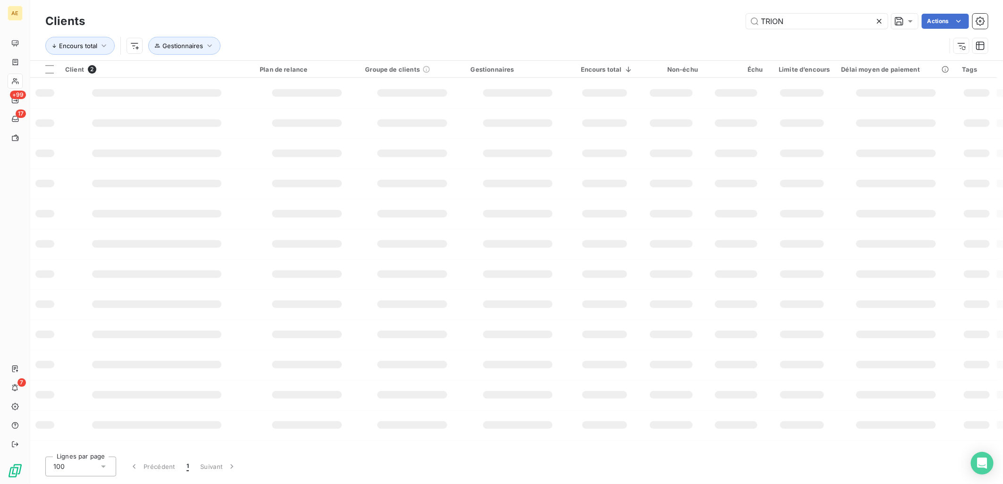
type input "TRION"
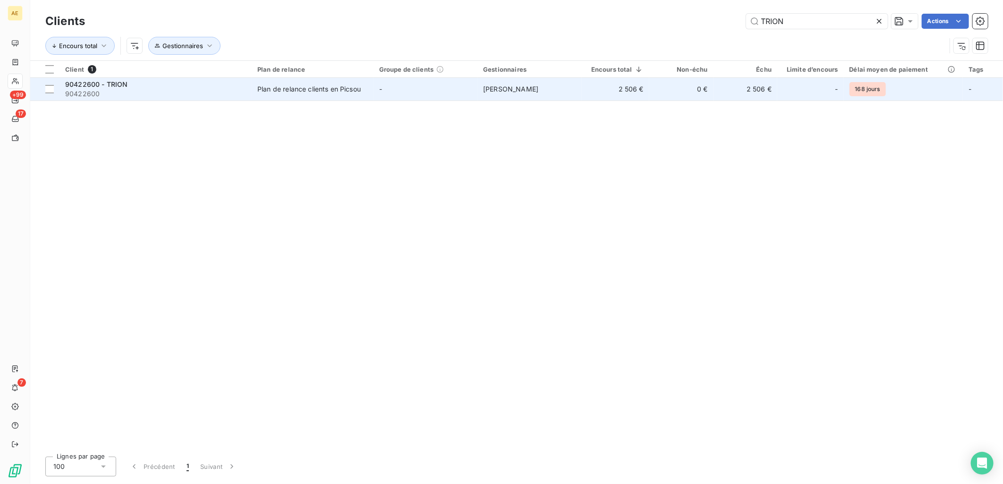
click at [305, 81] on td "Plan de relance clients en Picsou" at bounding box center [313, 89] width 122 height 23
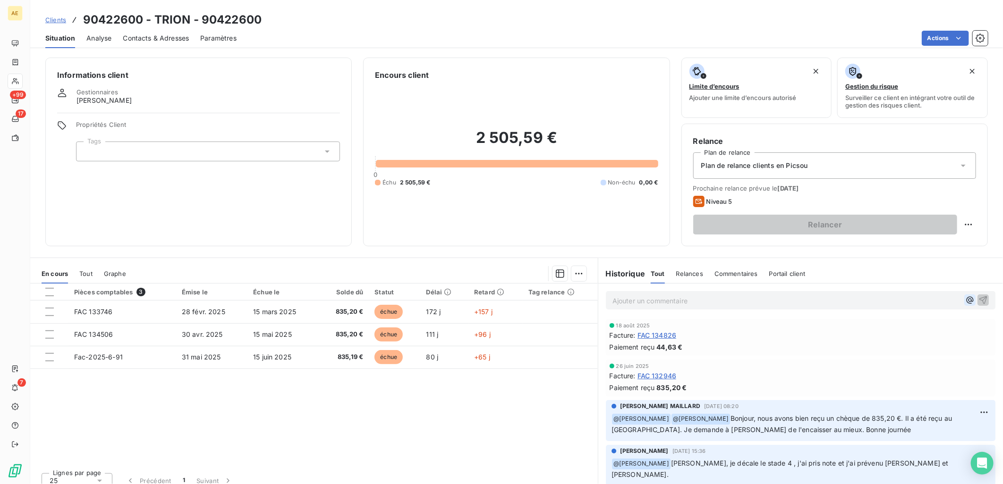
click at [965, 301] on icon "button" at bounding box center [969, 300] width 9 height 9
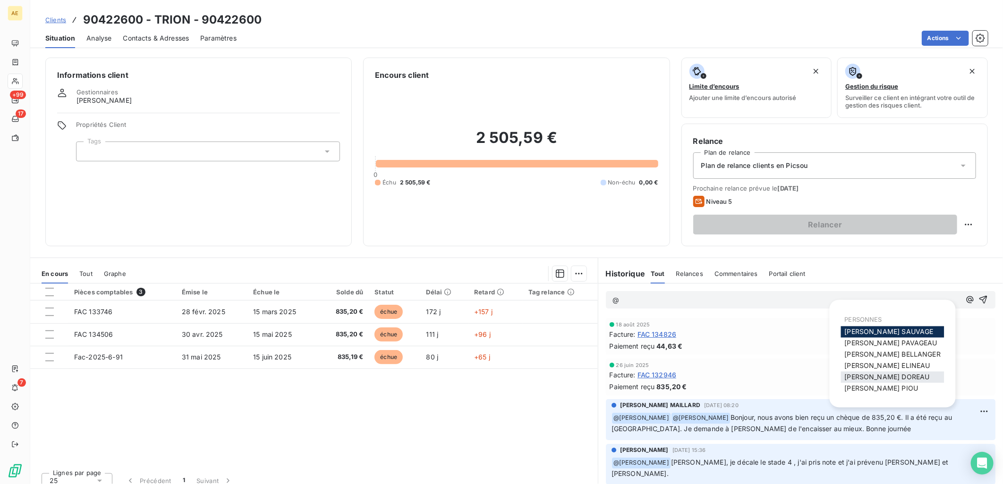
click at [889, 374] on span "[PERSON_NAME]" at bounding box center [887, 377] width 85 height 8
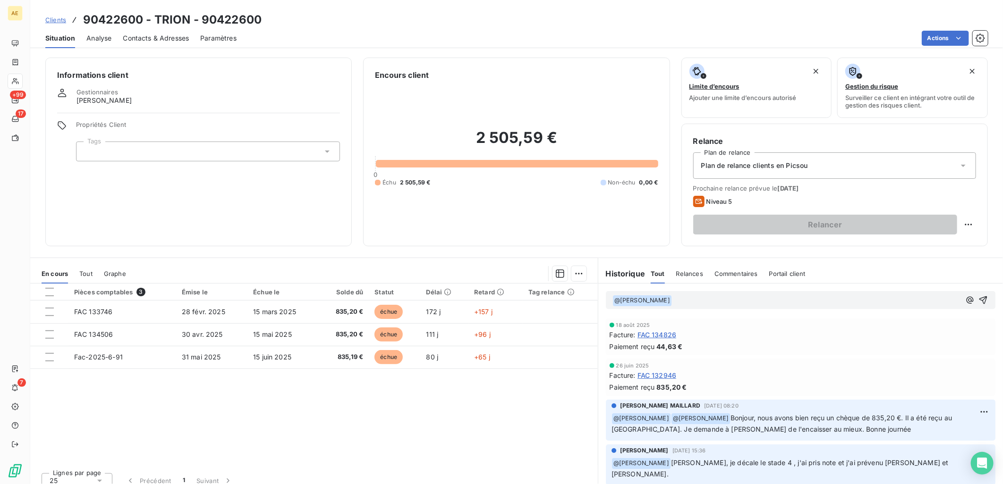
click at [710, 303] on p "﻿ @ [PERSON_NAME] ﻿ ﻿" at bounding box center [786, 300] width 348 height 11
click at [762, 299] on span "Bonjour, les dernières factures Fac 2025" at bounding box center [735, 300] width 127 height 8
click at [801, 300] on p "﻿ @ [PERSON_NAME] ﻿ Bonjour, les dernières factures, Fac 2025" at bounding box center [786, 300] width 348 height 11
click at [765, 299] on span "Bonjour, les dernières factures, Fac 2025-6-91 et Fac [PHONE_NUMBER]" at bounding box center [787, 300] width 230 height 8
click at [738, 299] on span "Bonjour, les dernières factures Fac 2025-6-91 et Fac [PHONE_NUMBER]" at bounding box center [786, 300] width 229 height 8
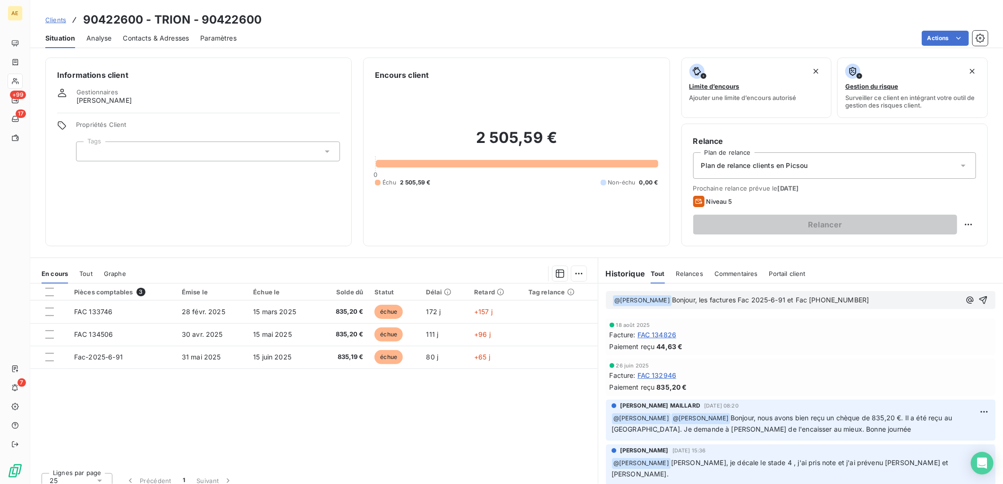
click at [871, 299] on p "﻿ @ [PERSON_NAME] ﻿ Bonjour, les factures Fac 2025-6-91 et Fac [PHONE_NUMBER]" at bounding box center [786, 300] width 348 height 11
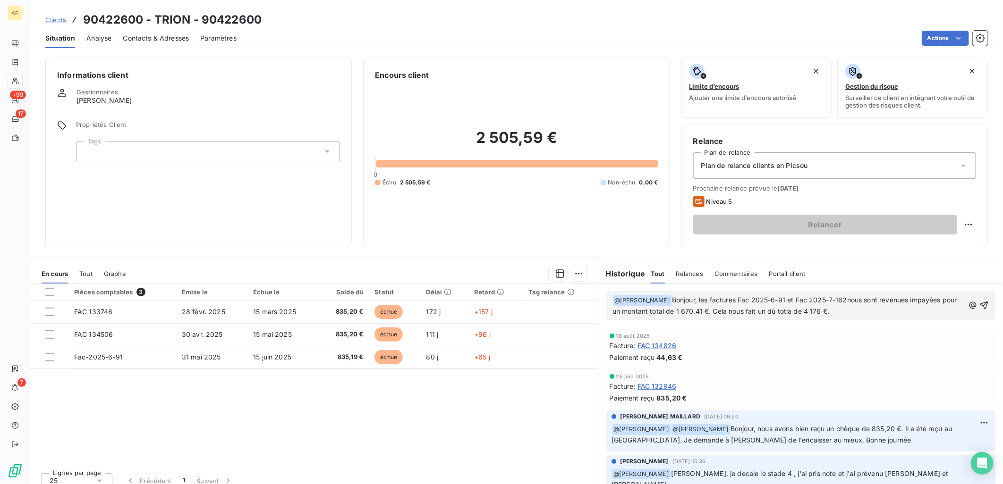
click at [794, 310] on span "Bonjour, les factures Fac 2025-6-91 et Fac 2025-7-162nous sont revenues impayée…" at bounding box center [785, 305] width 347 height 19
click at [851, 313] on p "﻿ @ [PERSON_NAME] ﻿ Bonjour, les factures Fac 2025-6-91 et Fac 2025-7-162nous s…" at bounding box center [788, 306] width 352 height 22
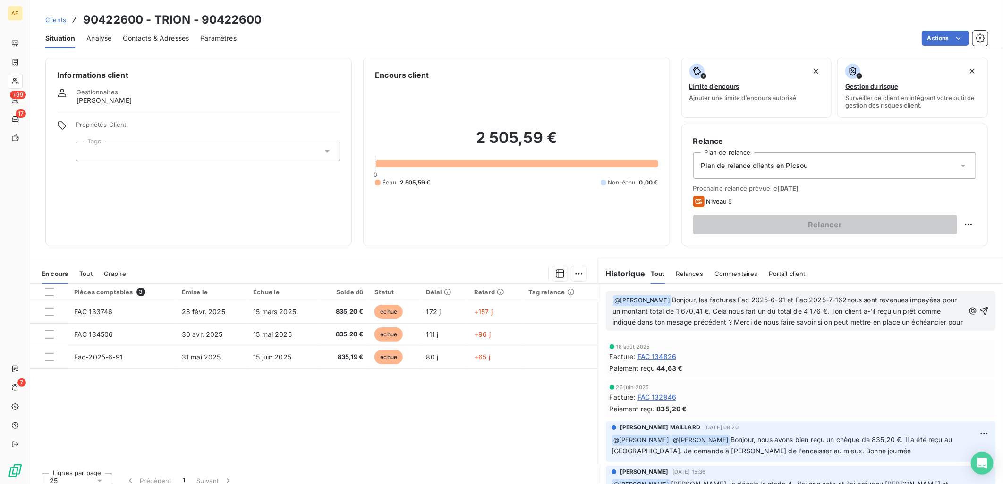
click at [701, 328] on p "﻿ @ [PERSON_NAME] ﻿ Bonjour, les factures Fac 2025-6-91 et Fac 2025-7-162nous s…" at bounding box center [788, 311] width 352 height 33
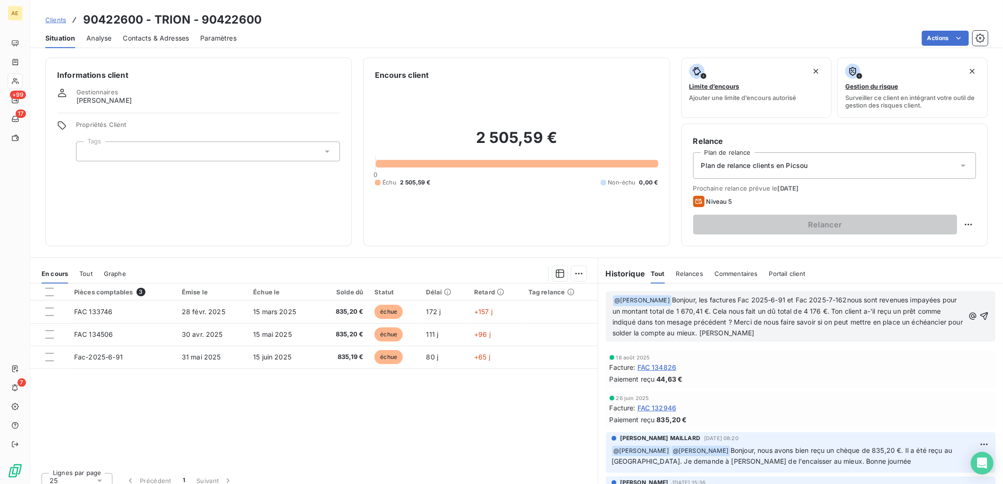
click at [758, 329] on span "Bonjour, les factures Fac 2025-6-91 et Fac 2025-7-162nous sont revenues impayée…" at bounding box center [788, 316] width 352 height 41
click at [880, 312] on span "Bonjour, les factures Fac 2025-6-91 et Fac 2025-7-162nous sont revenues impayée…" at bounding box center [788, 316] width 352 height 41
click at [881, 310] on span "Bonjour, les factures Fac 2025-6-91 et Fac 2025-7-162nous sont revenues impayée…" at bounding box center [788, 316] width 352 height 41
click at [697, 323] on span "Bonjour, les factures Fac 2025-6-91 et Fac 2025-7-162nous sont revenues impayée…" at bounding box center [788, 316] width 352 height 41
click at [778, 331] on span "Bonjour, les factures Fac 2025-6-91 et Fac 2025-7-162nous sont revenues impayée…" at bounding box center [785, 316] width 347 height 41
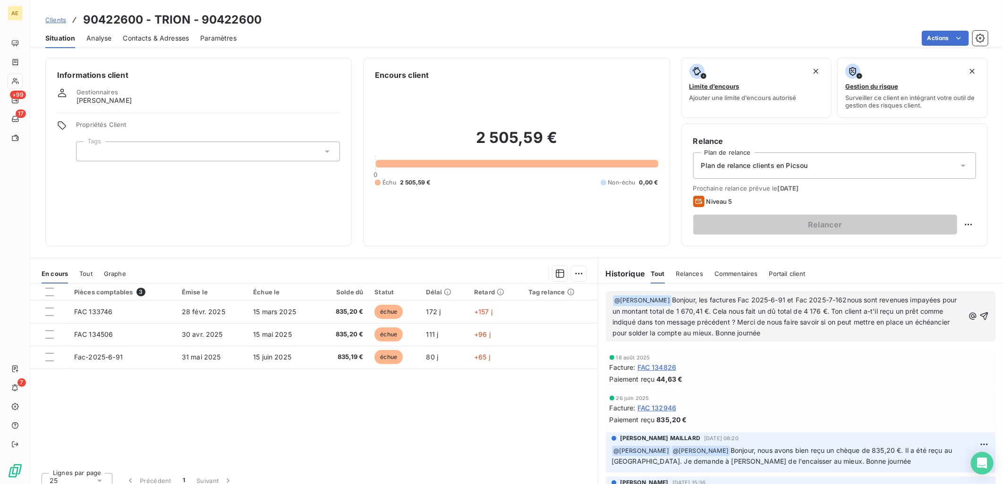
click at [874, 323] on span "Bonjour, les factures Fac 2025-6-91 et Fac 2025-7-162nous sont revenues impayée…" at bounding box center [785, 316] width 347 height 41
click at [817, 337] on p "﻿ @ [PERSON_NAME] ﻿ Bonjour, les factures Fac 2025-6-91 et Fac 2025-7-162nous s…" at bounding box center [788, 317] width 352 height 44
click at [811, 315] on p "﻿ @ [PERSON_NAME] ﻿ Bonjour, les factures Fac 2025-6-91 et Fac 2025-7-162nous s…" at bounding box center [788, 317] width 352 height 44
click at [882, 344] on div "﻿ @ [PERSON_NAME] ﻿ Bonjour, les factures Fac 2025-6-91 et Fac 2025-7-162nous s…" at bounding box center [800, 317] width 405 height 66
click at [880, 328] on p "﻿ @ [PERSON_NAME] ﻿ Bonjour, les factures Fac 2025-6-91 et Fac 2025-7-162nous s…" at bounding box center [788, 317] width 352 height 44
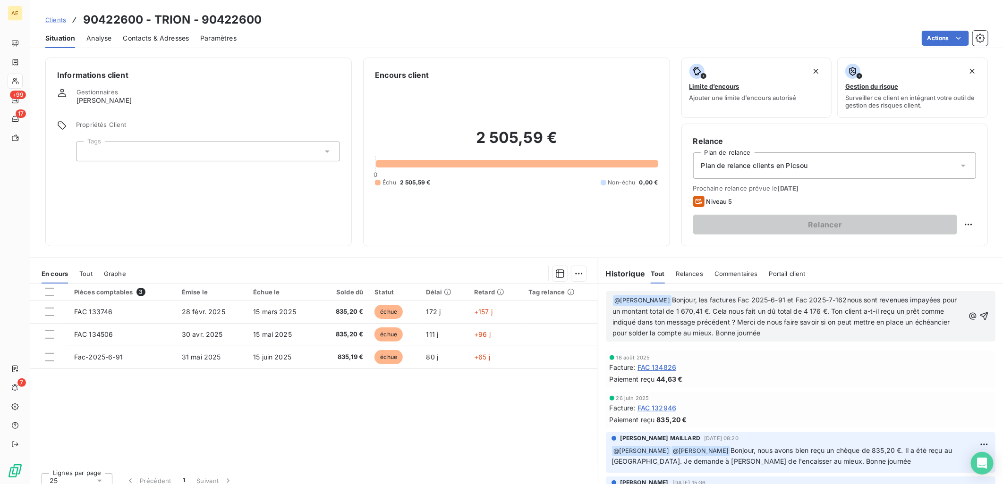
click at [839, 300] on span "Bonjour, les factures Fac 2025-6-91 et Fac 2025-7-162nous sont revenues impayée…" at bounding box center [785, 316] width 347 height 41
click at [980, 314] on icon "button" at bounding box center [984, 317] width 8 height 8
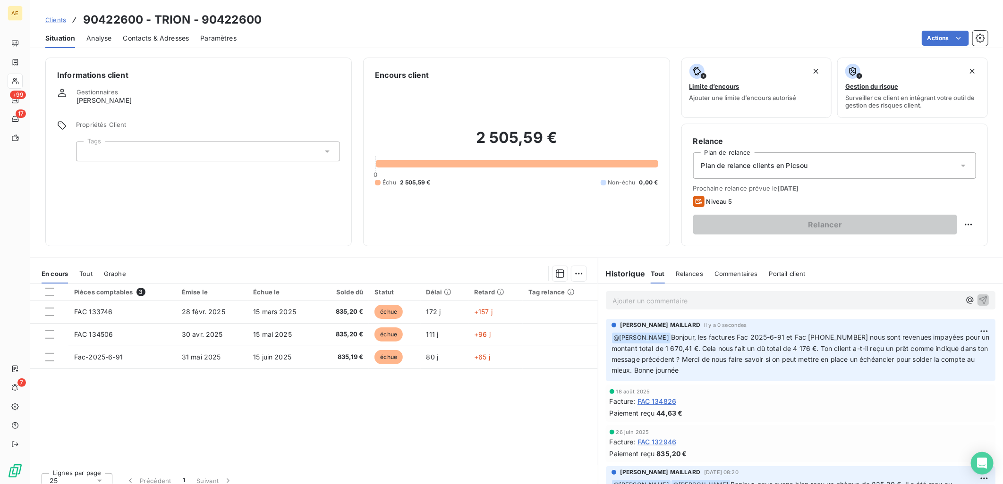
click at [57, 20] on span "Clients" at bounding box center [55, 20] width 21 height 8
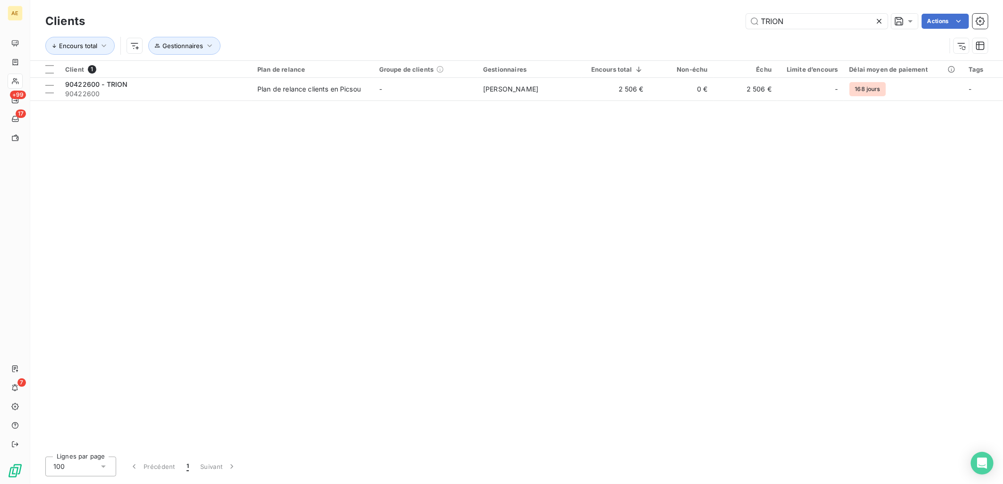
drag, startPoint x: 781, startPoint y: 22, endPoint x: 631, endPoint y: 21, distance: 150.6
click at [633, 20] on div "TRION Actions" at bounding box center [541, 21] width 891 height 15
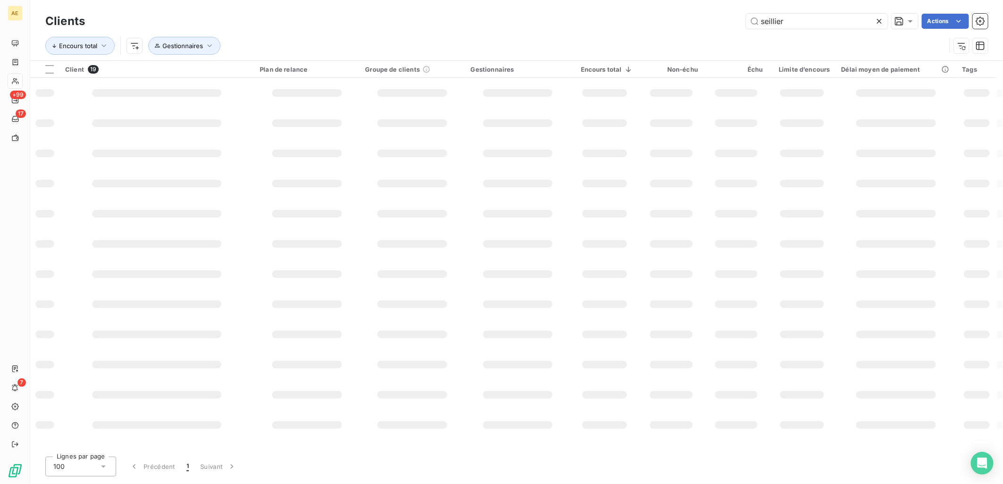
type input "seillier"
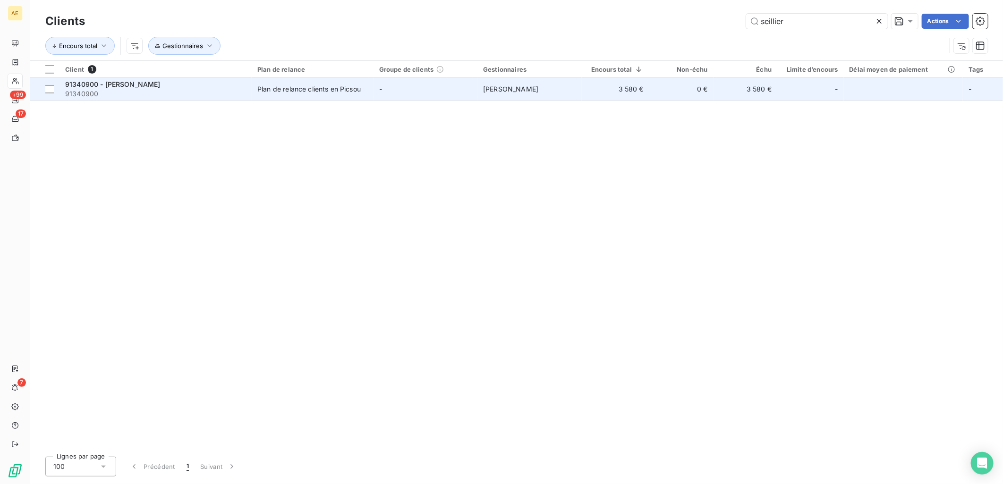
click at [293, 88] on div "Plan de relance clients en Picsou" at bounding box center [308, 89] width 103 height 9
